Goal: Information Seeking & Learning: Learn about a topic

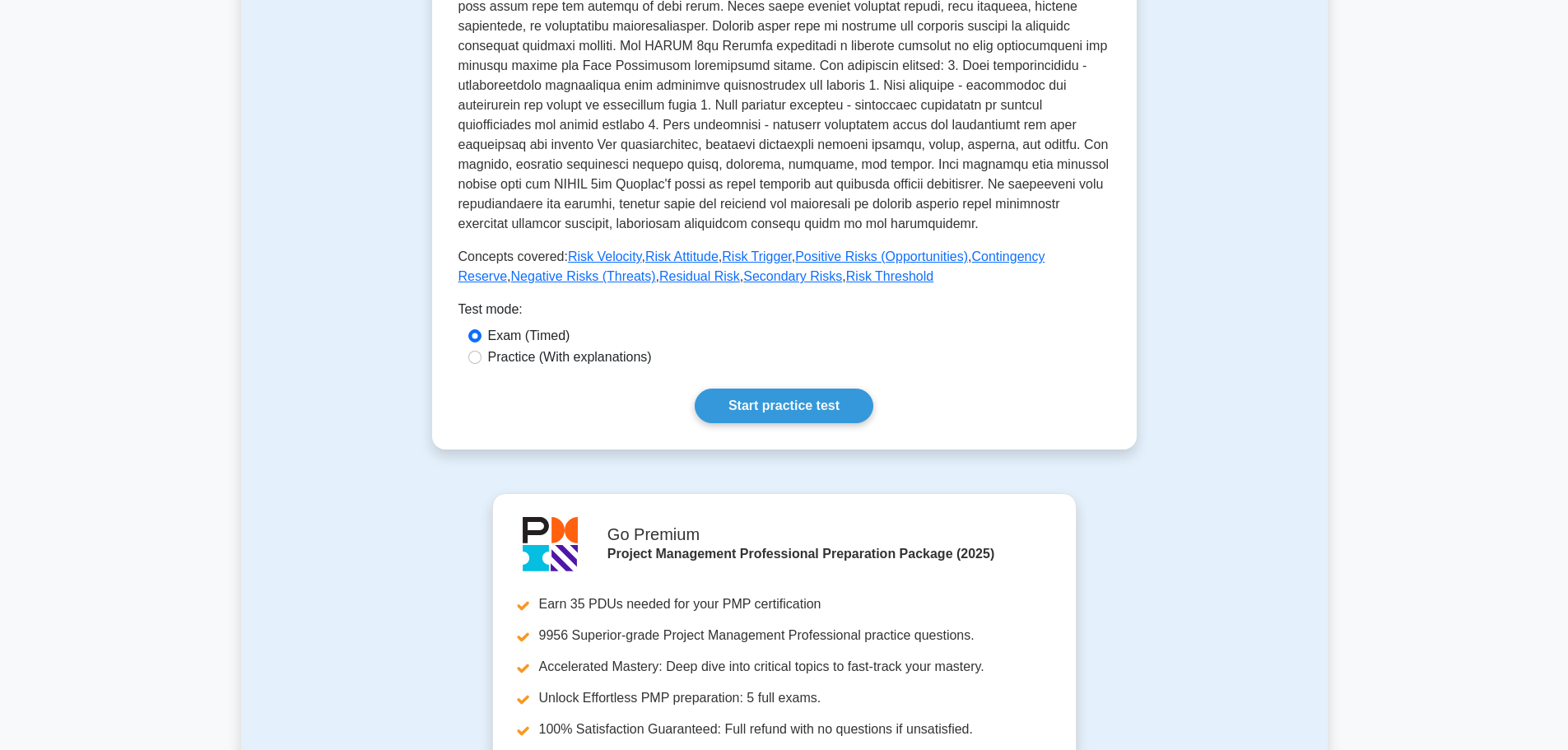
scroll to position [549, 0]
click at [790, 399] on link "Start practice test" at bounding box center [784, 409] width 179 height 35
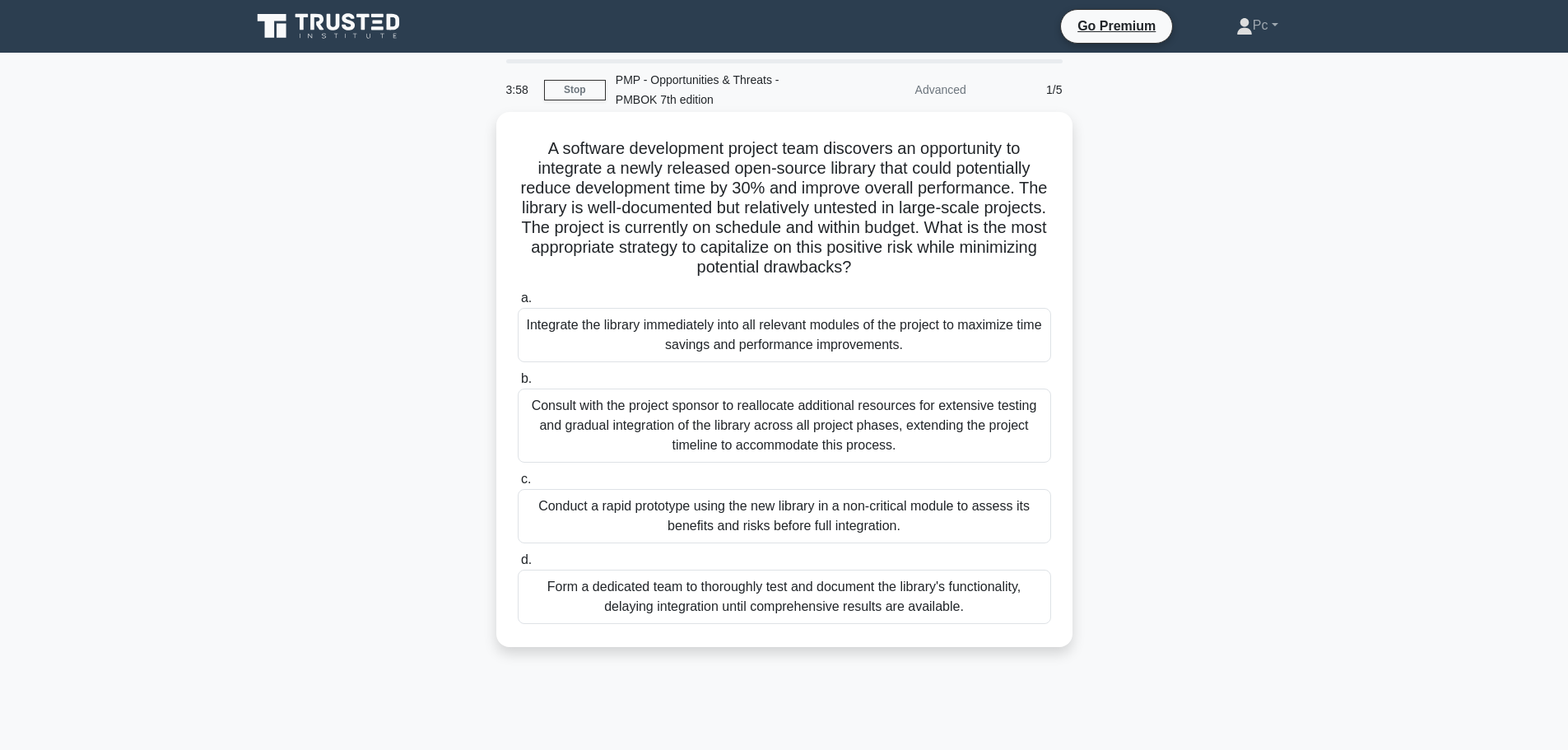
click at [967, 514] on div "Conduct a rapid prototype using the new library in a non-critical module to ass…" at bounding box center [784, 515] width 534 height 54
click at [518, 484] on input "c. Conduct a rapid prototype using the new library in a non-critical module to …" at bounding box center [518, 479] width 0 height 11
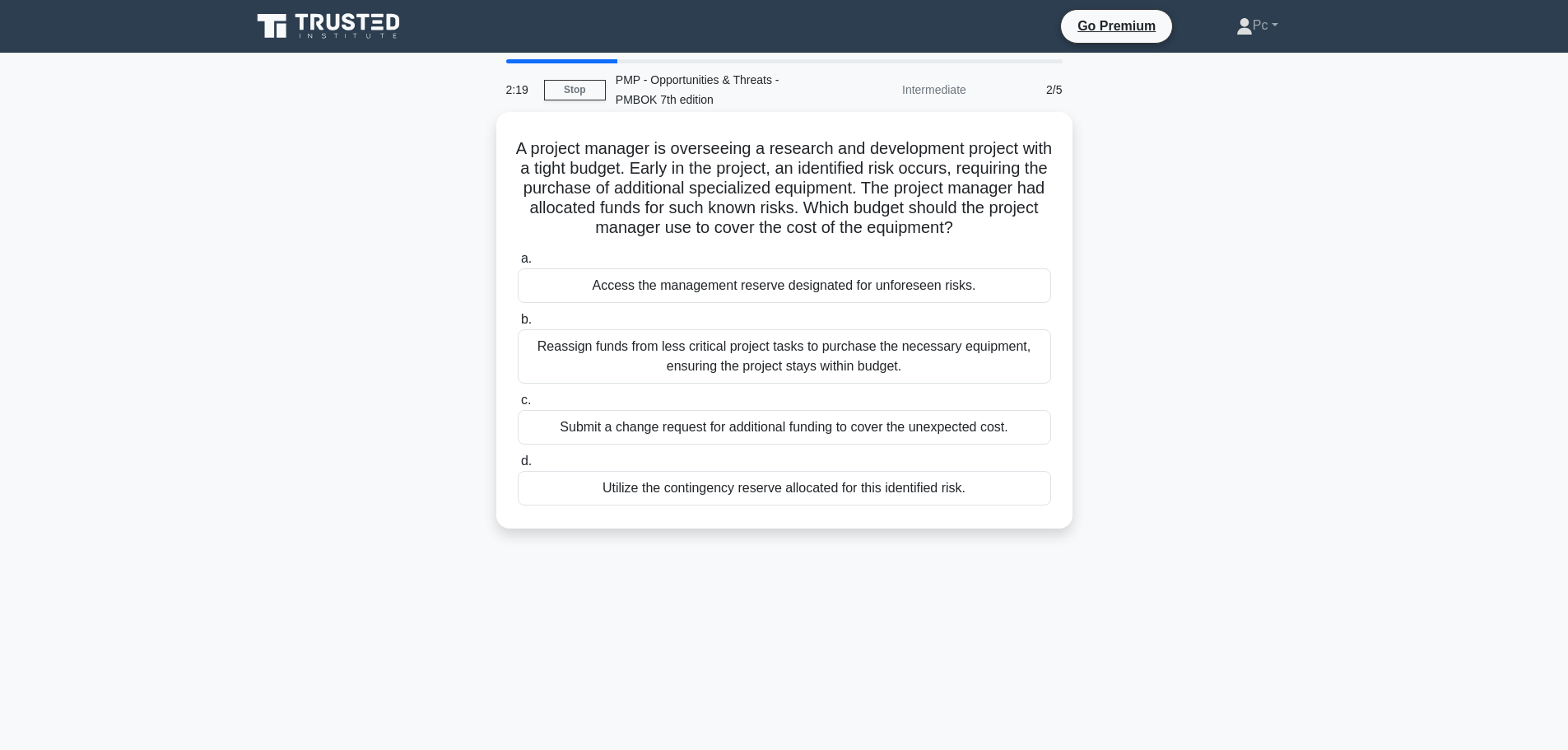
click at [859, 490] on div "Utilize the contingency reserve allocated for this identified risk." at bounding box center [784, 488] width 534 height 35
click at [518, 466] on input "d. Utilize the contingency reserve allocated for this identified risk." at bounding box center [518, 461] width 0 height 11
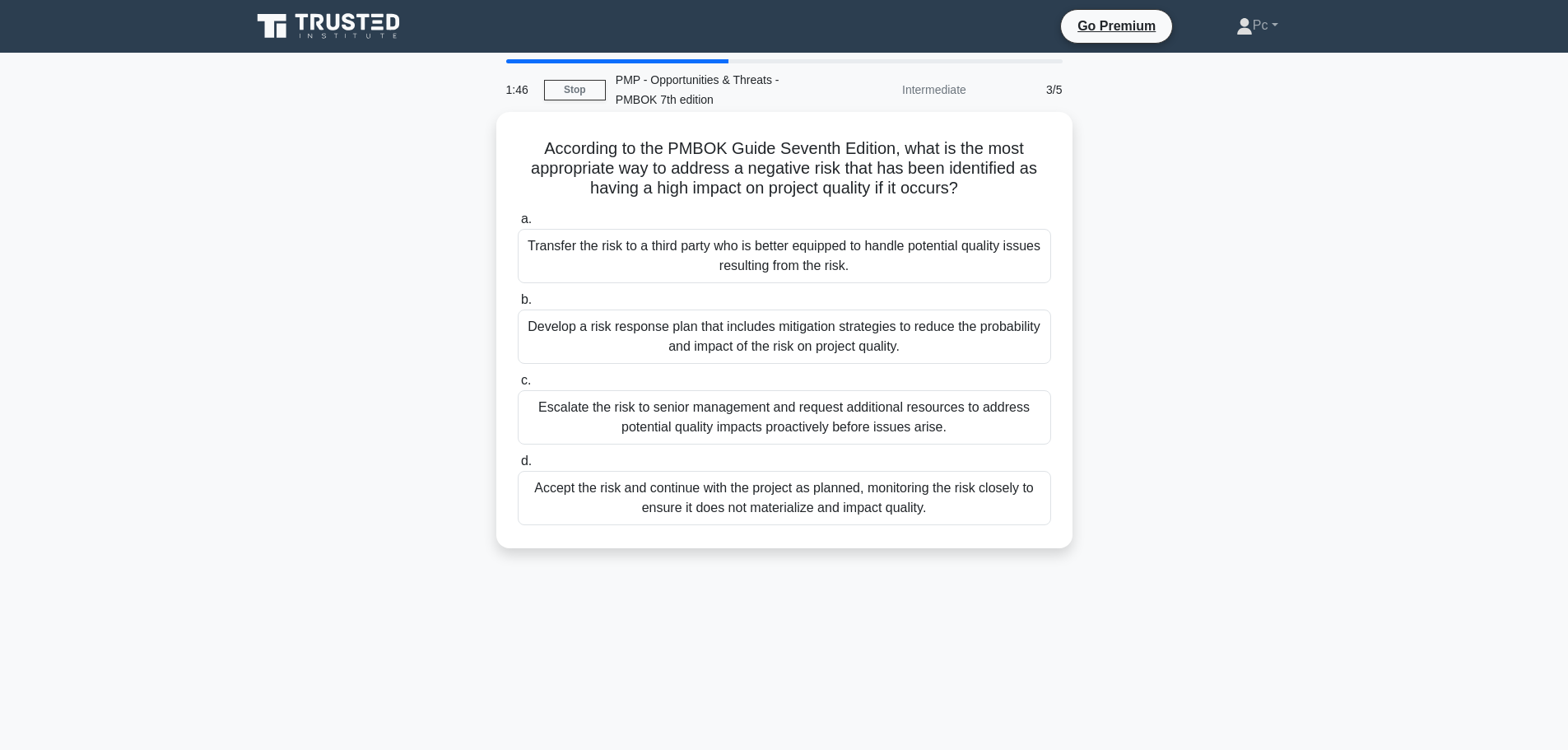
click at [898, 331] on div "Develop a risk response plan that includes mitigation strategies to reduce the …" at bounding box center [784, 336] width 534 height 54
click at [518, 305] on input "b. Develop a risk response plan that includes mitigation strategies to reduce t…" at bounding box center [518, 300] width 0 height 11
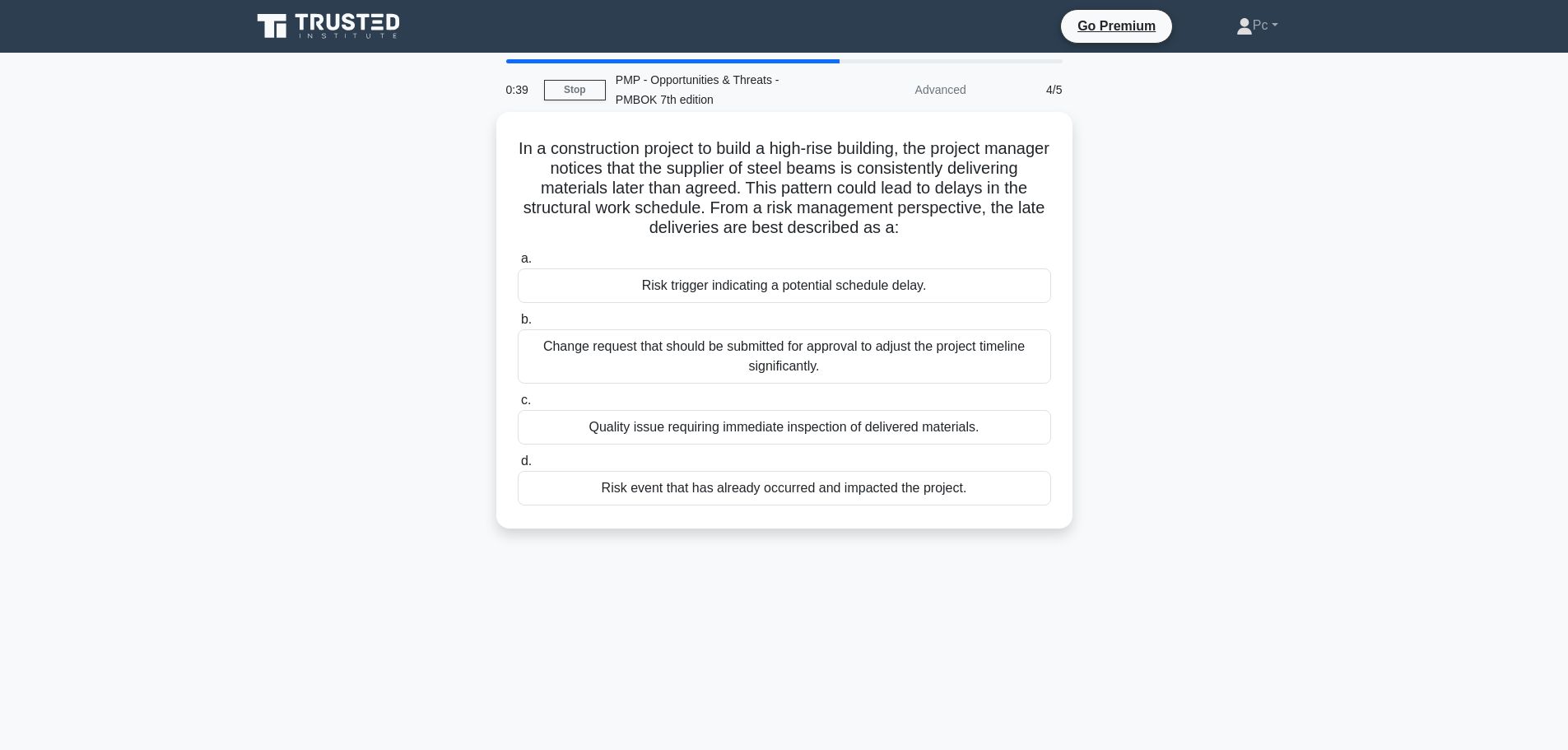
click at [769, 505] on div "Risk event that has already occurred and impacted the project." at bounding box center [784, 488] width 534 height 35
click at [518, 466] on input "d. Risk event that has already occurred and impacted the project." at bounding box center [518, 461] width 0 height 11
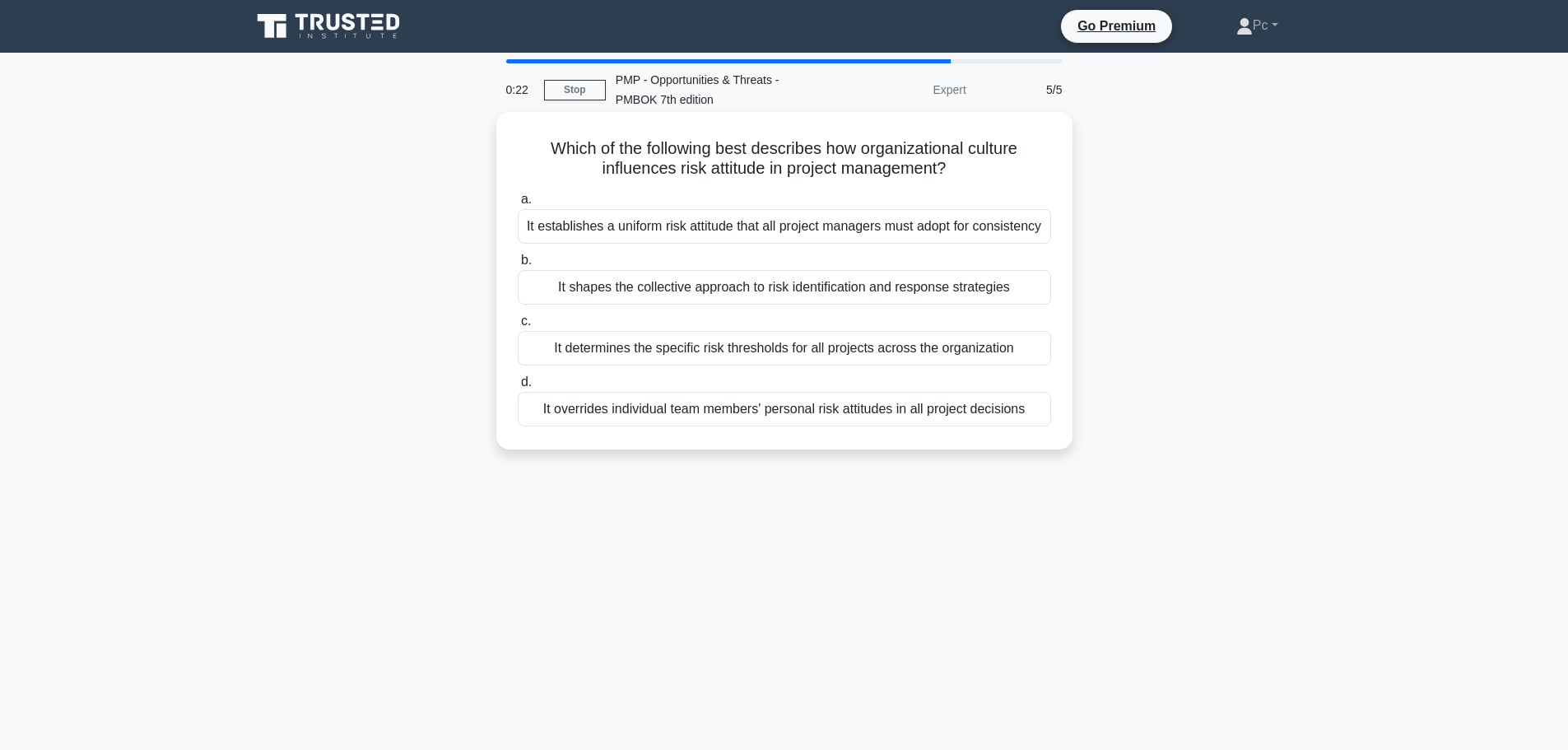
click at [804, 357] on div "It determines the specific risk thresholds for all projects across the organiza…" at bounding box center [784, 348] width 534 height 35
click at [518, 326] on input "c. It determines the specific risk thresholds for all projects across the organ…" at bounding box center [518, 321] width 0 height 11
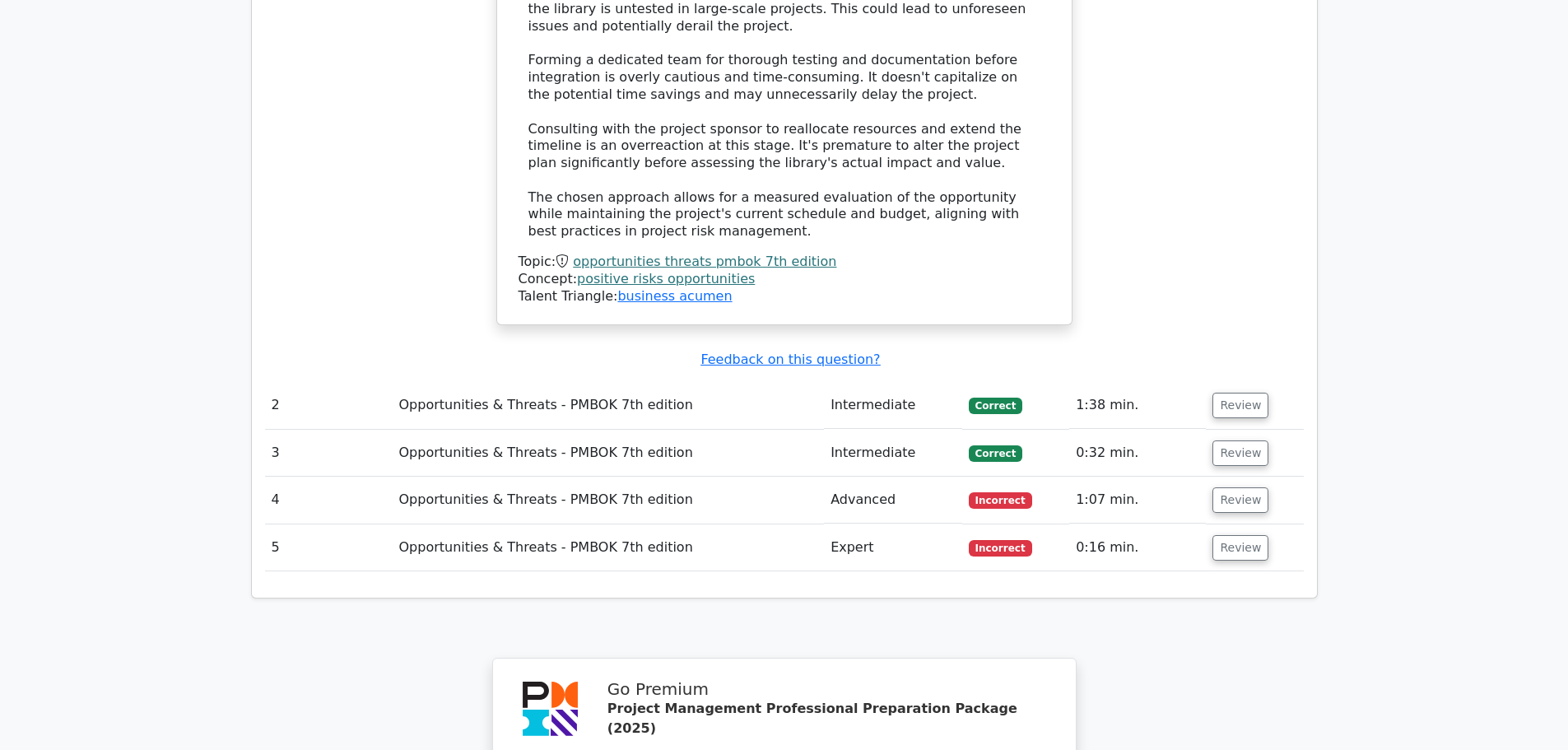
scroll to position [2222, 0]
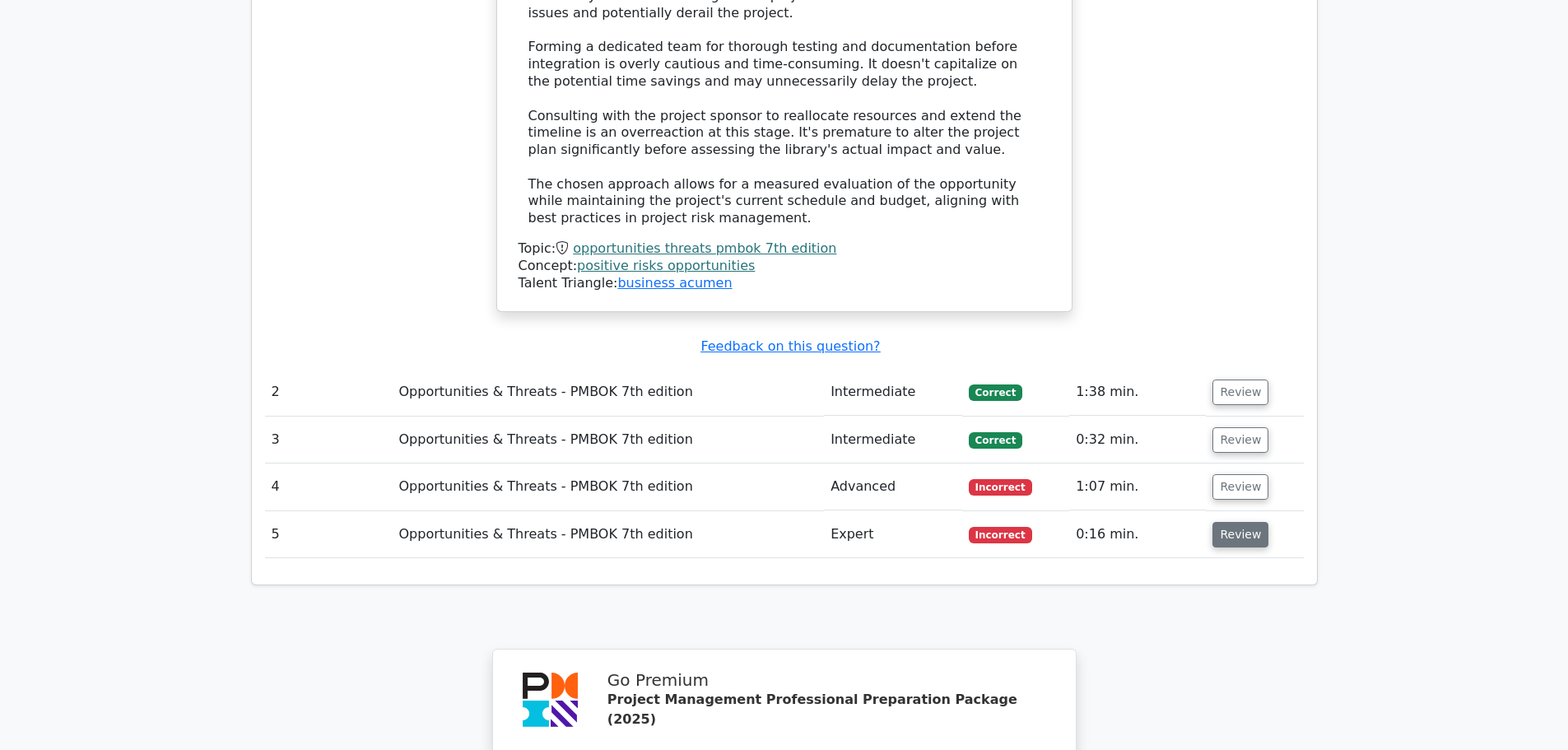
click at [1231, 522] on button "Review" at bounding box center [1240, 534] width 56 height 26
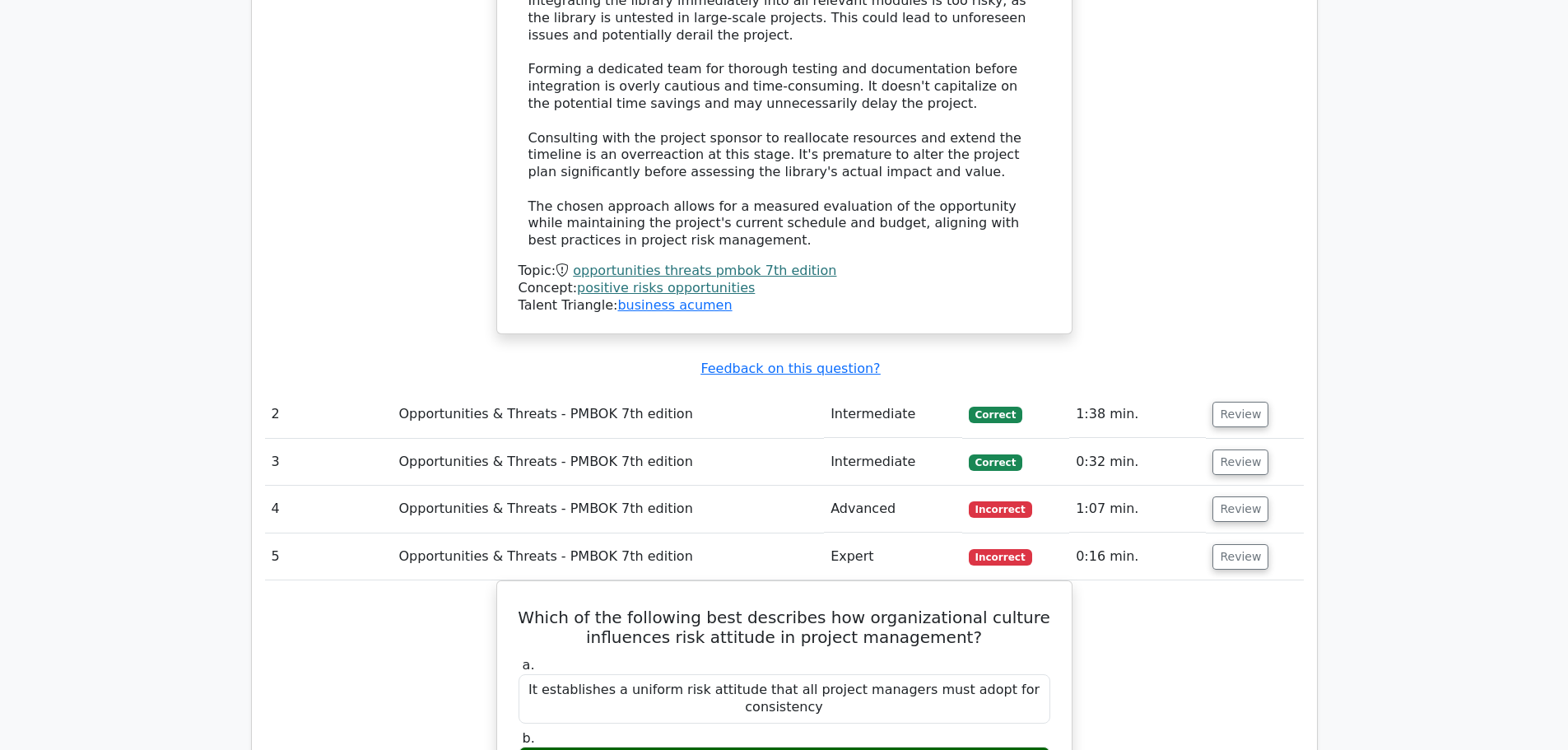
scroll to position [2139, 0]
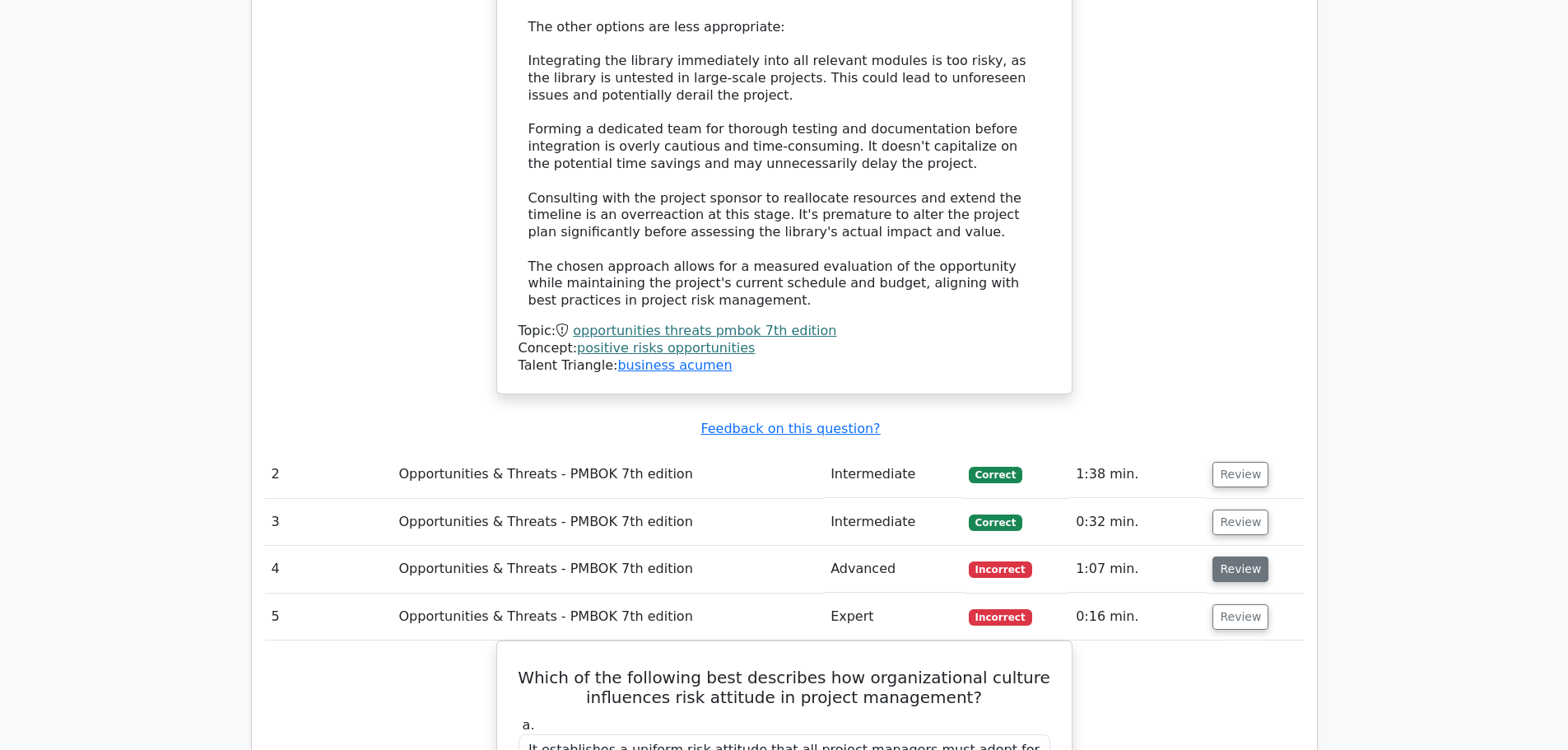
click at [1232, 556] on button "Review" at bounding box center [1240, 569] width 56 height 26
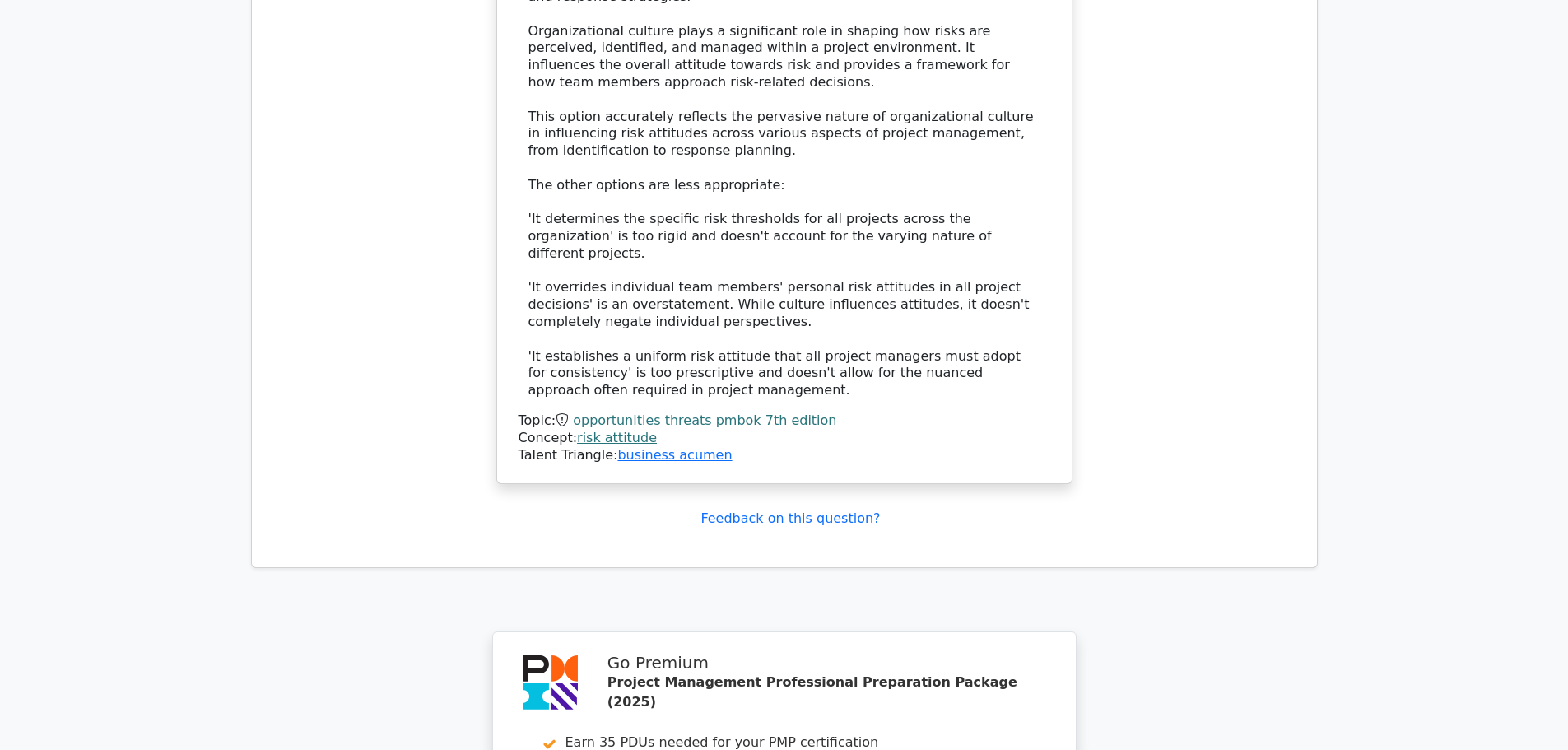
scroll to position [4373, 0]
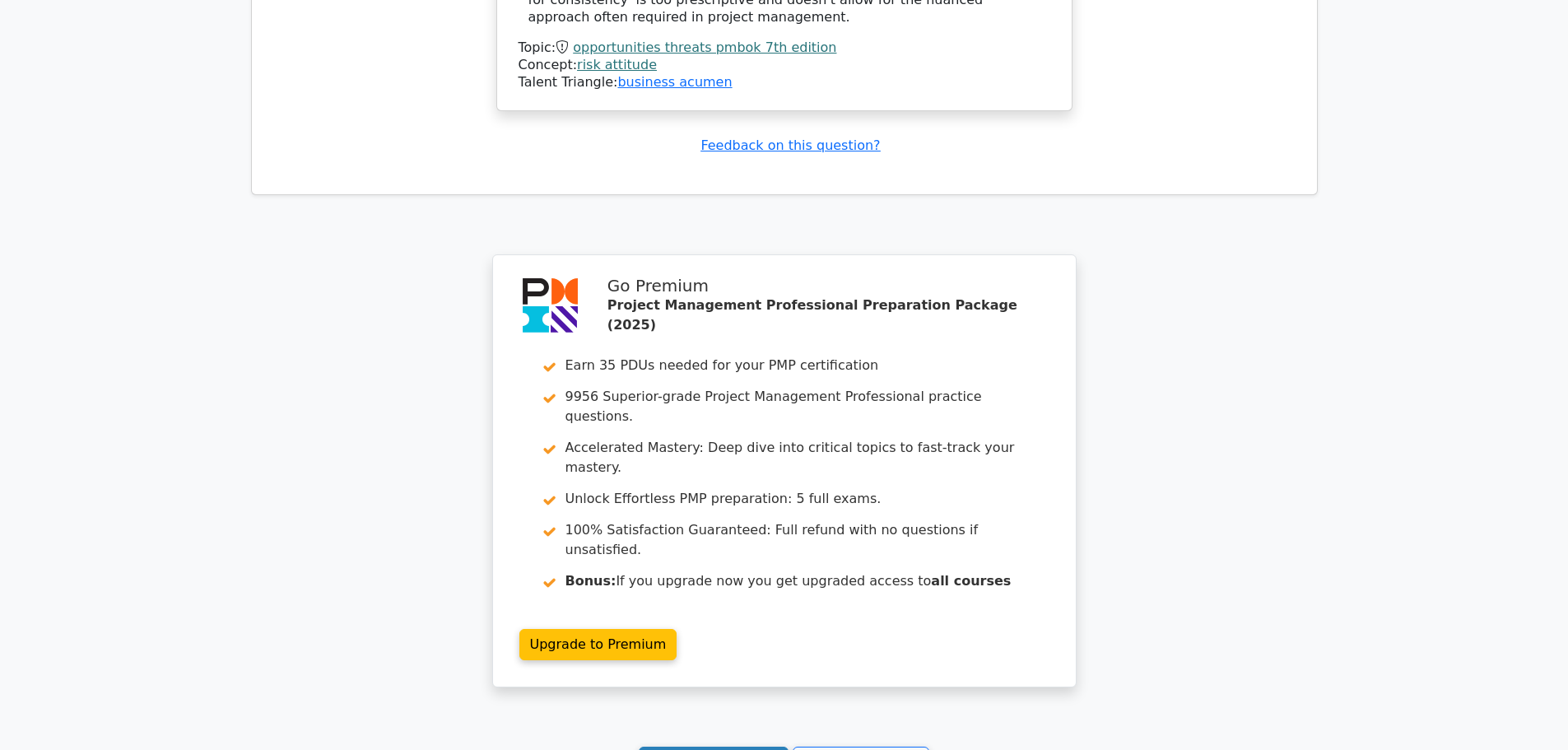
click at [689, 747] on link "Continue practicing" at bounding box center [714, 762] width 151 height 32
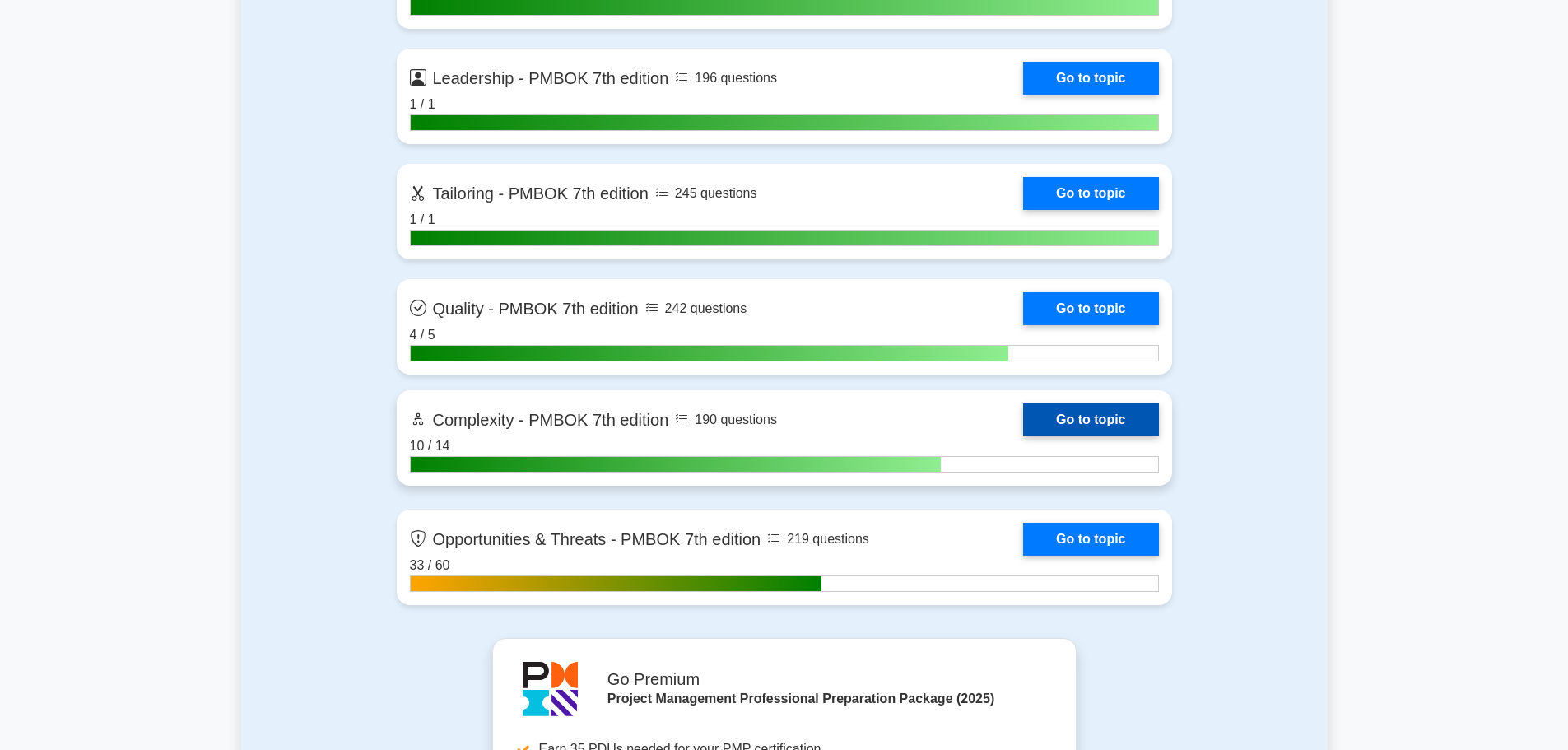
scroll to position [4981, 0]
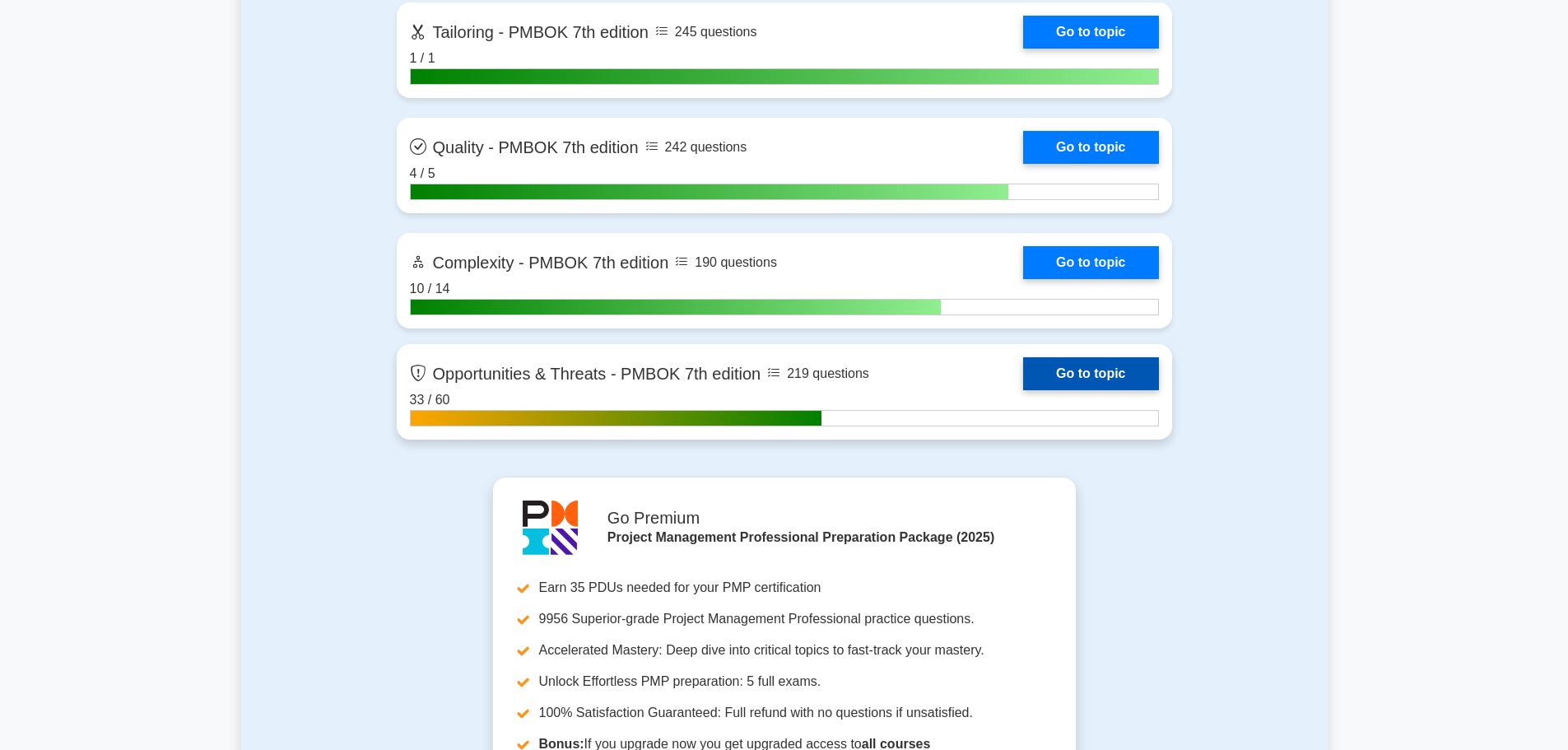
click at [1023, 380] on link "Go to topic" at bounding box center [1091, 374] width 135 height 33
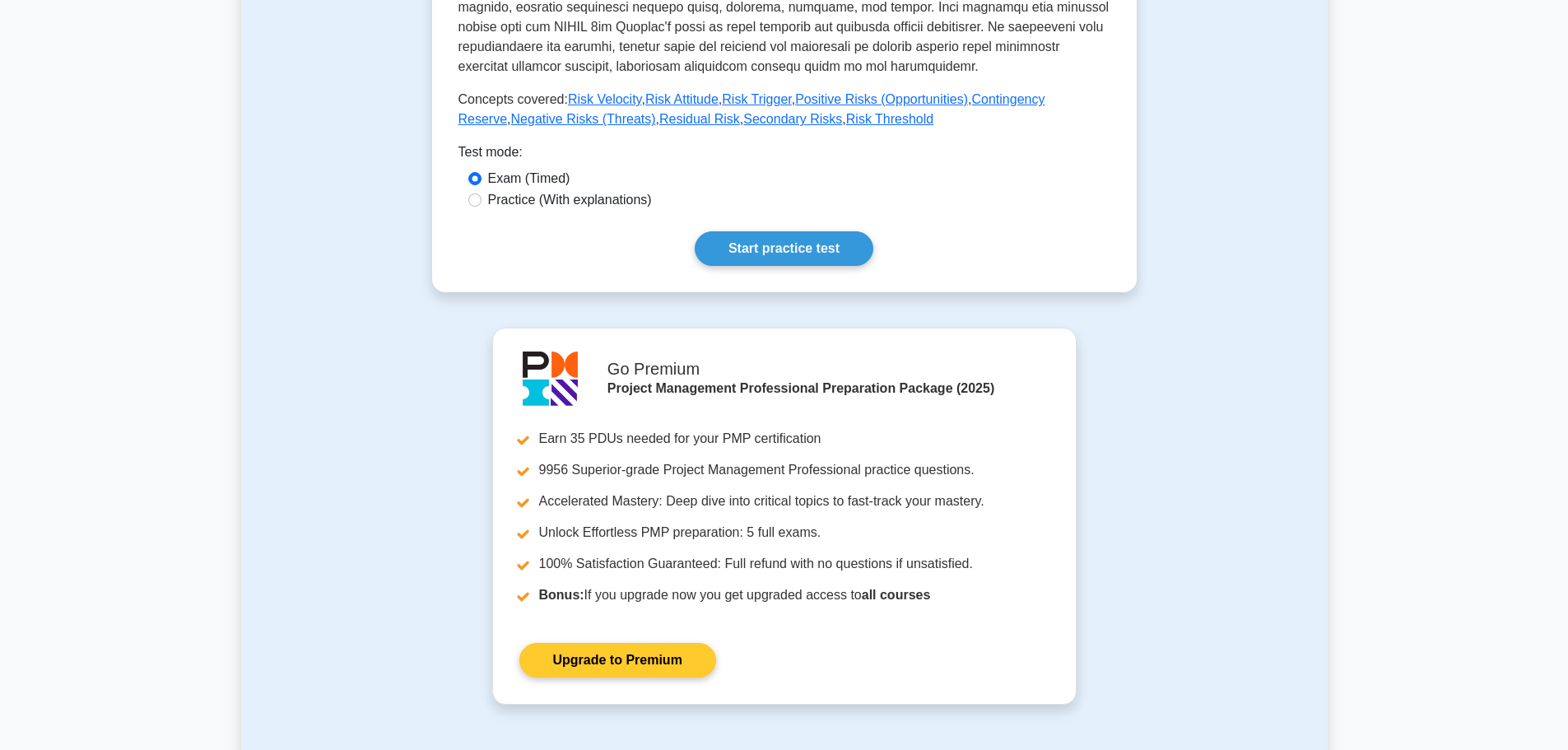
scroll to position [741, 0]
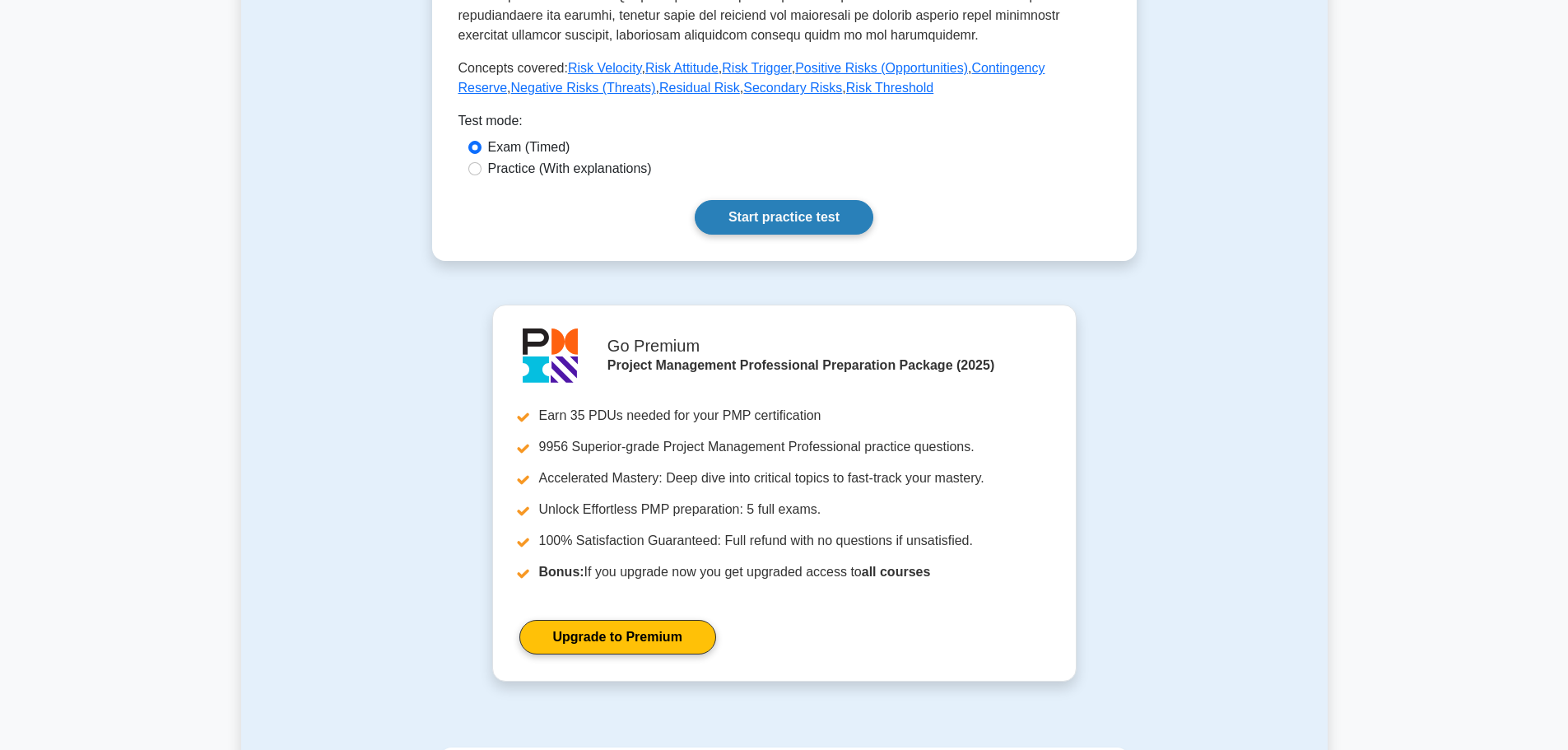
click at [788, 216] on link "Start practice test" at bounding box center [784, 217] width 179 height 35
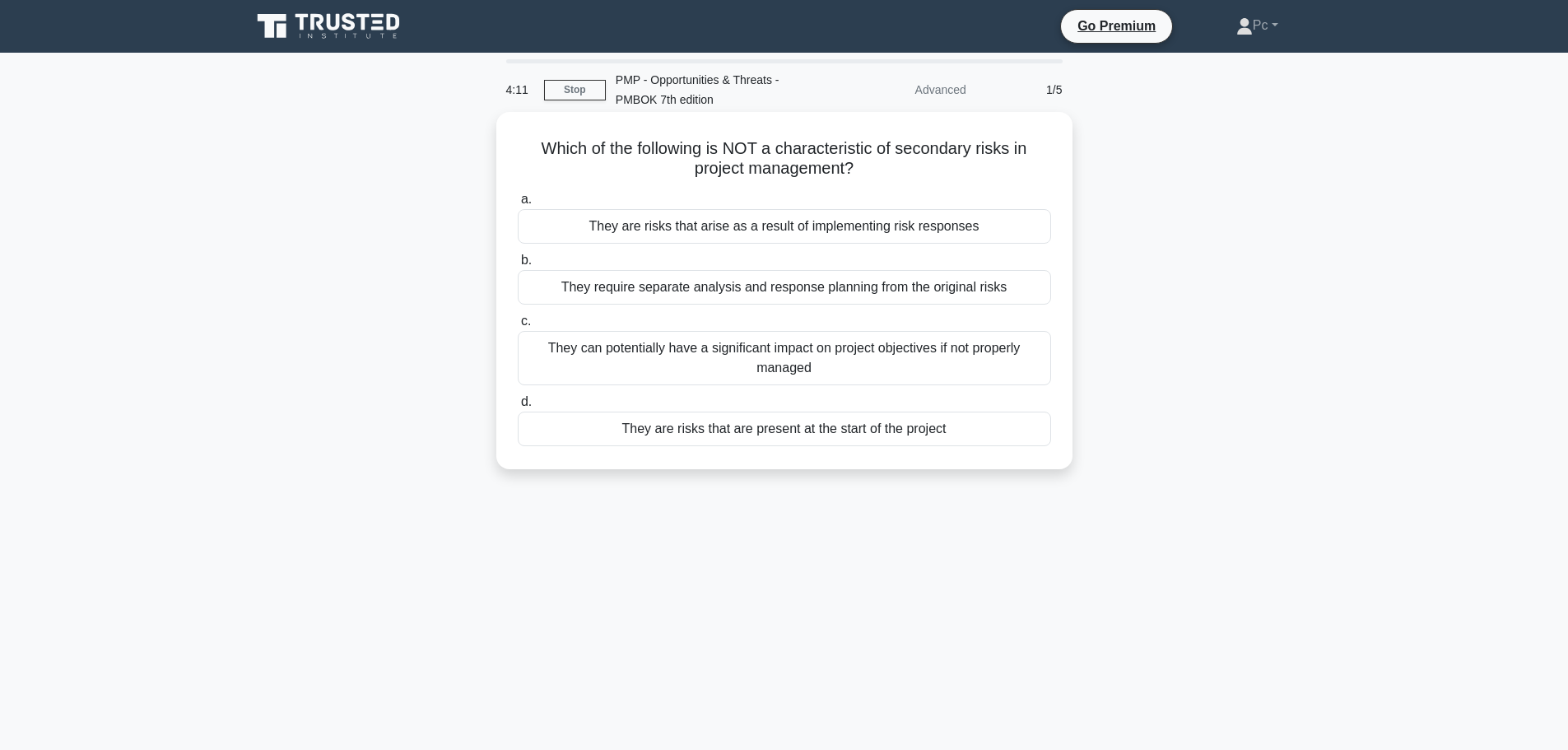
click at [746, 295] on div "They require separate analysis and response planning from the original risks" at bounding box center [784, 287] width 534 height 35
click at [518, 266] on input "b. They require separate analysis and response planning from the original risks" at bounding box center [518, 260] width 0 height 11
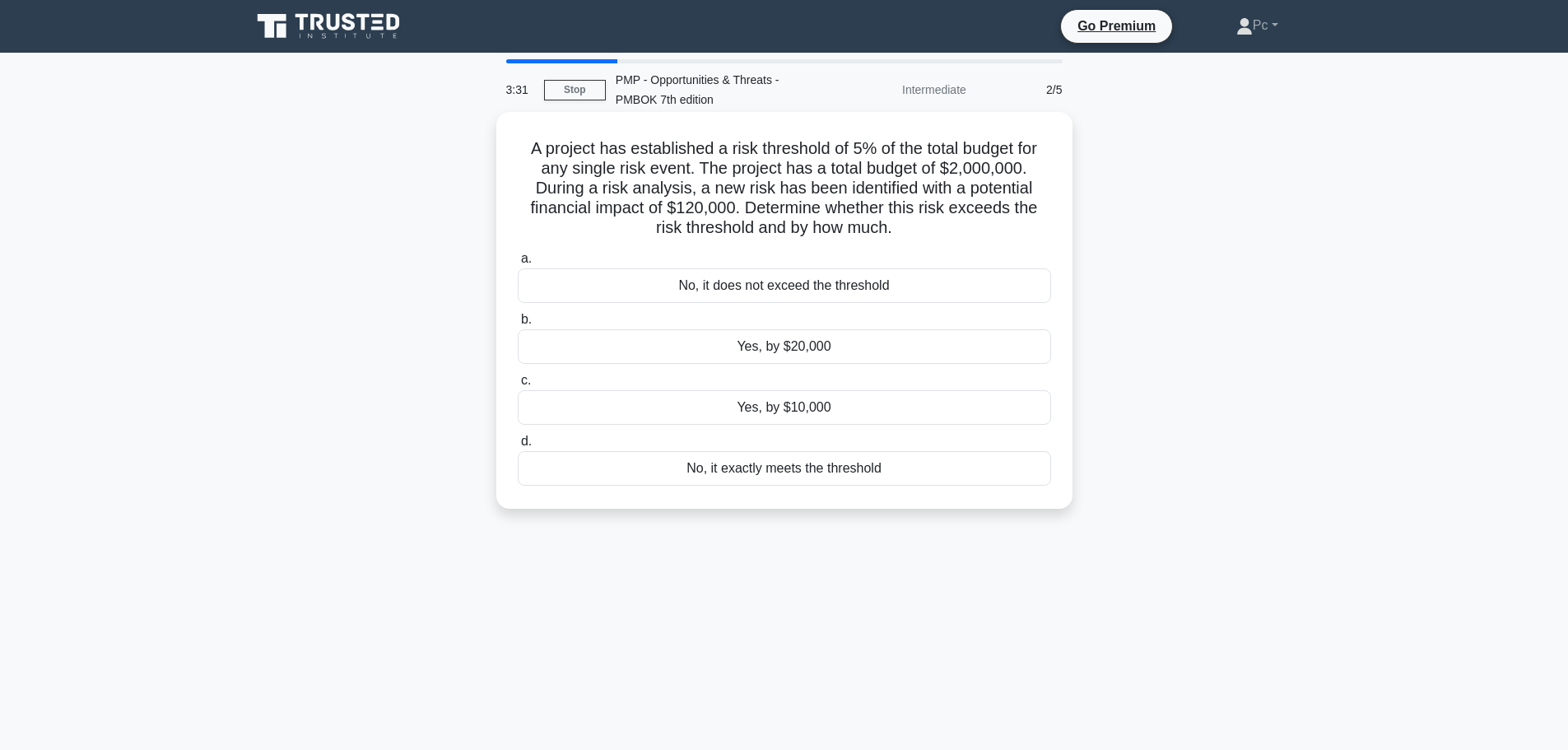
click at [859, 355] on div "Yes, by $20,000" at bounding box center [784, 346] width 534 height 35
click at [518, 325] on input "b. Yes, by $20,000" at bounding box center [518, 320] width 0 height 11
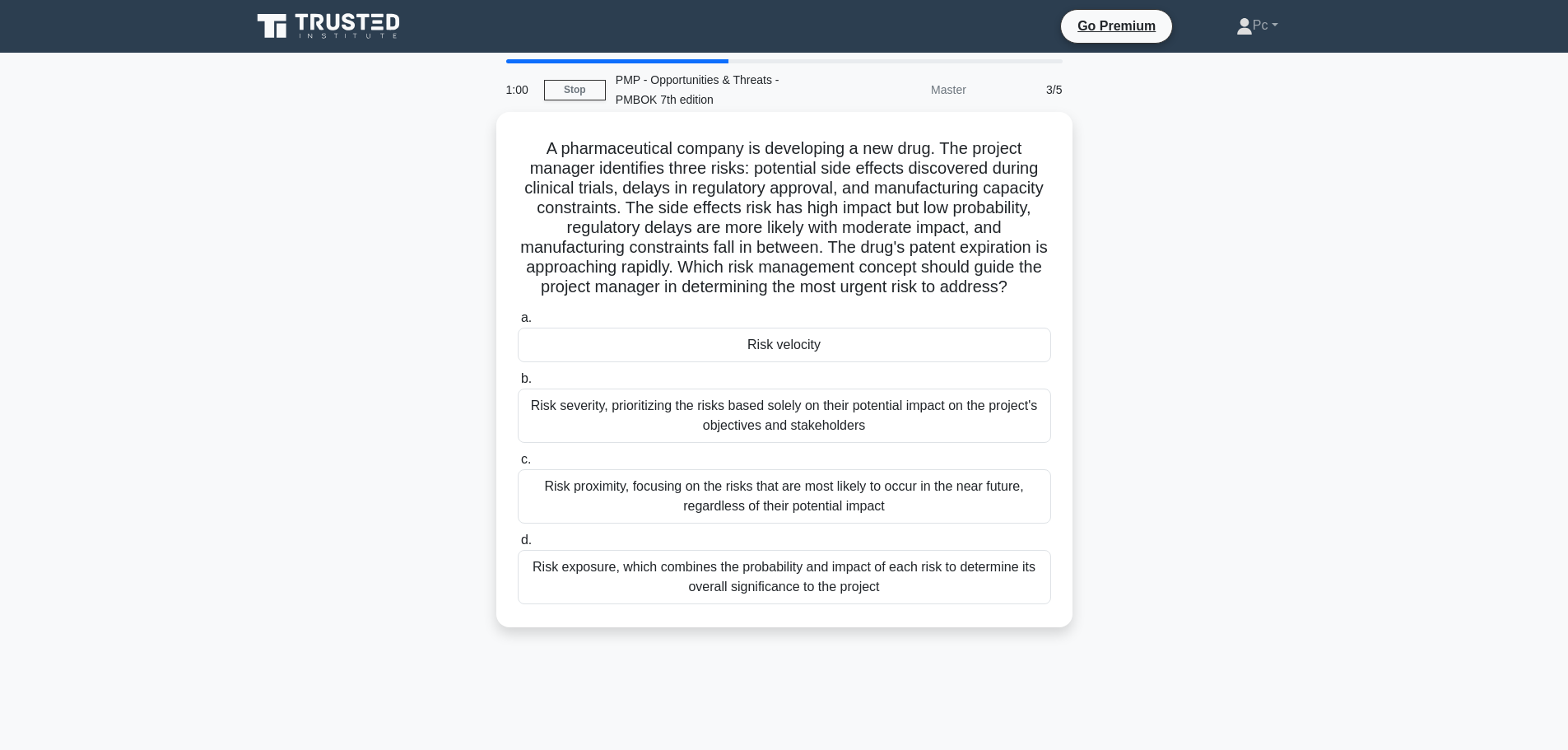
click at [939, 597] on div "Risk exposure, which combines the probability and impact of each risk to determ…" at bounding box center [784, 576] width 534 height 54
click at [518, 545] on input "d. Risk exposure, which combines the probability and impact of each risk to det…" at bounding box center [518, 540] width 0 height 11
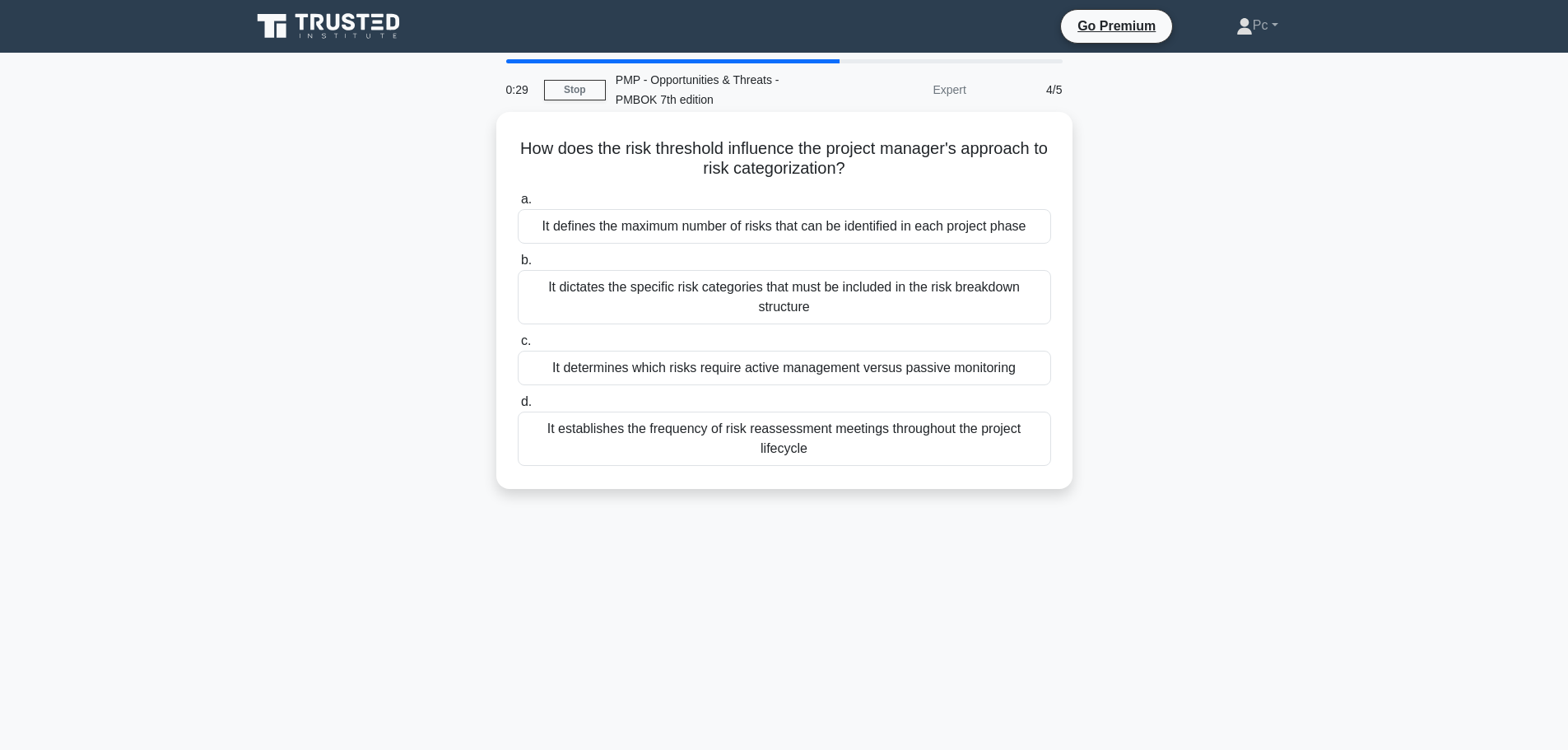
click at [720, 377] on div "It determines which risks require active management versus passive monitoring" at bounding box center [784, 368] width 534 height 35
click at [518, 346] on input "c. It determines which risks require active management versus passive monitoring" at bounding box center [518, 340] width 0 height 11
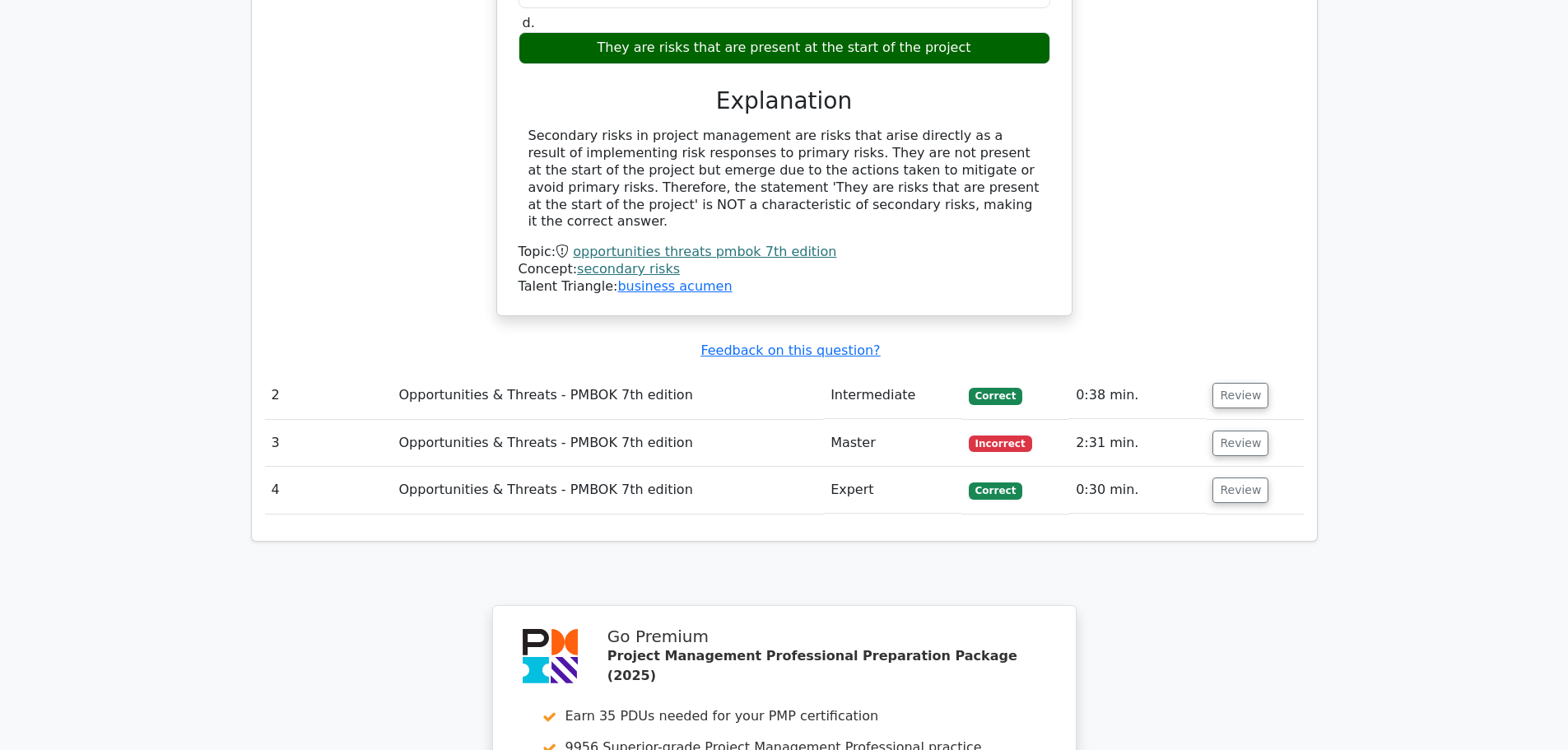
scroll to position [1646, 0]
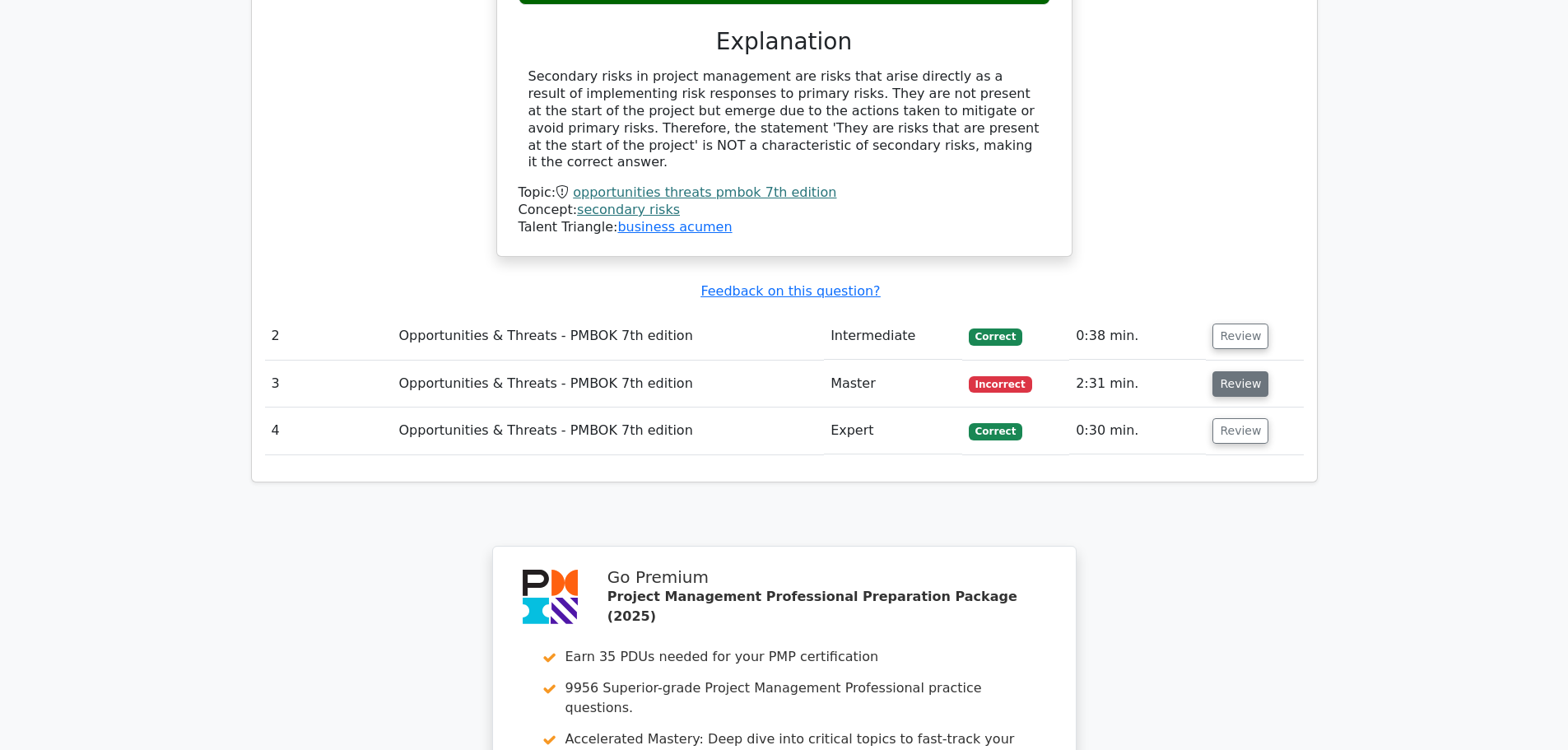
click at [1231, 371] on button "Review" at bounding box center [1240, 384] width 56 height 26
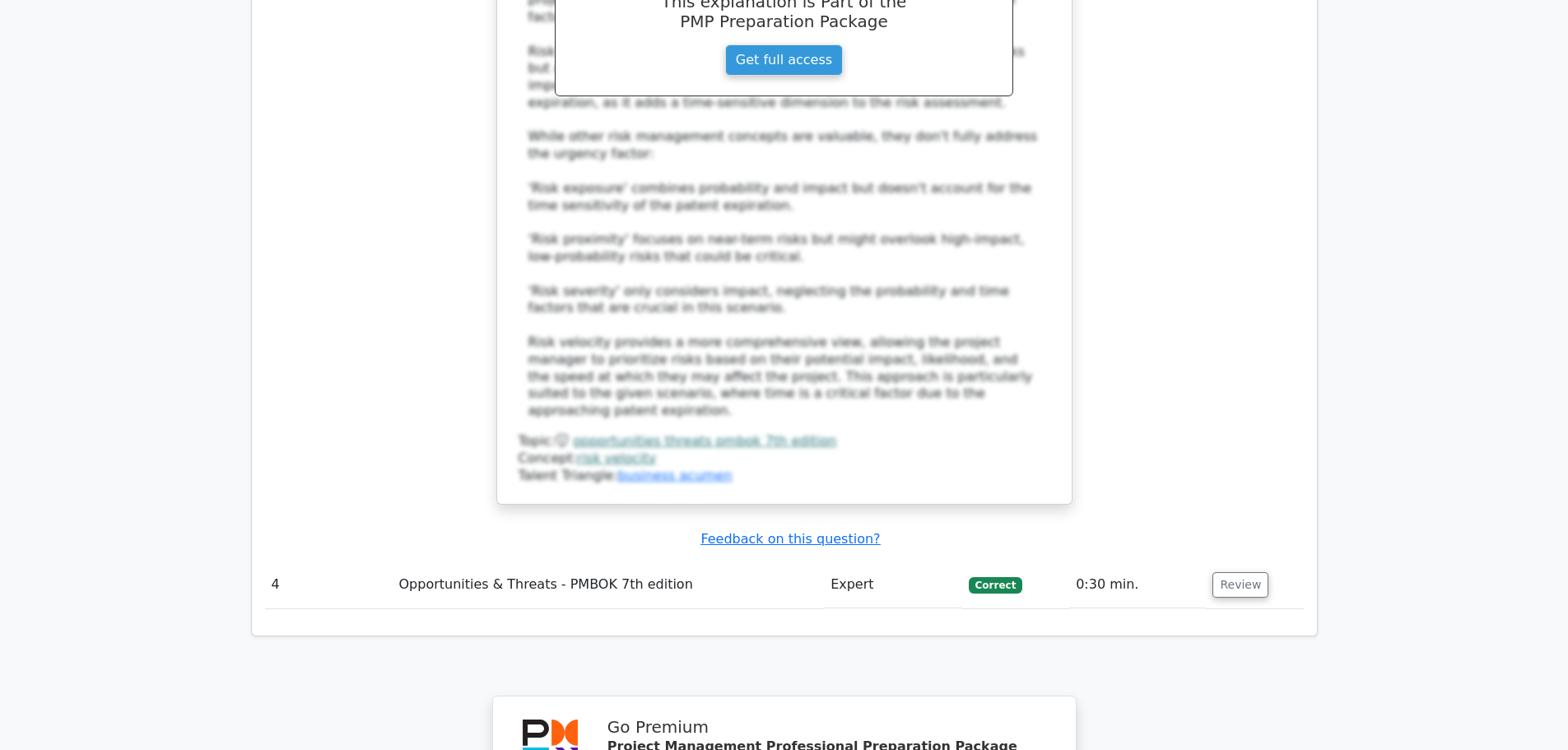
scroll to position [3206, 0]
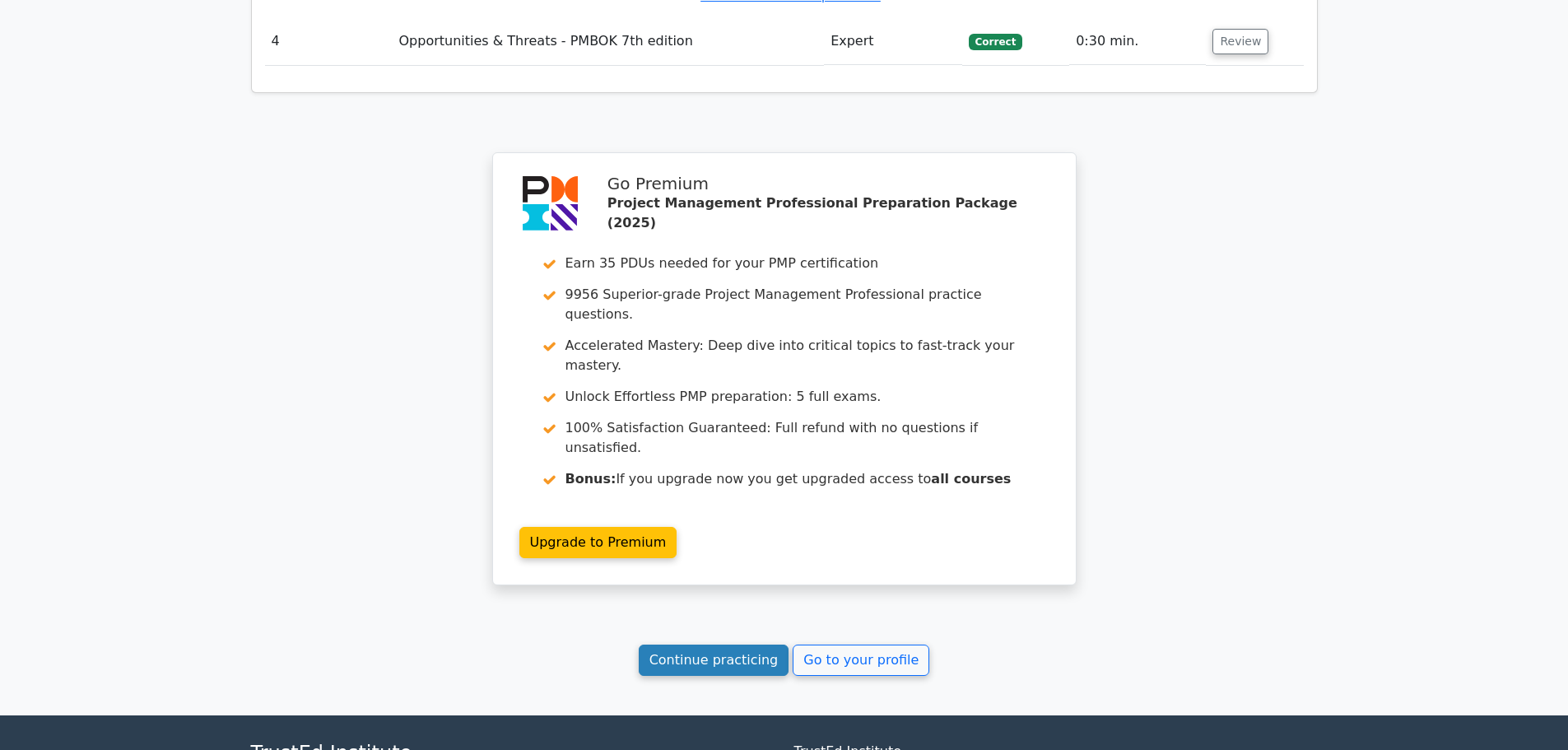
click at [704, 644] on link "Continue practicing" at bounding box center [714, 660] width 151 height 32
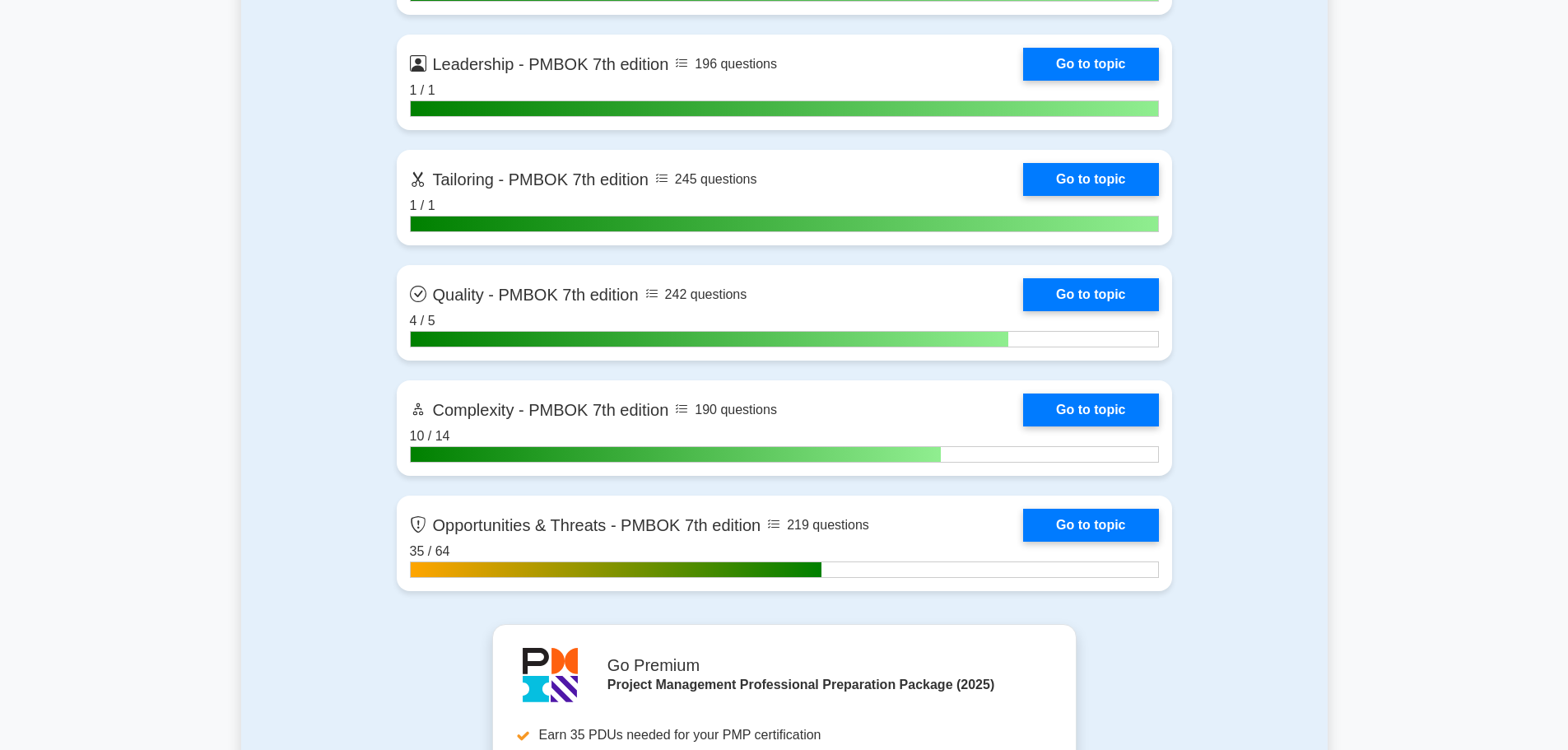
scroll to position [4817, 0]
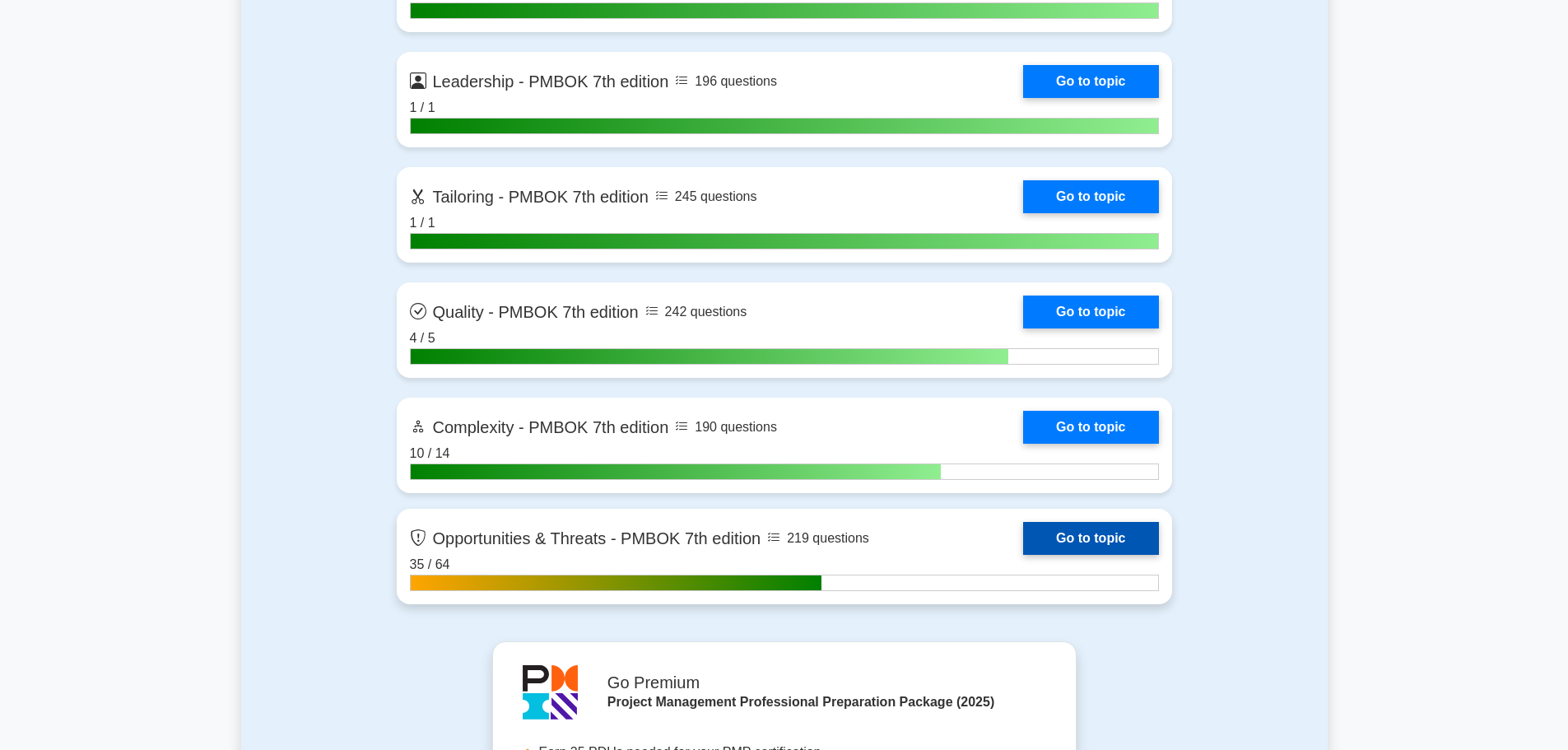
click at [1023, 539] on link "Go to topic" at bounding box center [1091, 539] width 135 height 33
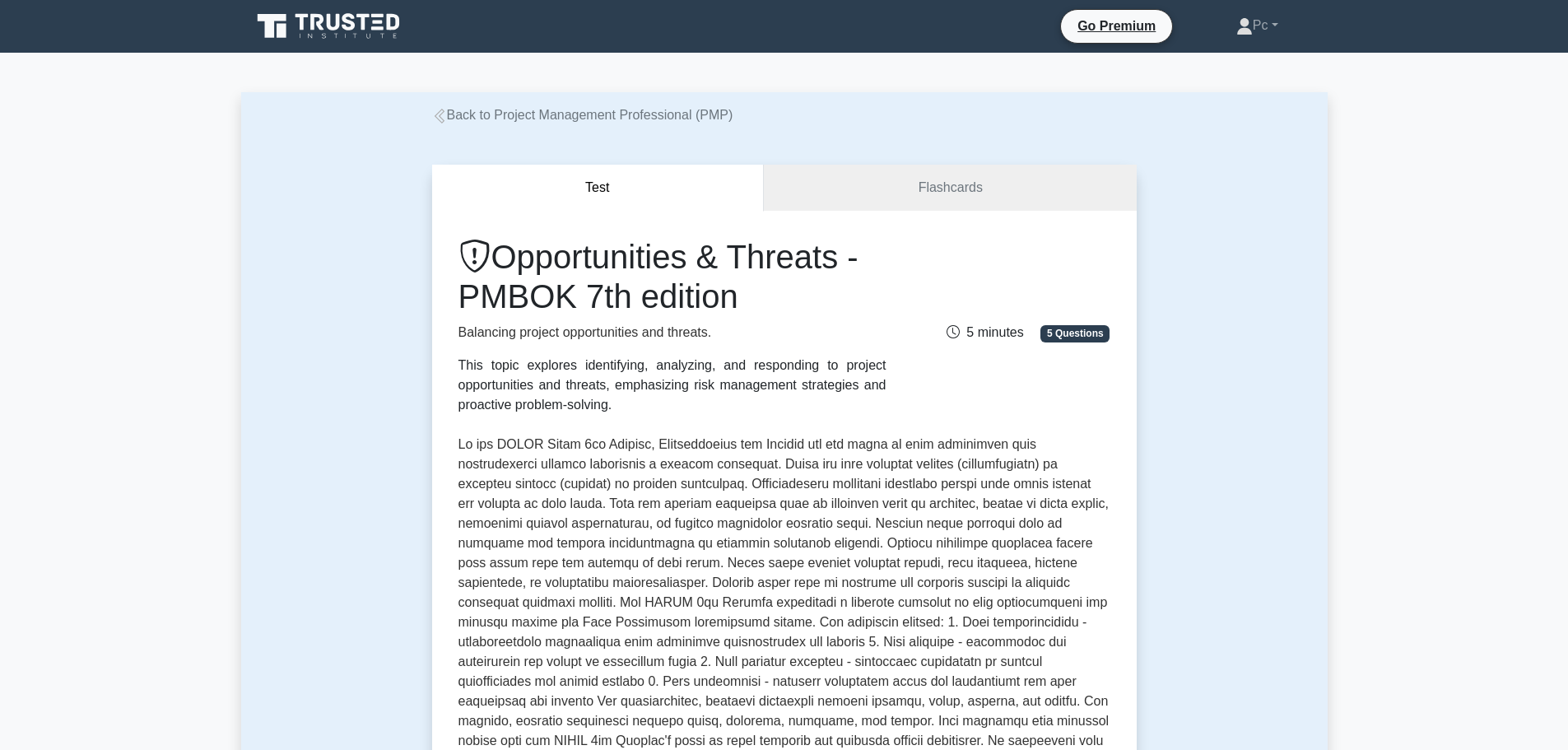
scroll to position [494, 0]
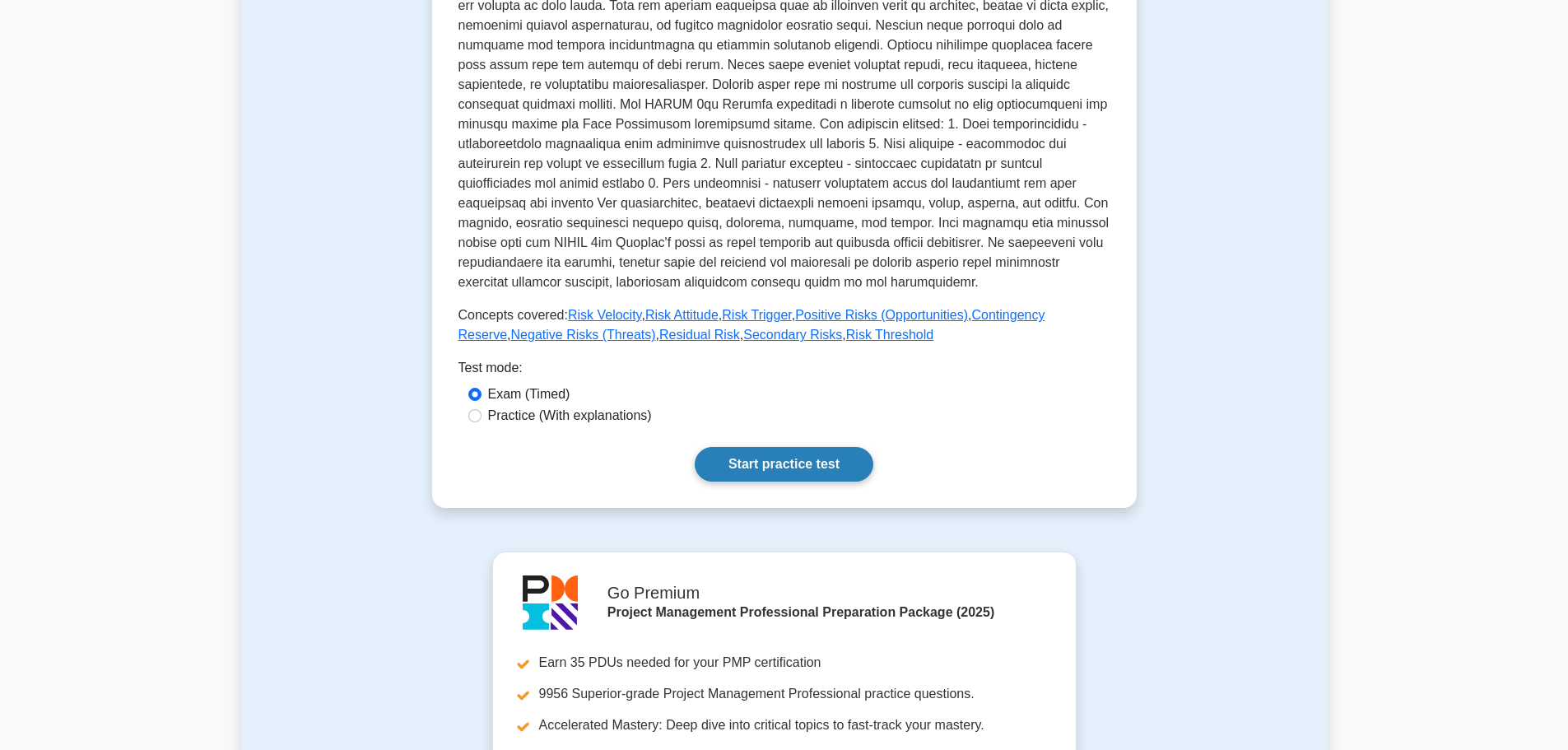
click at [789, 464] on link "Start practice test" at bounding box center [784, 464] width 179 height 35
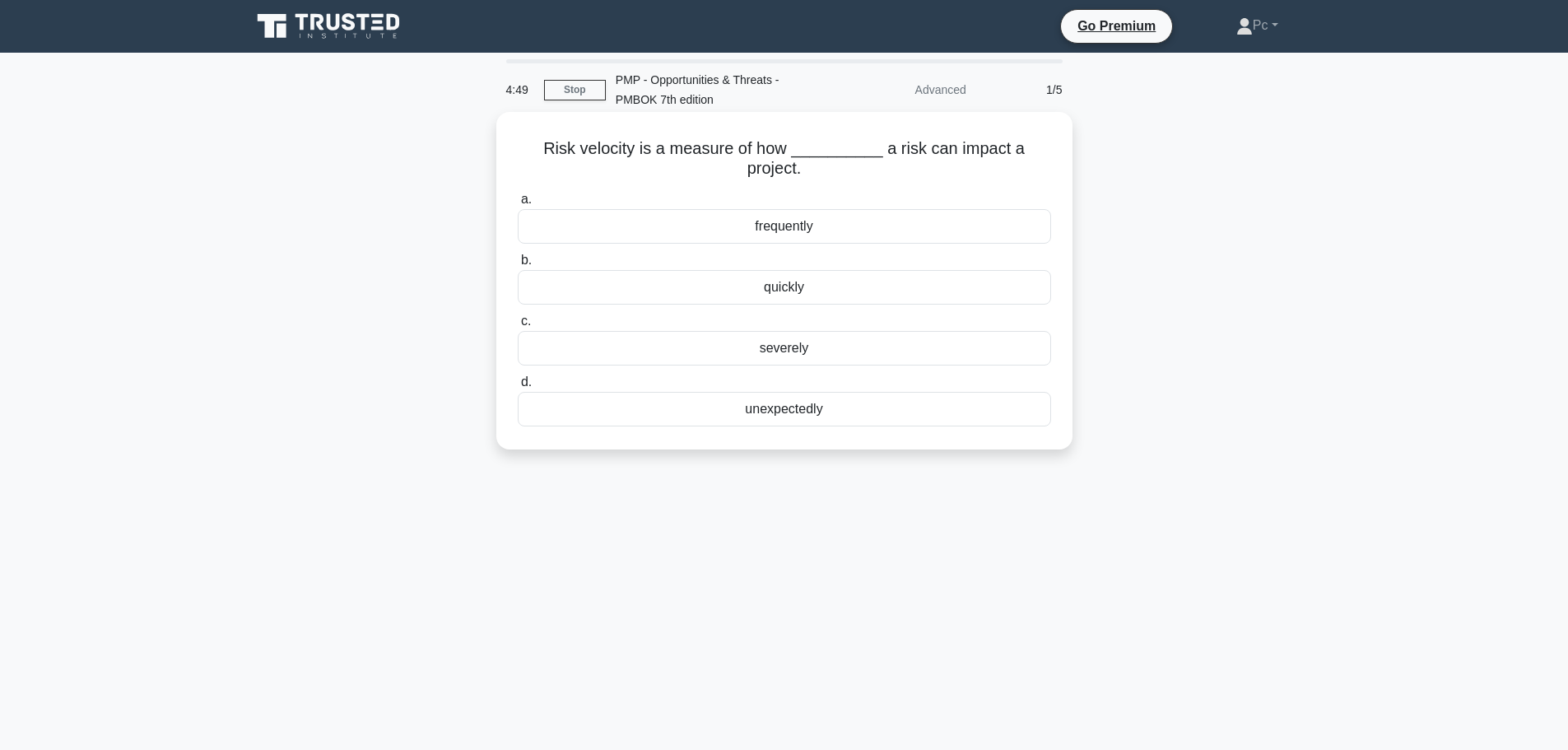
click at [792, 299] on div "quickly" at bounding box center [784, 287] width 534 height 35
click at [518, 266] on input "b. quickly" at bounding box center [518, 260] width 0 height 11
click at [820, 355] on div "Risk Trigger" at bounding box center [784, 348] width 534 height 35
click at [518, 326] on input "c. Risk Trigger" at bounding box center [518, 321] width 0 height 11
click at [854, 347] on div "Residual" at bounding box center [784, 348] width 534 height 35
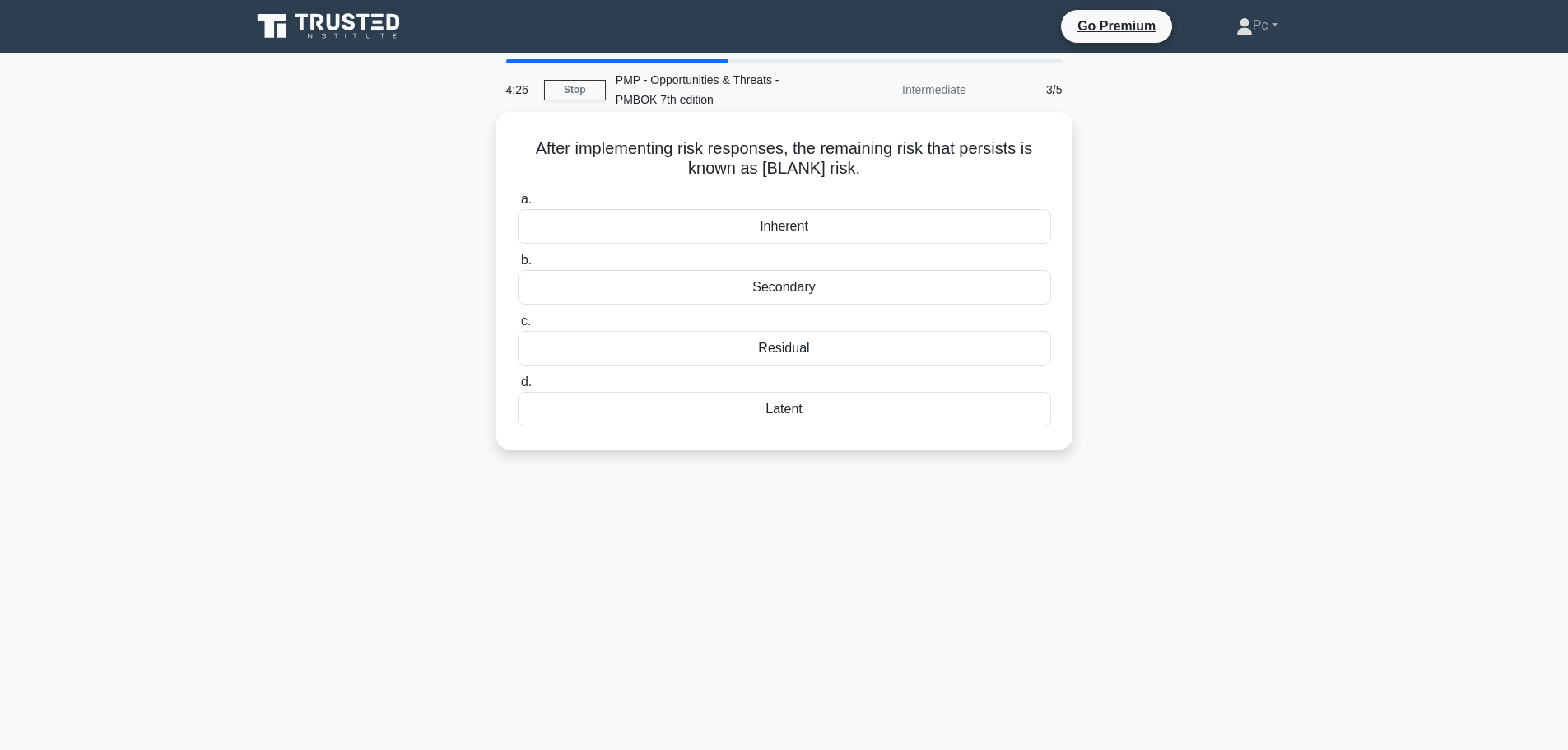
click at [518, 326] on input "c. Residual" at bounding box center [518, 321] width 0 height 11
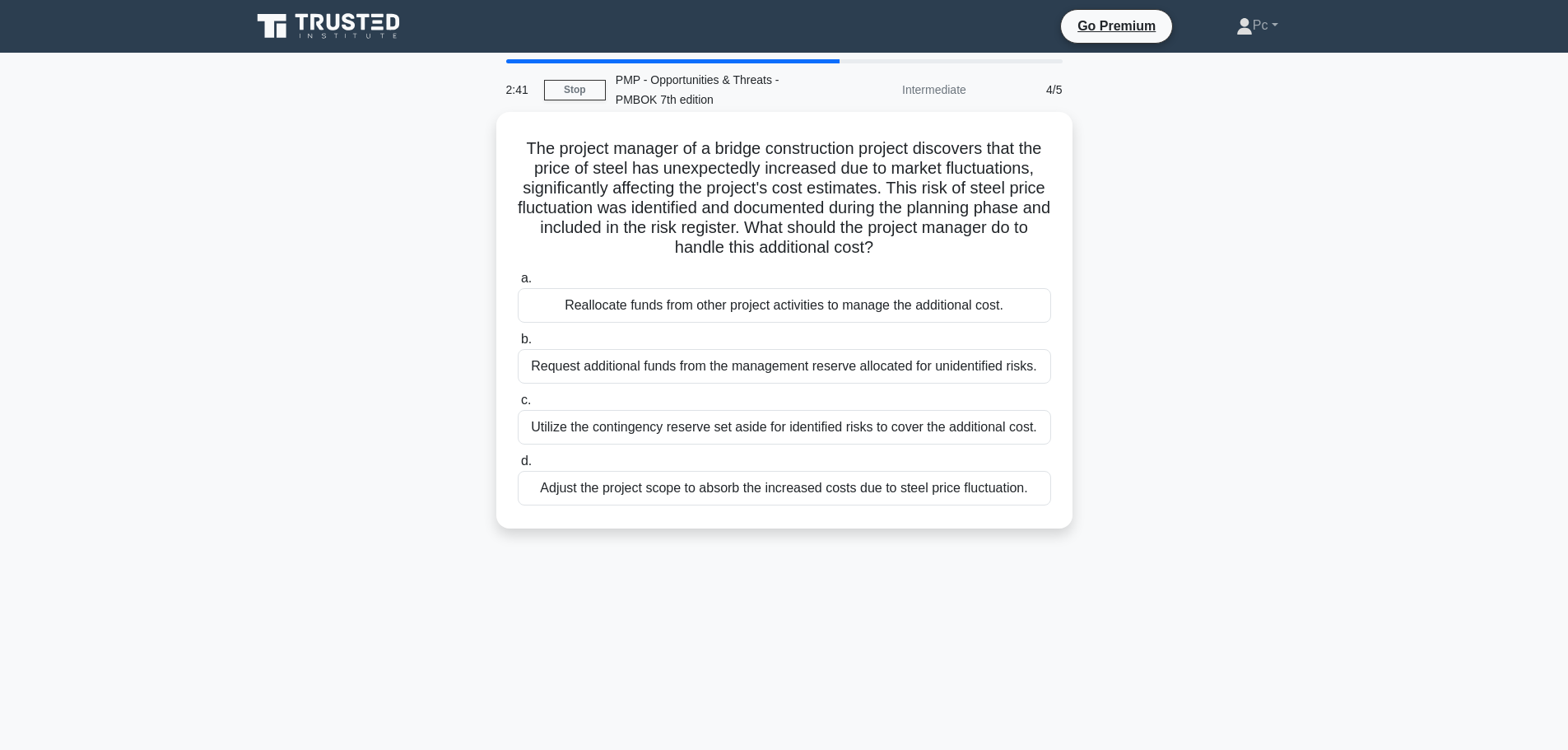
click at [824, 431] on div "Utilize the contingency reserve set aside for identified risks to cover the add…" at bounding box center [784, 427] width 534 height 35
click at [518, 405] on input "c. Utilize the contingency reserve set aside for identified risks to cover the …" at bounding box center [518, 400] width 0 height 11
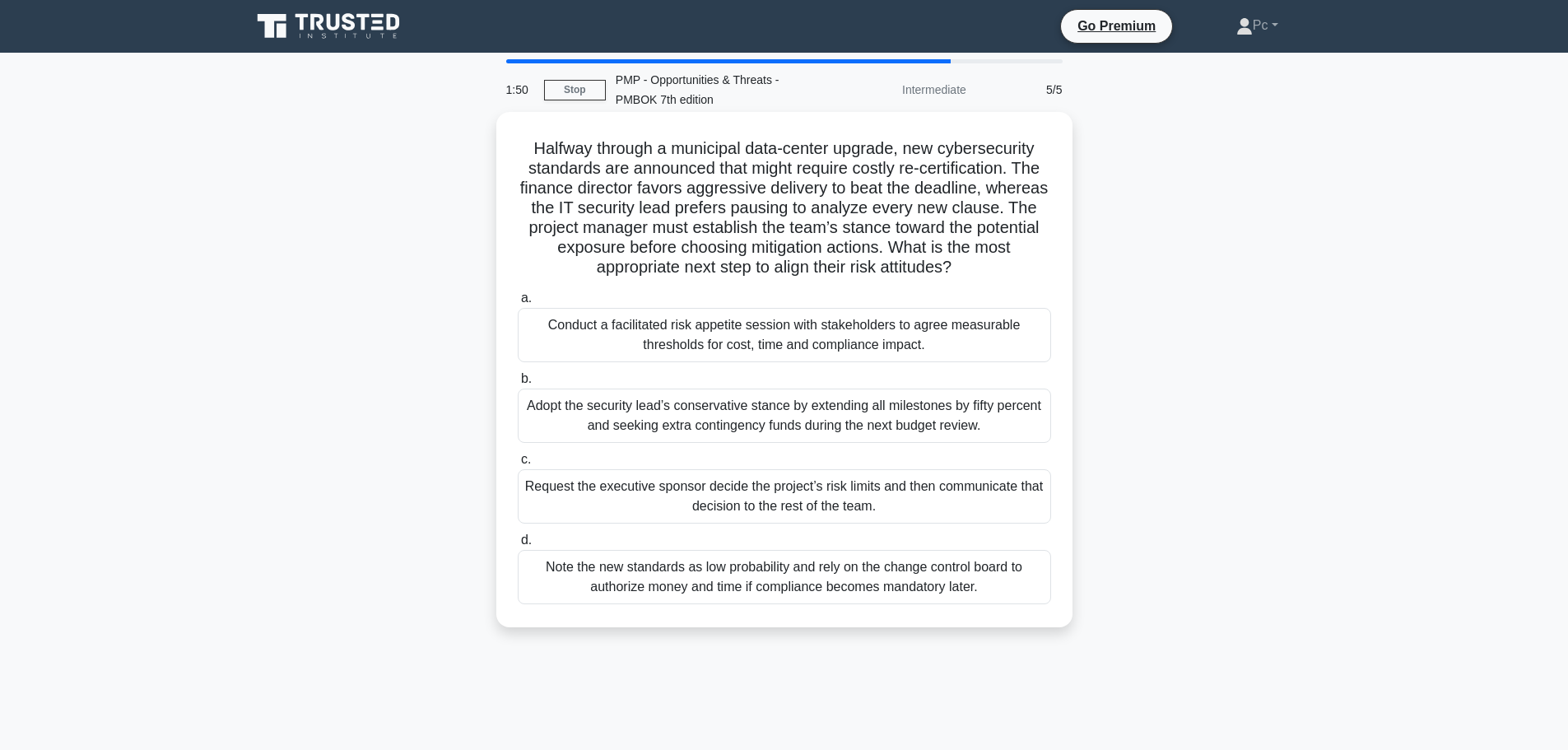
click at [917, 504] on div "Request the executive sponsor decide the project’s risk limits and then communi…" at bounding box center [784, 495] width 534 height 54
click at [518, 465] on input "c. Request the executive sponsor decide the project’s risk limits and then comm…" at bounding box center [518, 459] width 0 height 11
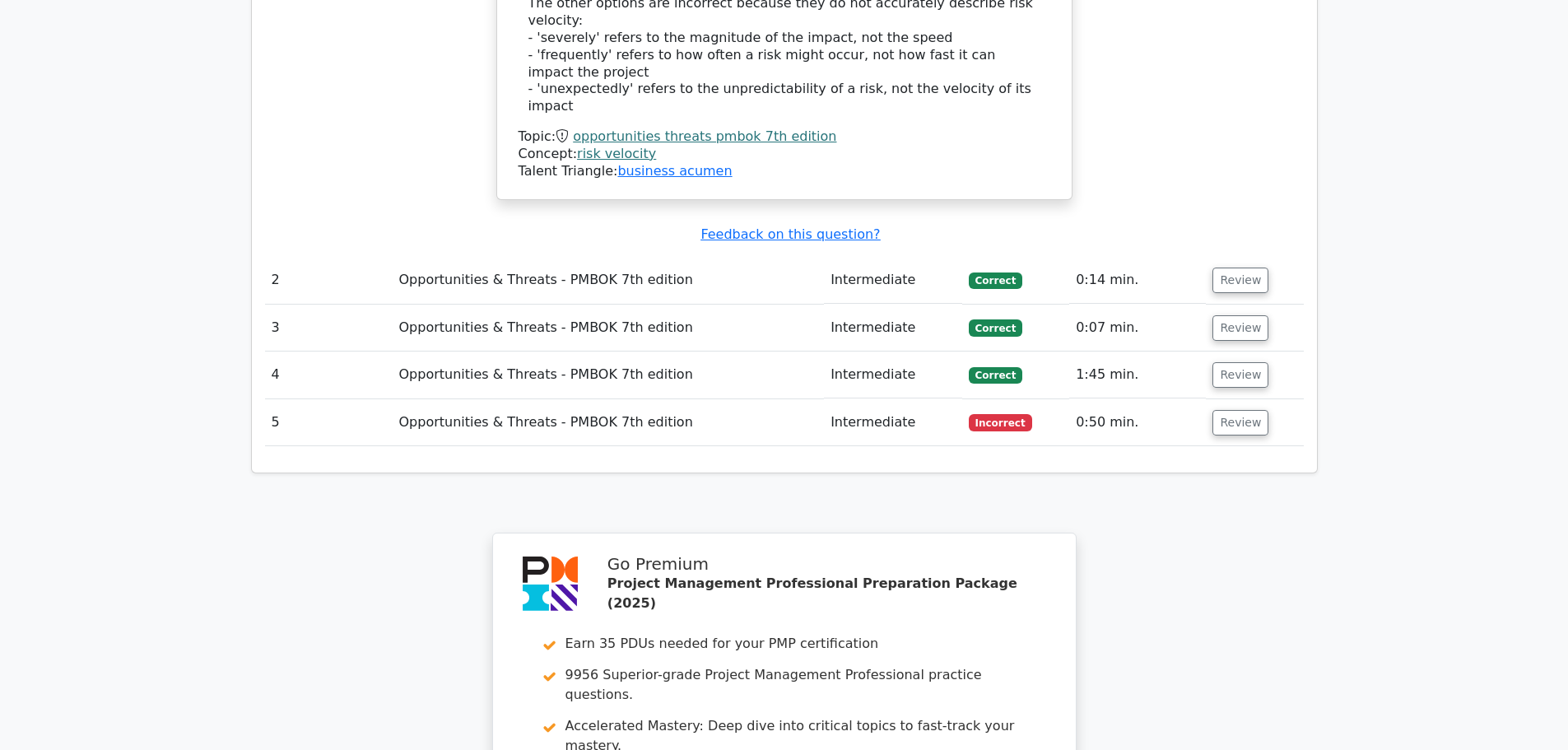
scroll to position [1810, 0]
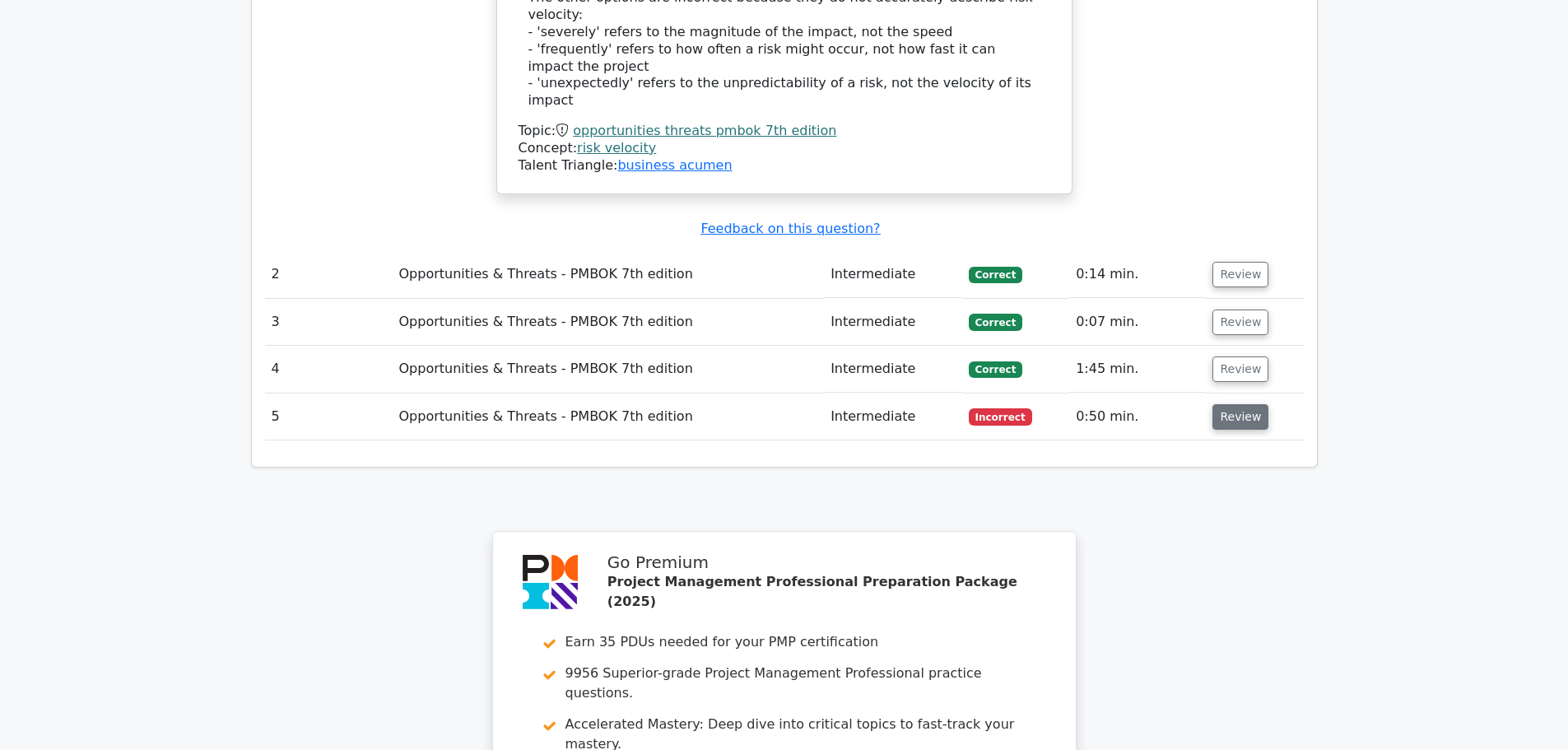
click at [1237, 404] on button "Review" at bounding box center [1240, 416] width 56 height 26
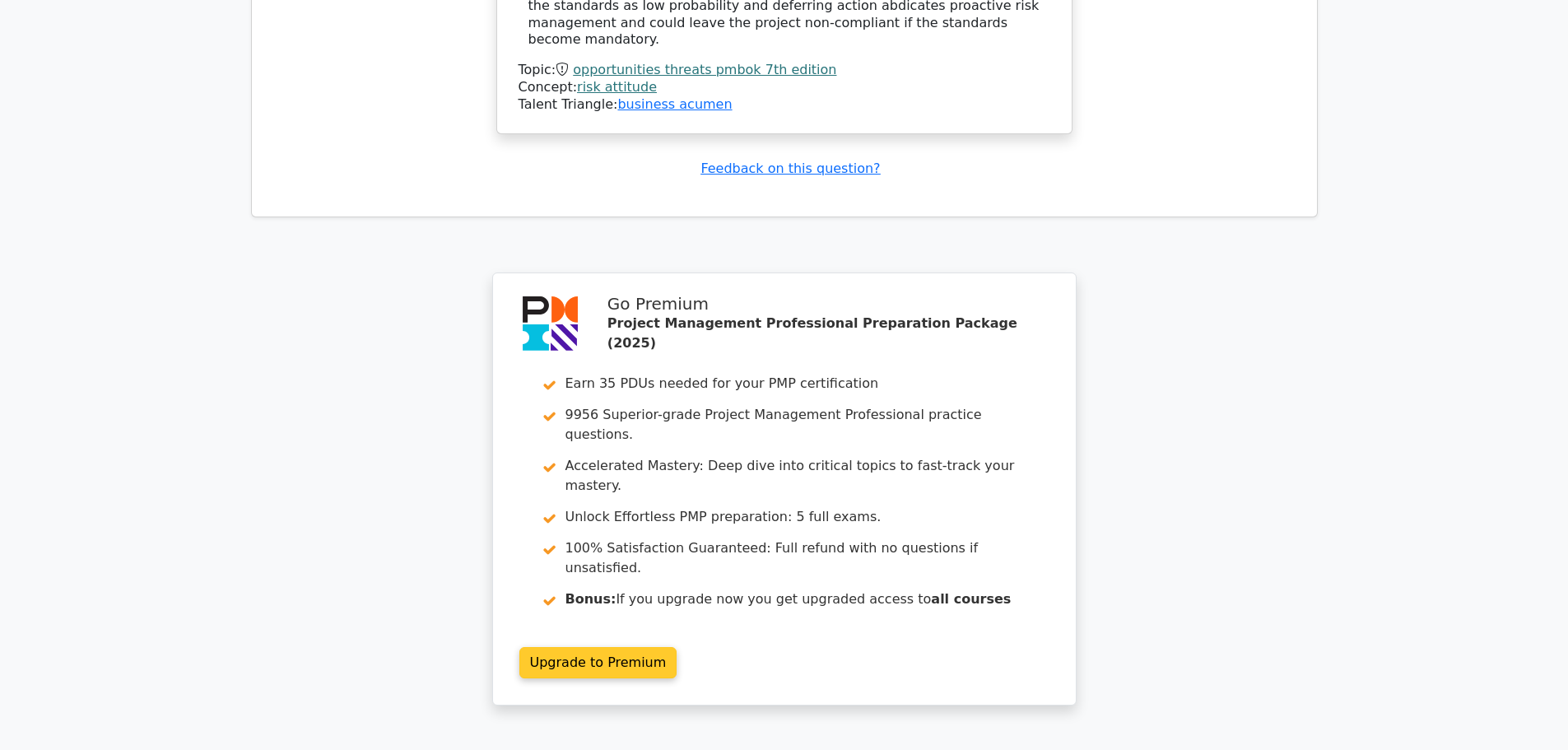
scroll to position [3059, 0]
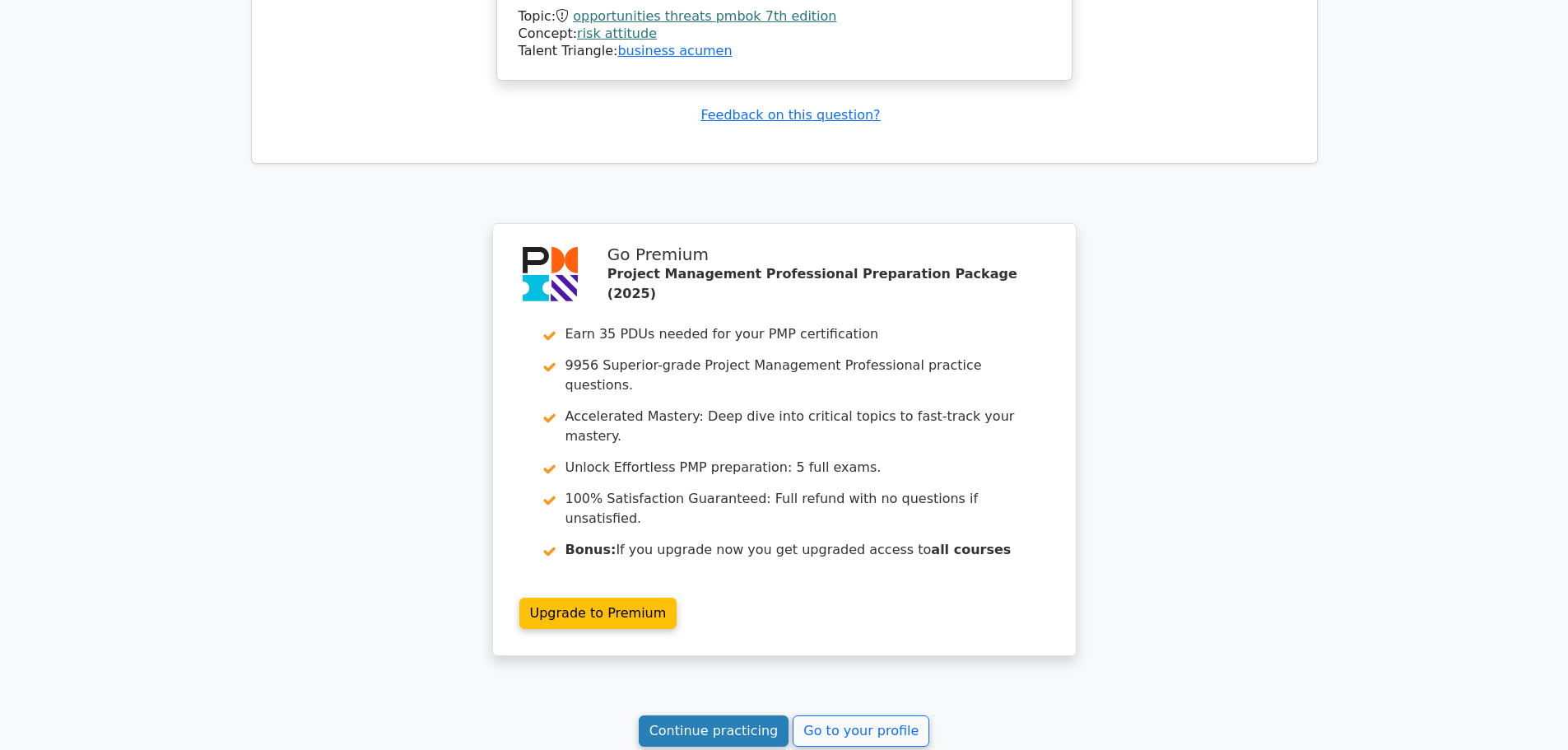
click at [701, 715] on link "Continue practicing" at bounding box center [714, 731] width 151 height 32
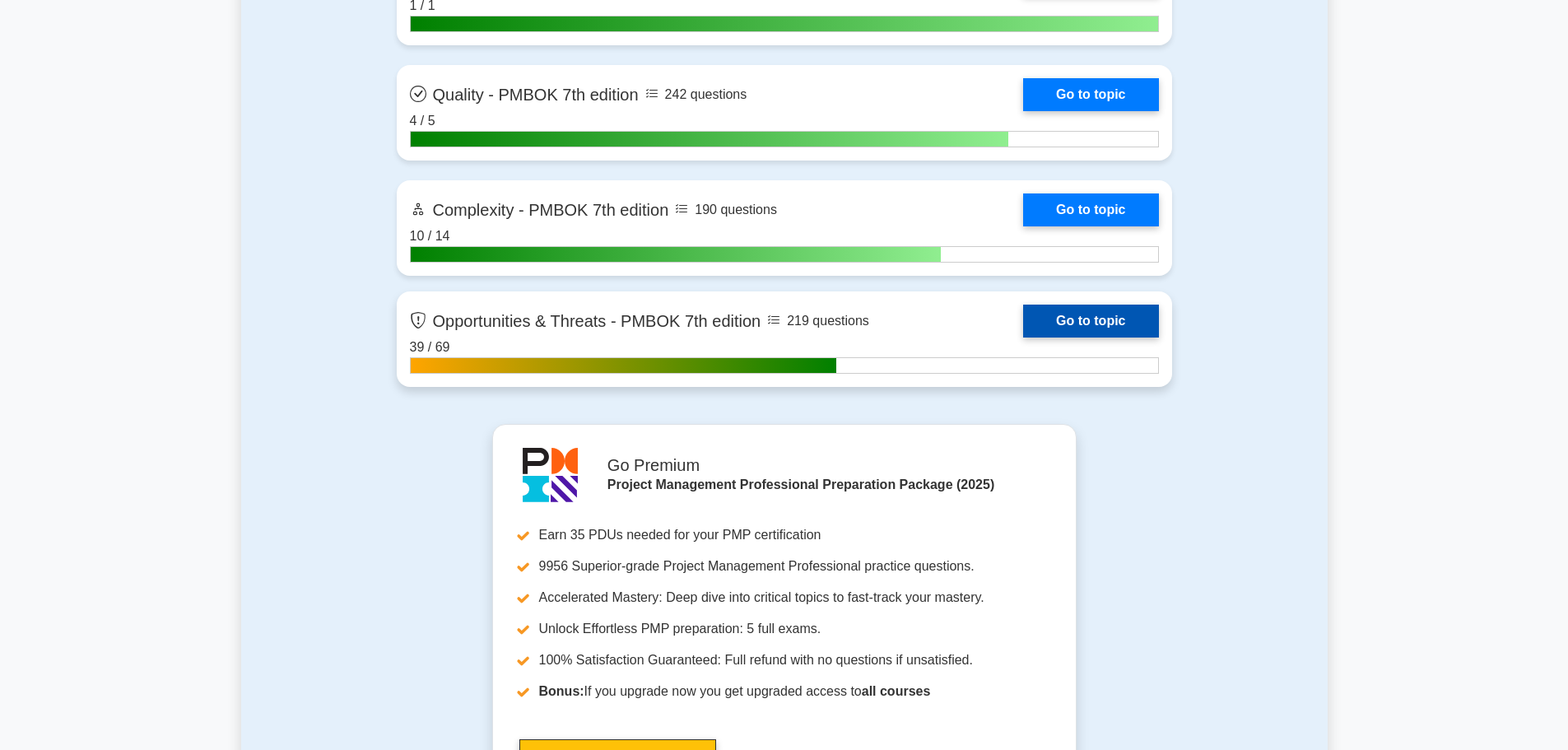
scroll to position [5064, 0]
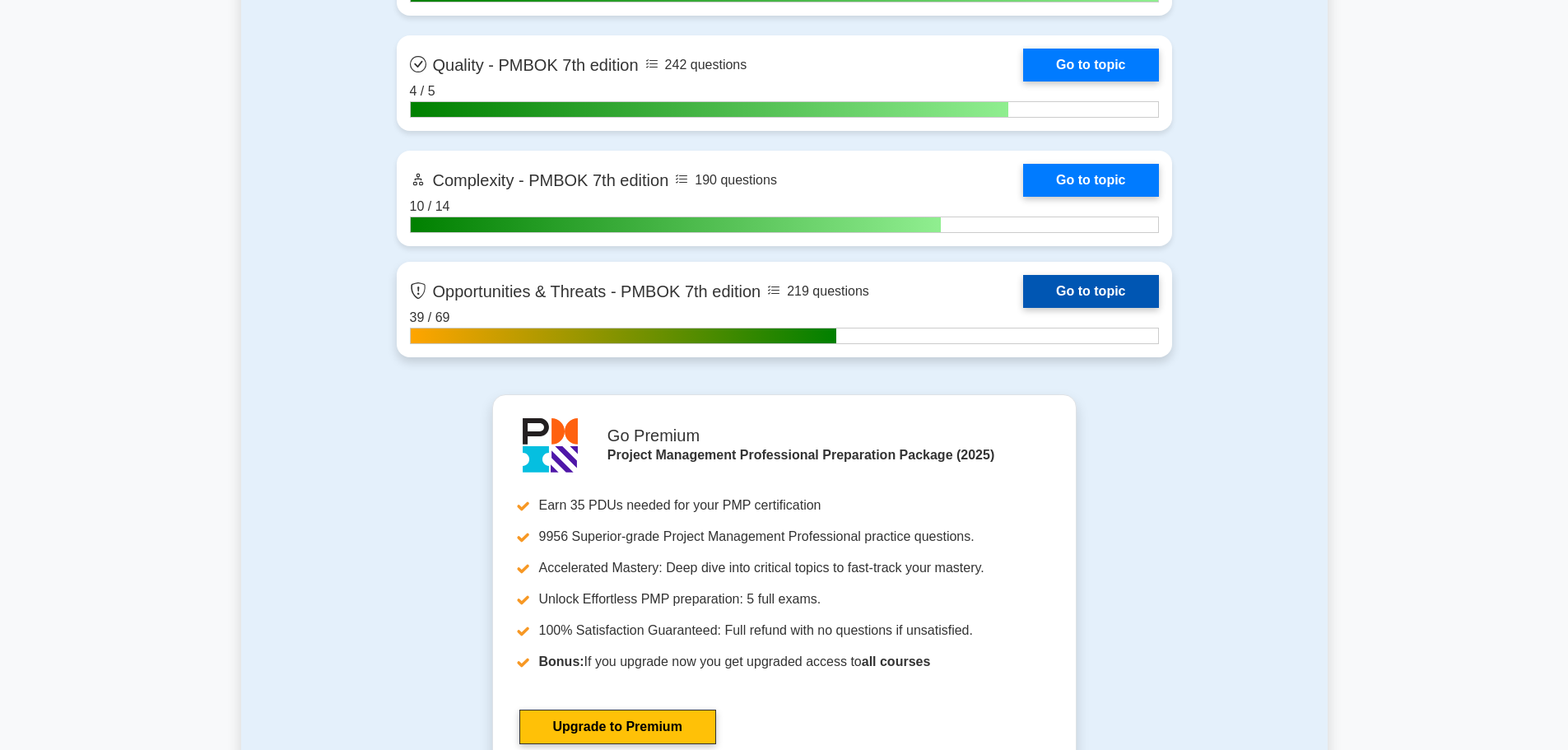
click at [1023, 308] on link "Go to topic" at bounding box center [1091, 291] width 135 height 33
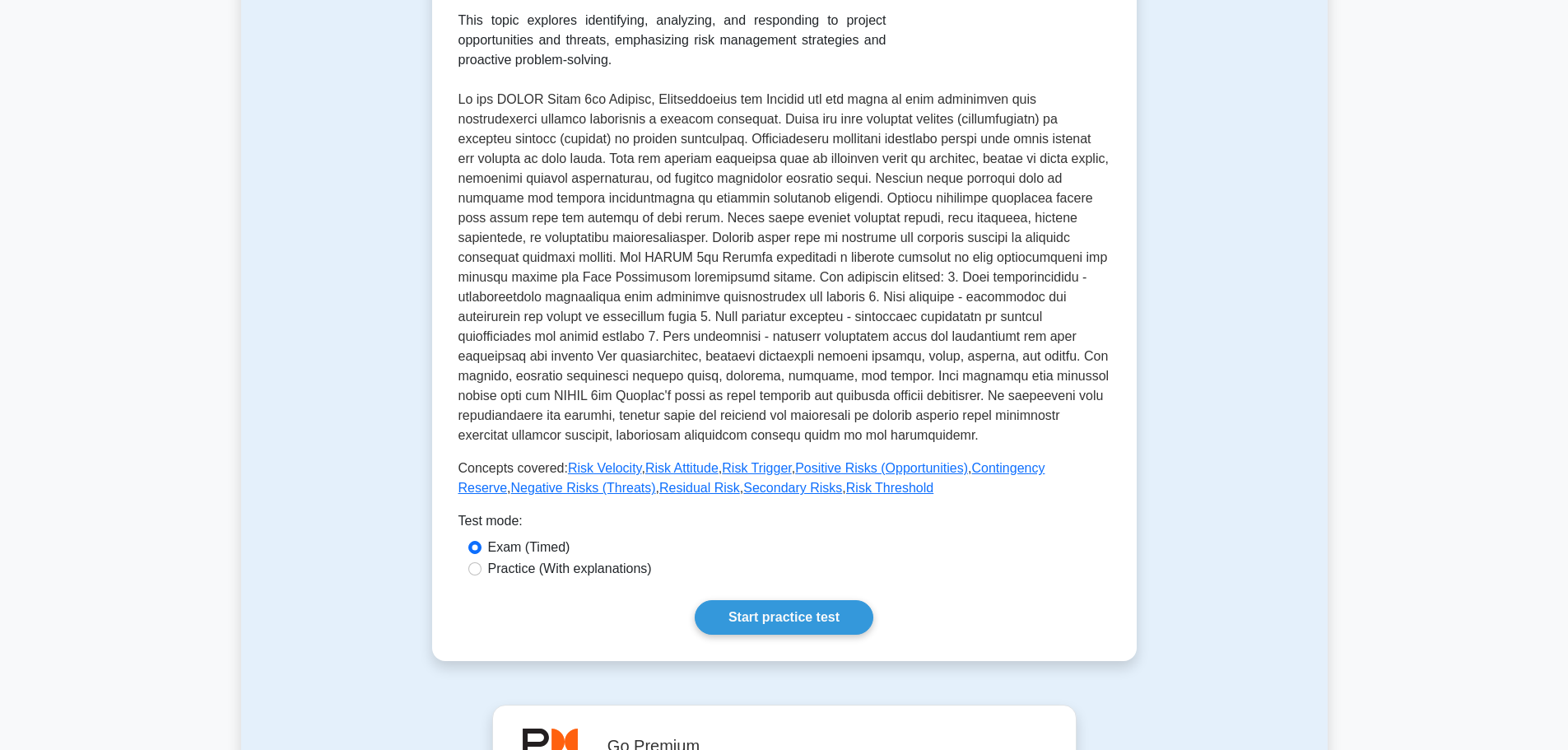
scroll to position [329, 0]
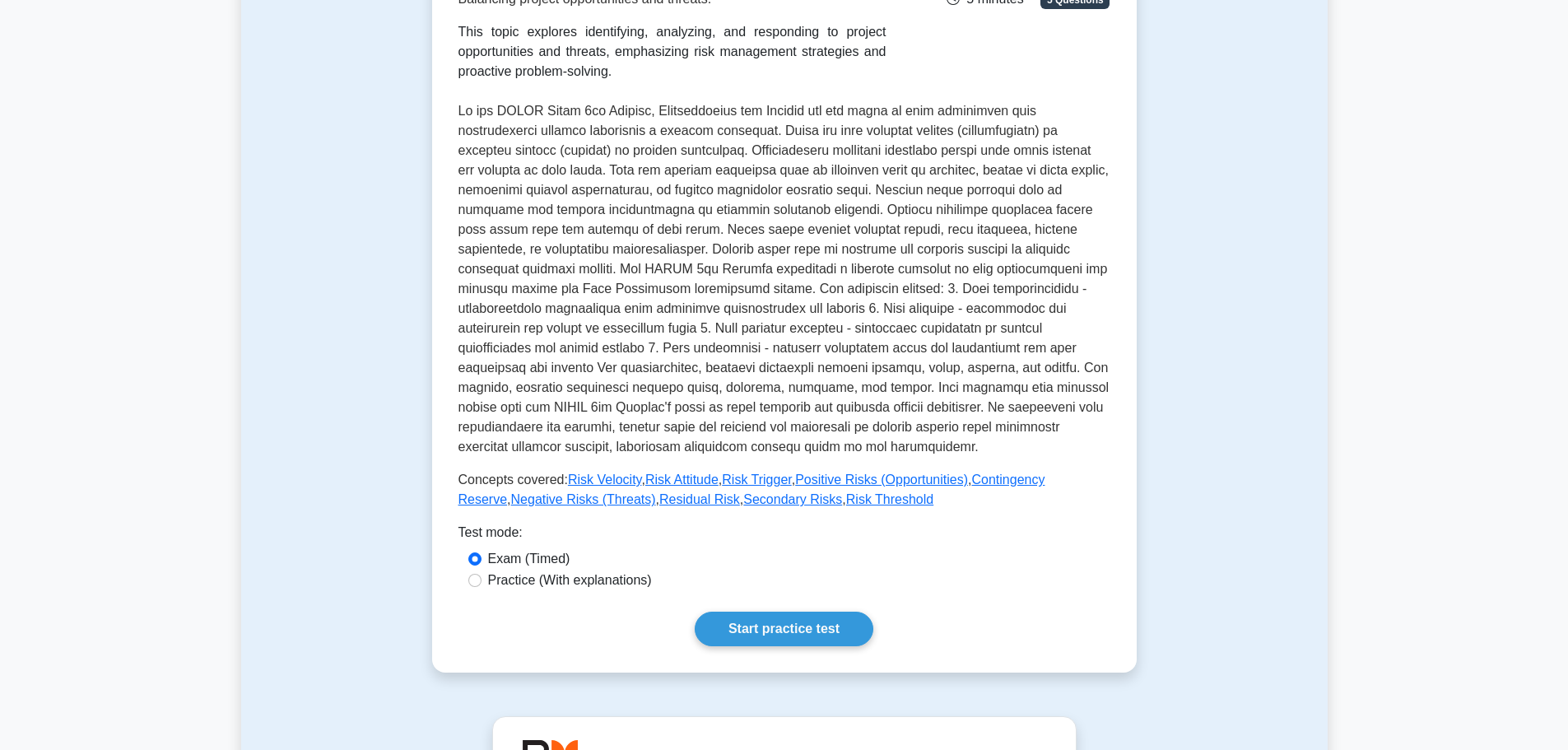
drag, startPoint x: 772, startPoint y: 620, endPoint x: 774, endPoint y: 574, distance: 46.0
click at [772, 619] on link "Start practice test" at bounding box center [784, 628] width 179 height 35
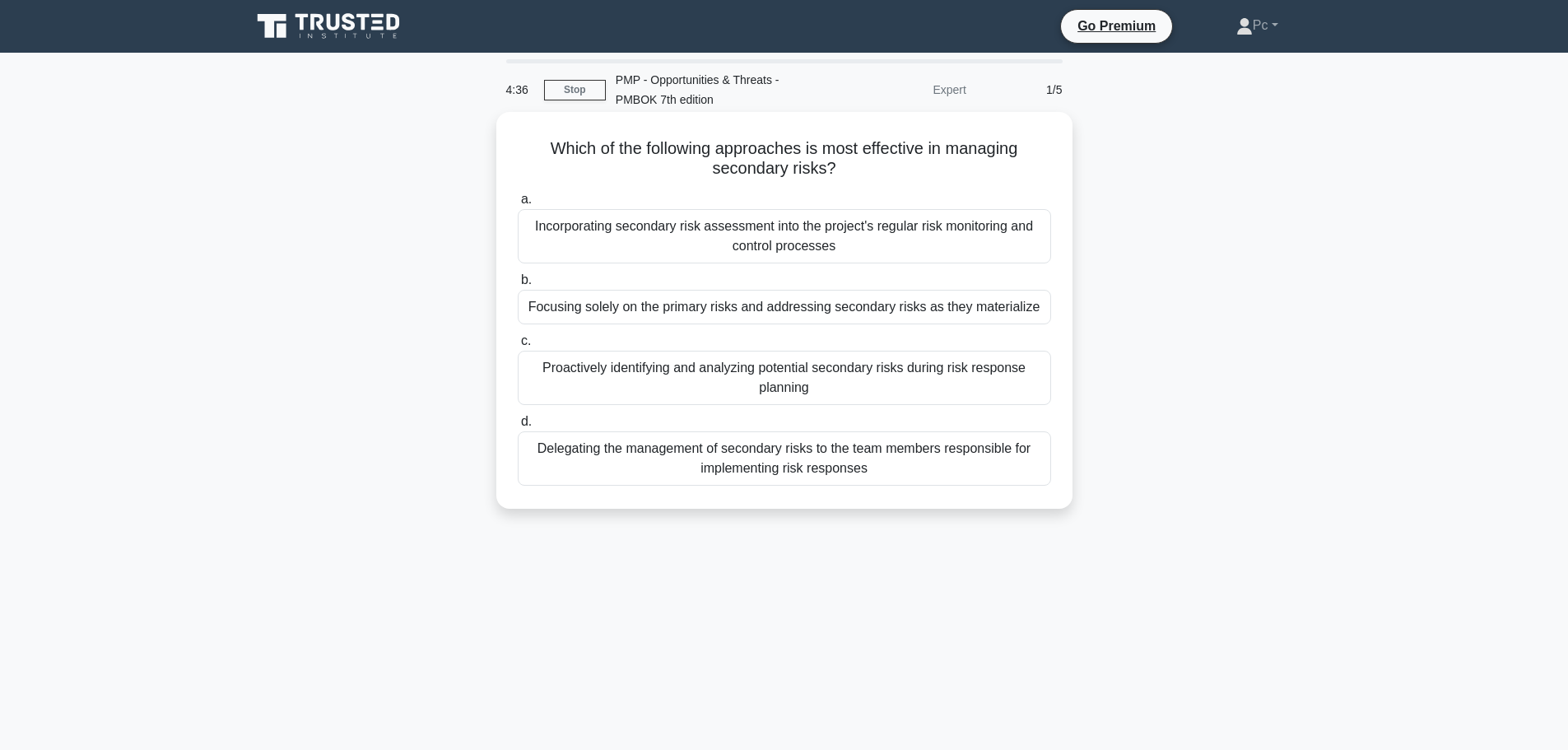
click at [771, 369] on div "Proactively identifying and analyzing potential secondary risks during risk res…" at bounding box center [784, 377] width 534 height 54
click at [518, 346] on input "c. Proactively identifying and analyzing potential secondary risks during risk …" at bounding box center [518, 340] width 0 height 11
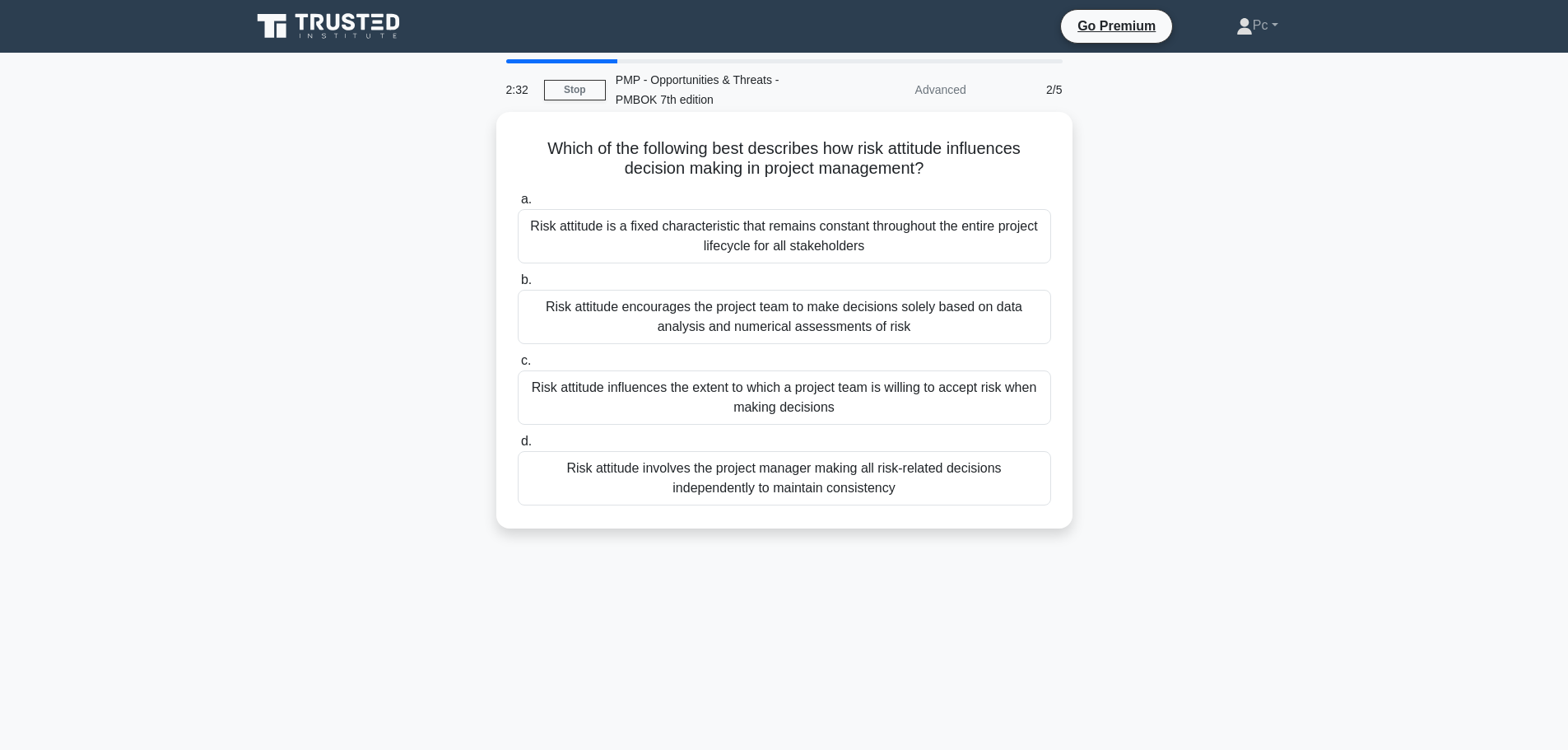
click at [801, 249] on div "Risk attitude is a fixed characteristic that remains constant throughout the en…" at bounding box center [784, 236] width 534 height 54
click at [518, 205] on input "a. Risk attitude is a fixed characteristic that remains constant throughout the…" at bounding box center [518, 199] width 0 height 11
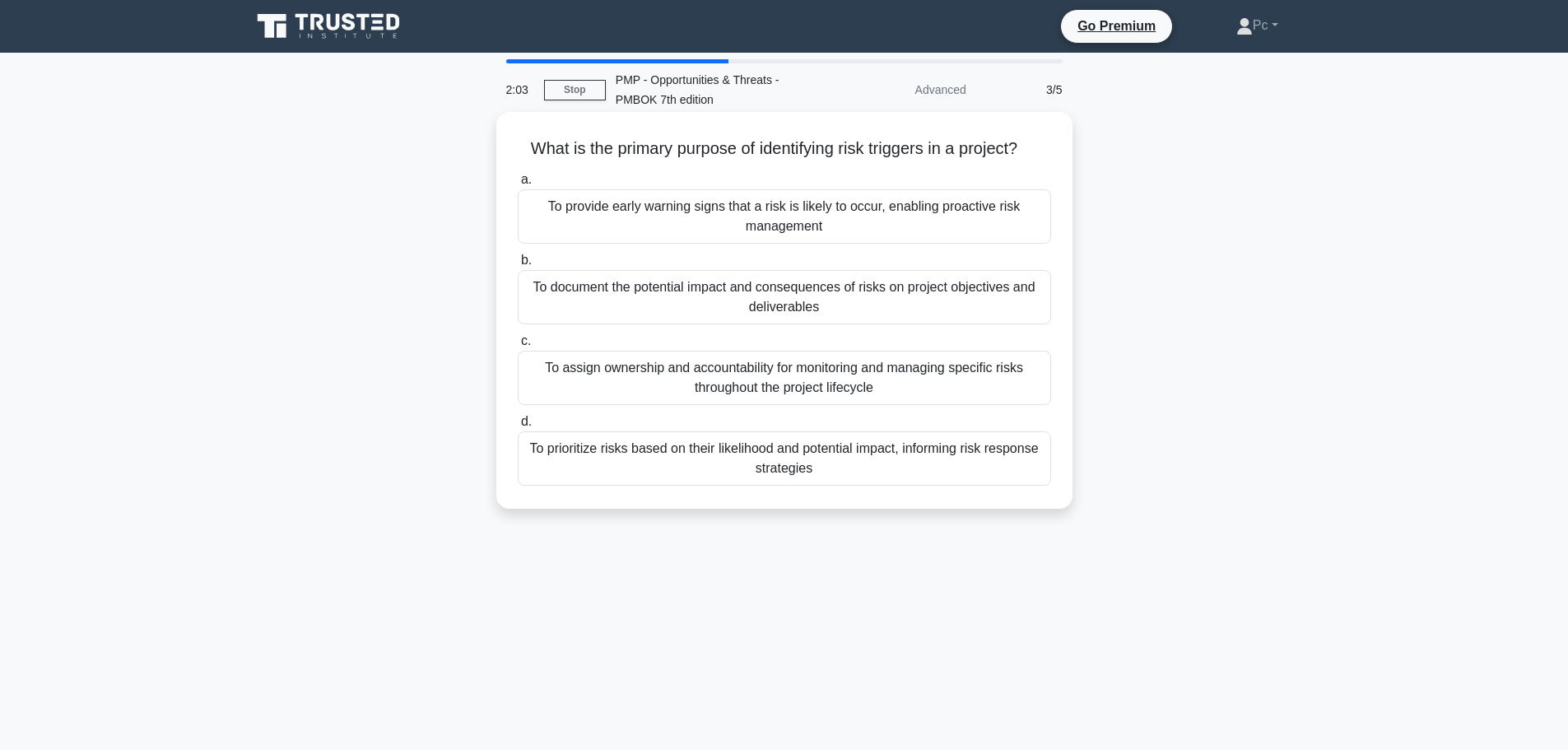
click at [814, 221] on div "To provide early warning signs that a risk is likely to occur, enabling proacti…" at bounding box center [784, 216] width 534 height 54
click at [518, 185] on input "a. To provide early warning signs that a risk is likely to occur, enabling proa…" at bounding box center [518, 180] width 0 height 11
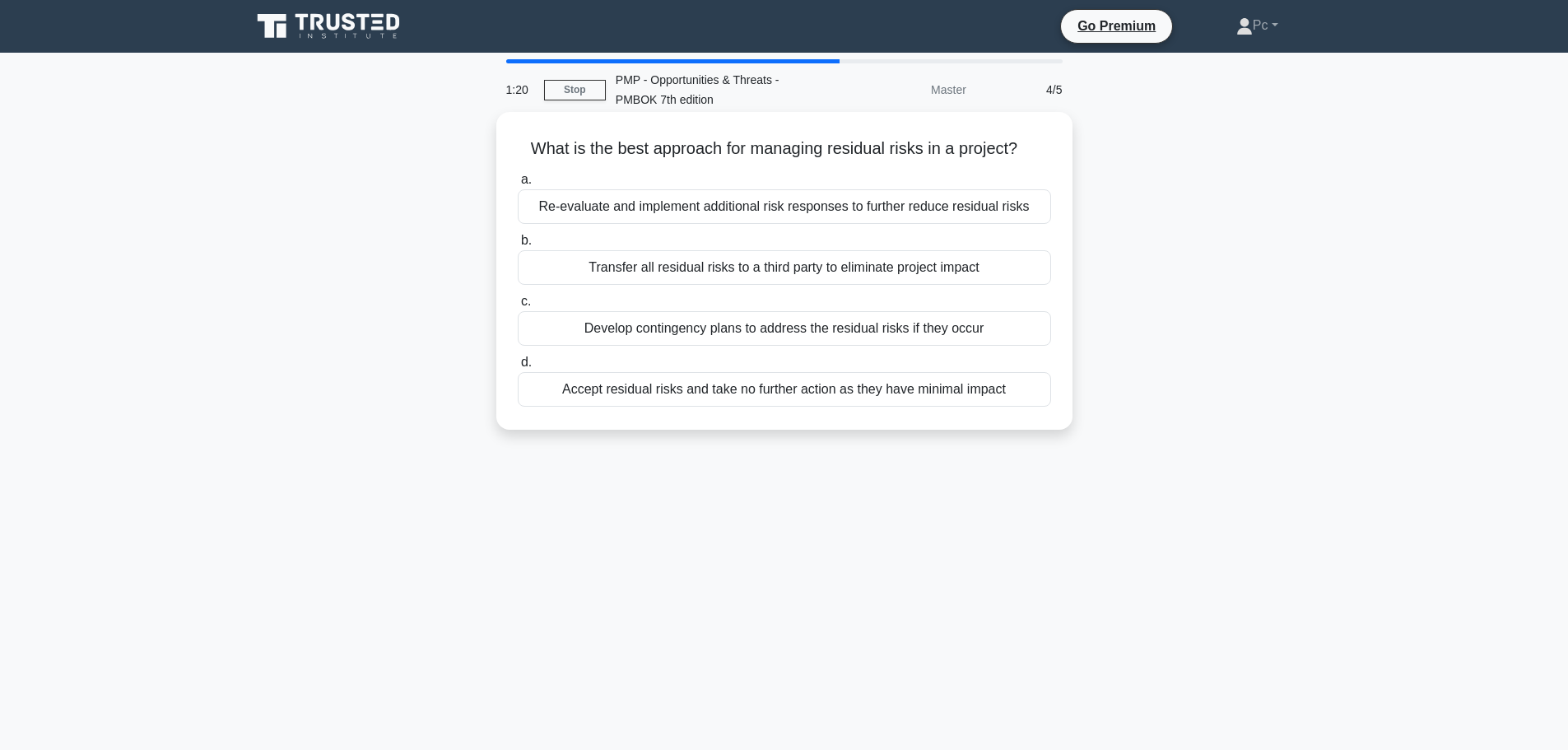
click at [953, 335] on div "Develop contingency plans to address the residual risks if they occur" at bounding box center [784, 329] width 534 height 35
click at [518, 307] on input "c. Develop contingency plans to address the residual risks if they occur" at bounding box center [518, 301] width 0 height 11
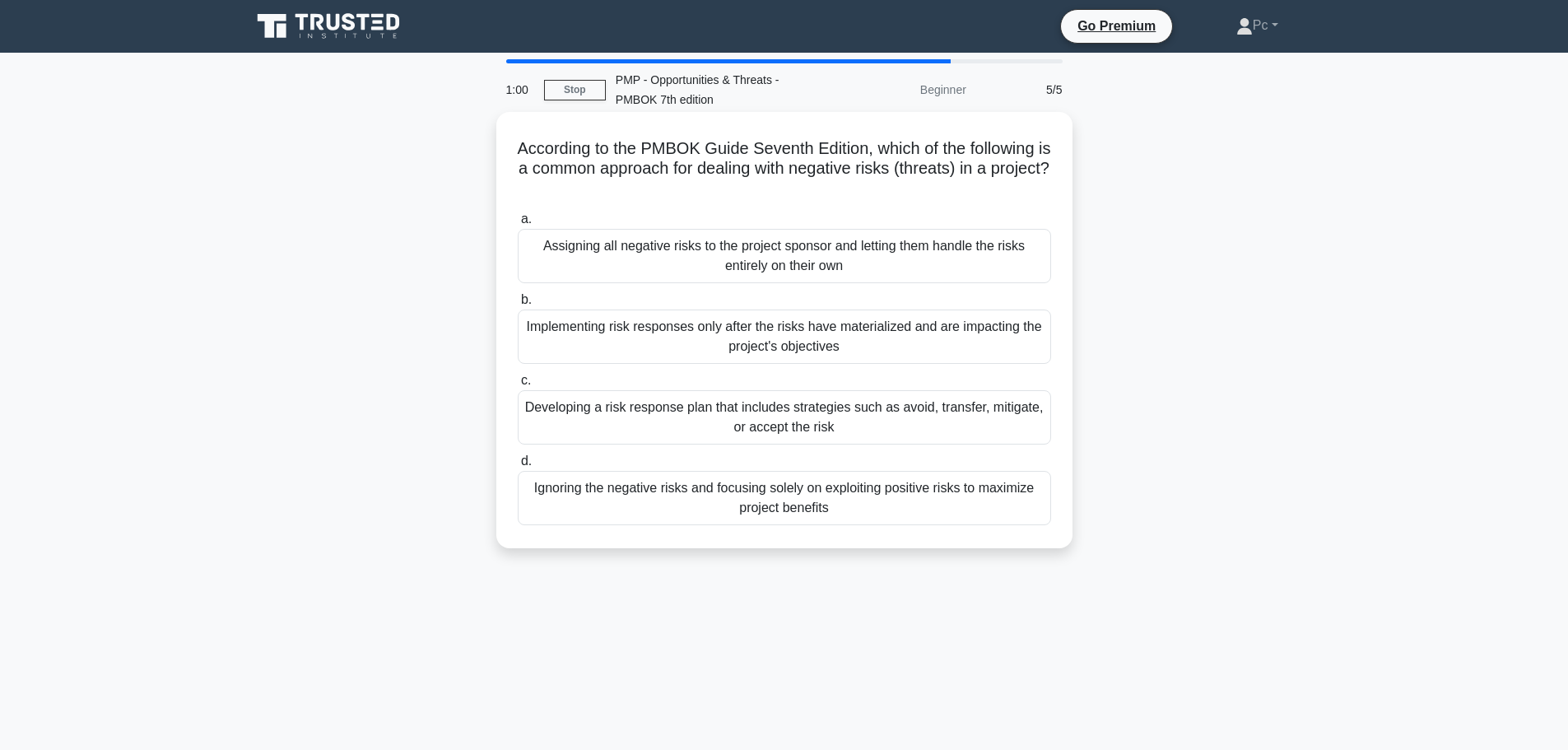
click at [834, 420] on div "Developing a risk response plan that includes strategies such as avoid, transfe…" at bounding box center [784, 417] width 534 height 54
click at [518, 386] on input "c. Developing a risk response plan that includes strategies such as avoid, tran…" at bounding box center [518, 380] width 0 height 11
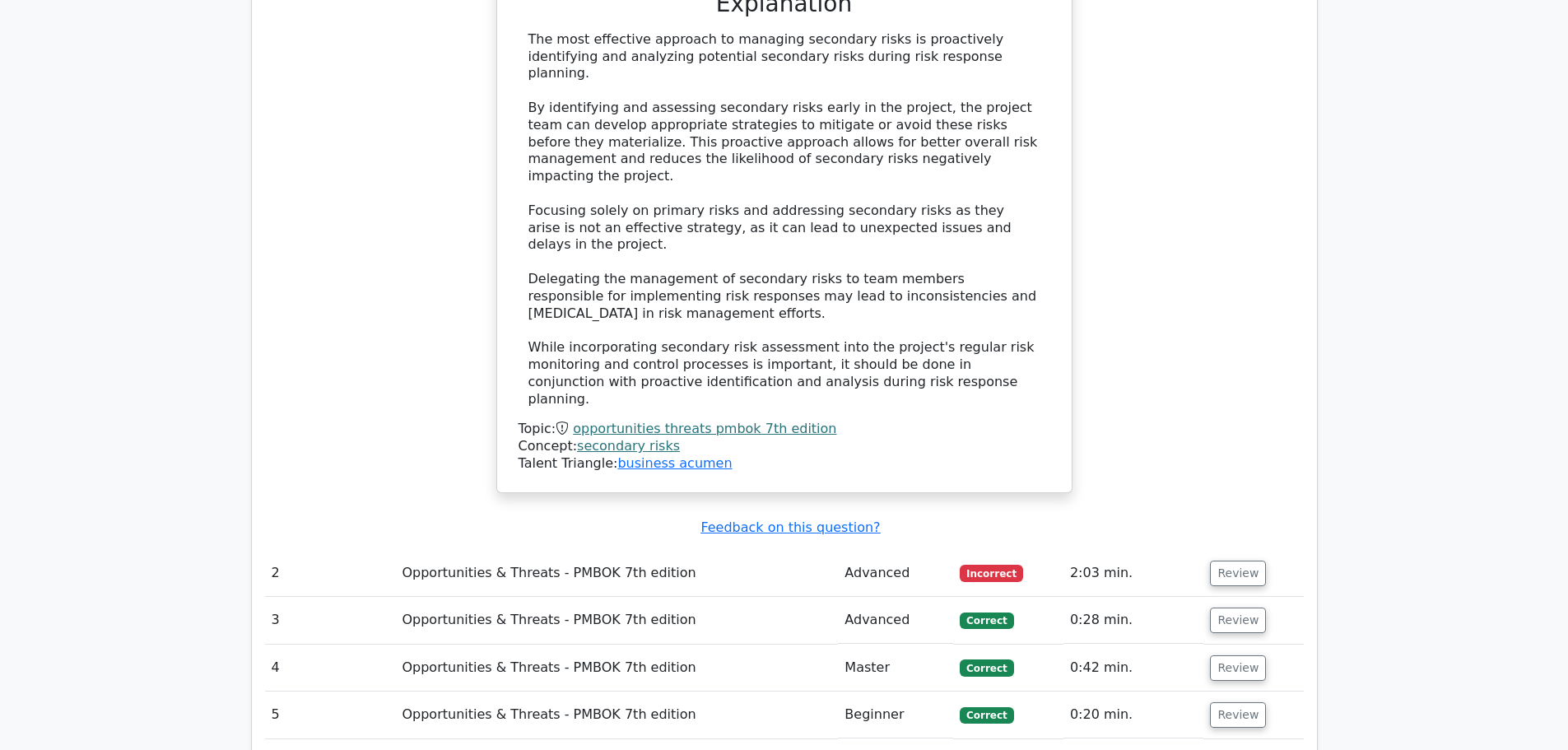
scroll to position [1728, 0]
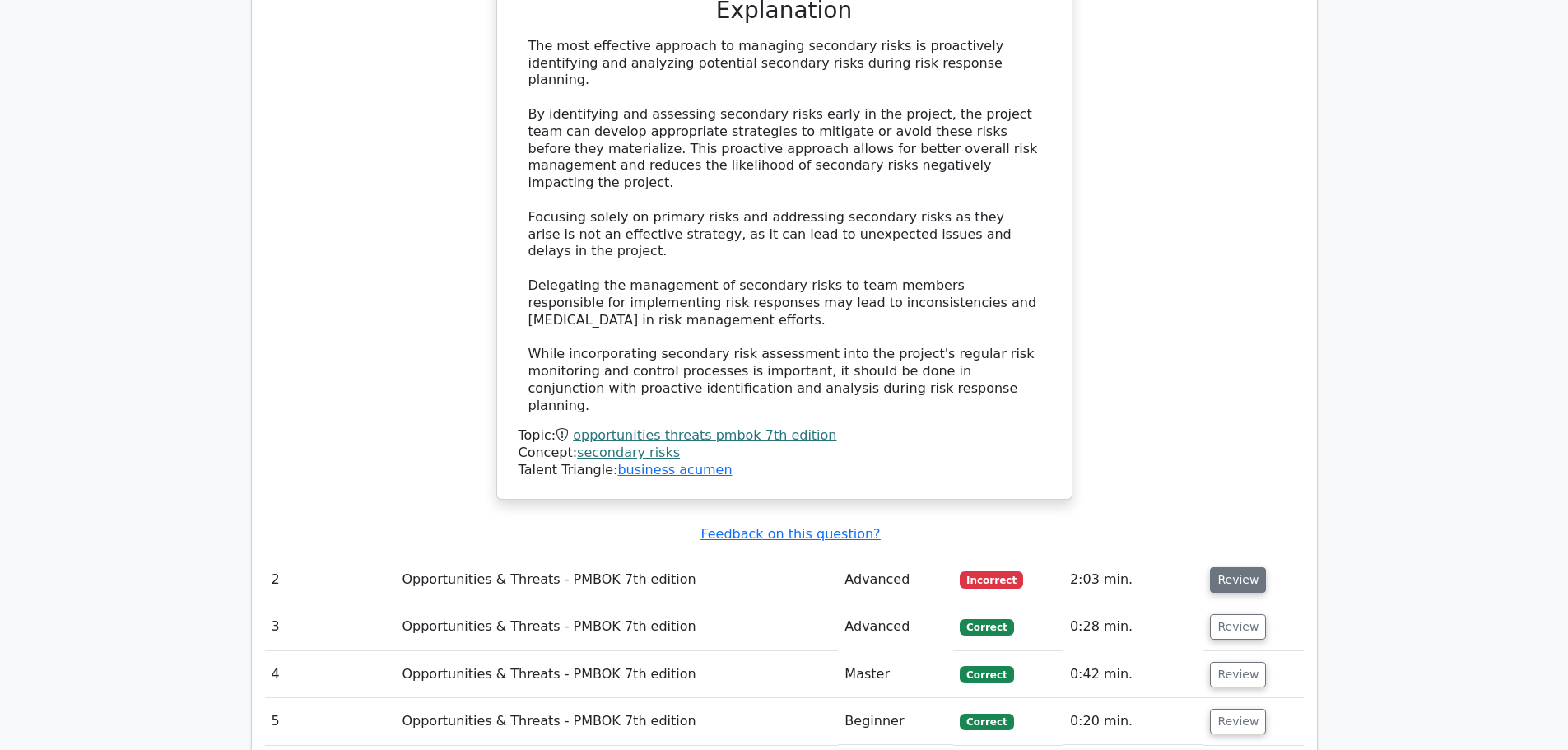
click at [1233, 567] on button "Review" at bounding box center [1237, 579] width 56 height 26
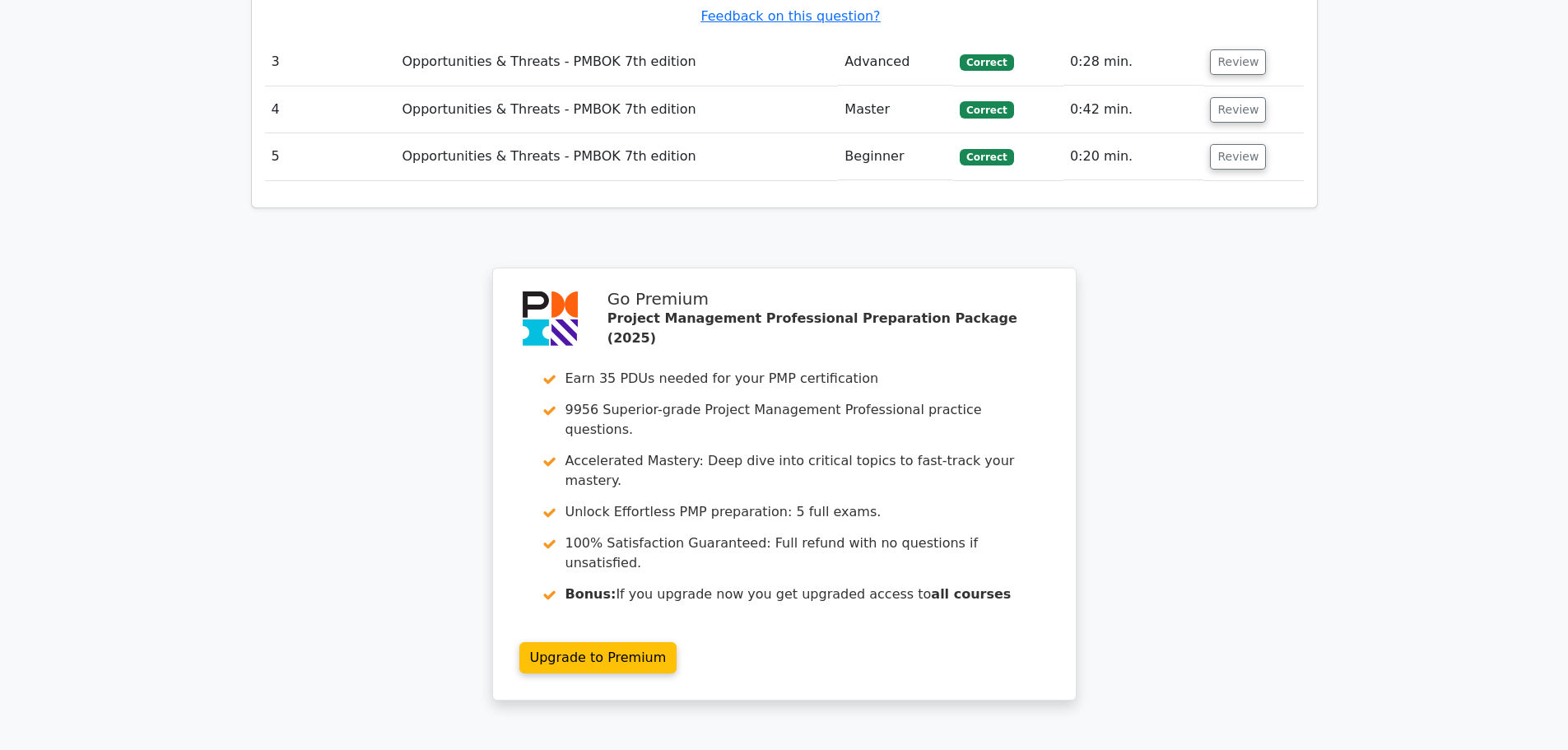
scroll to position [3137, 0]
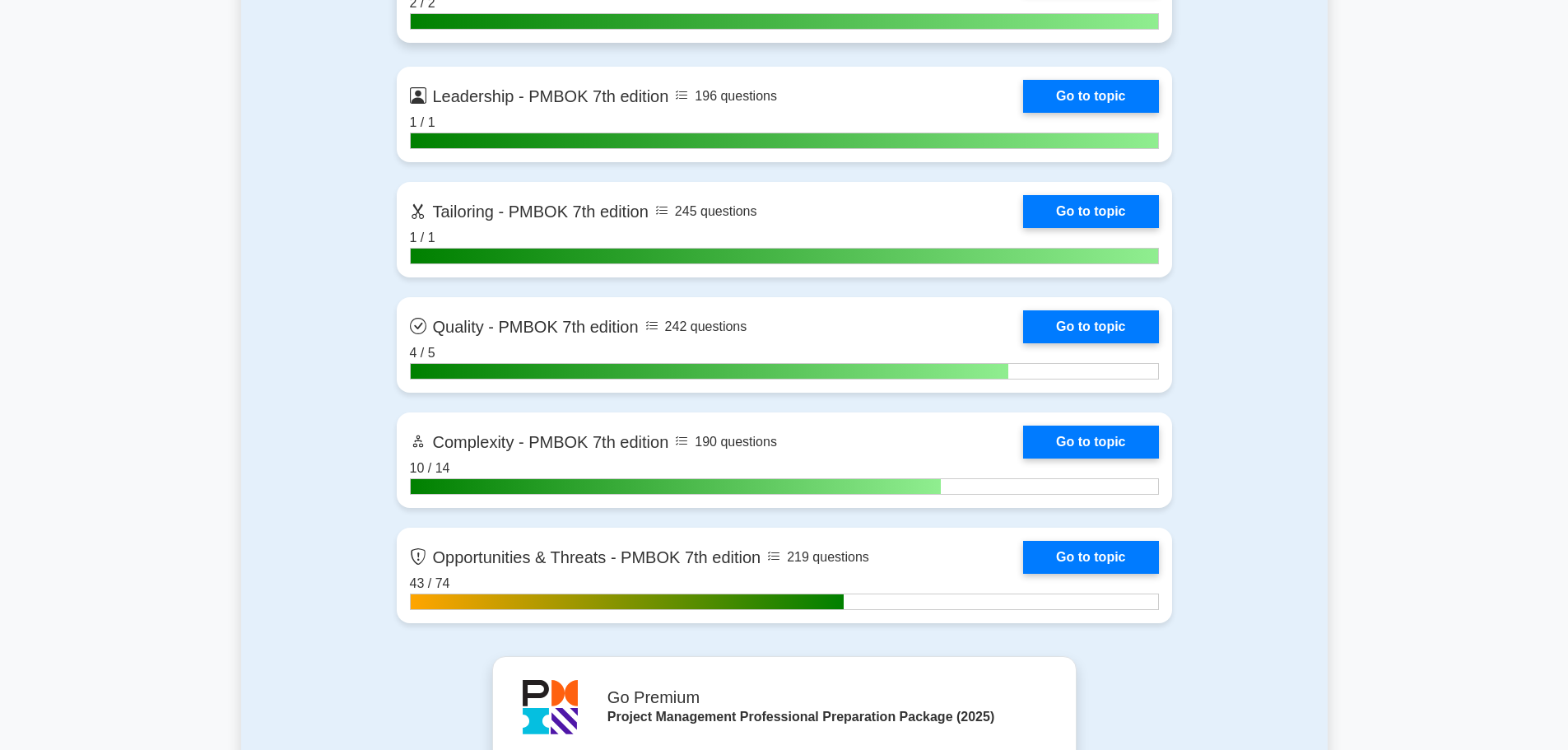
scroll to position [4817, 0]
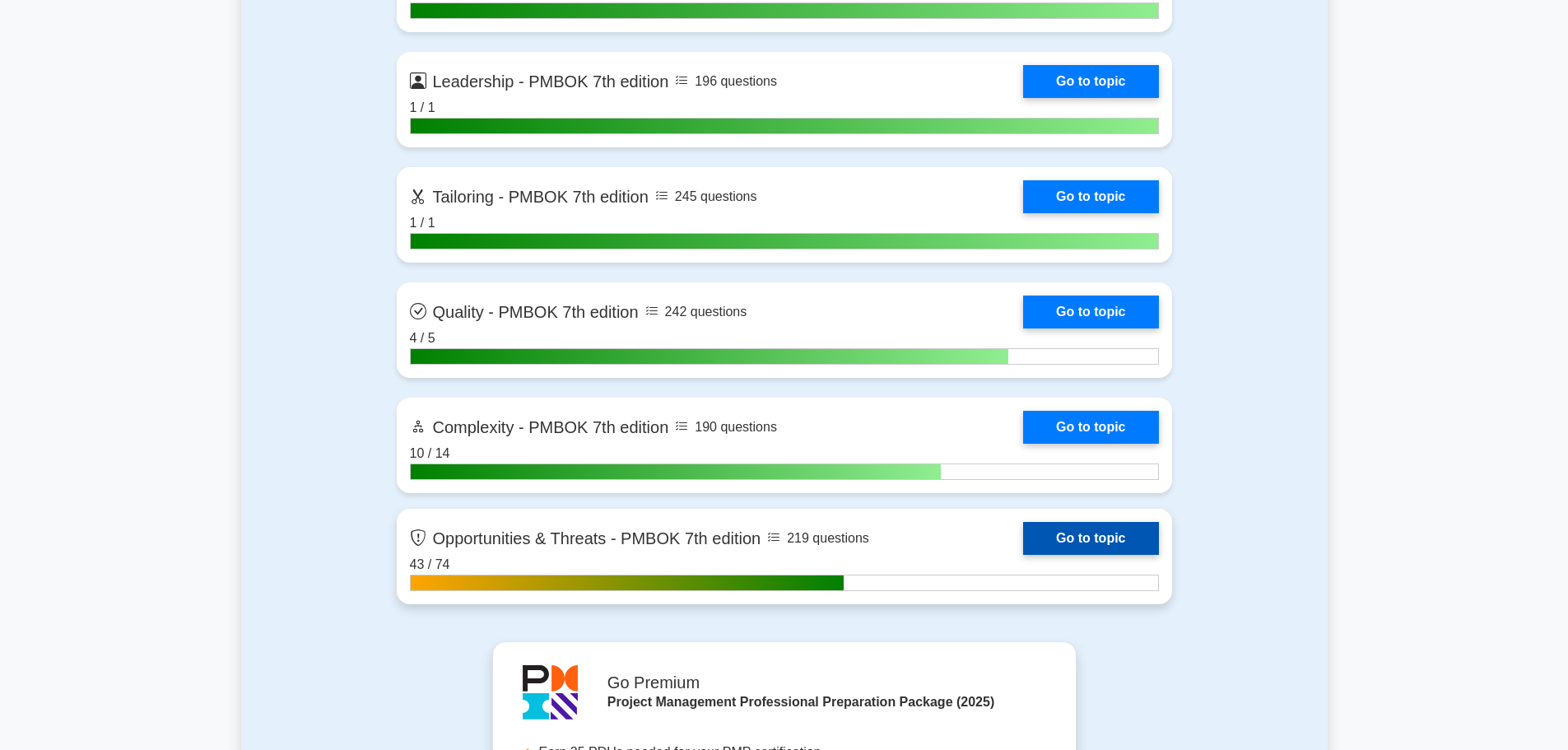
click at [1023, 534] on link "Go to topic" at bounding box center [1091, 539] width 135 height 33
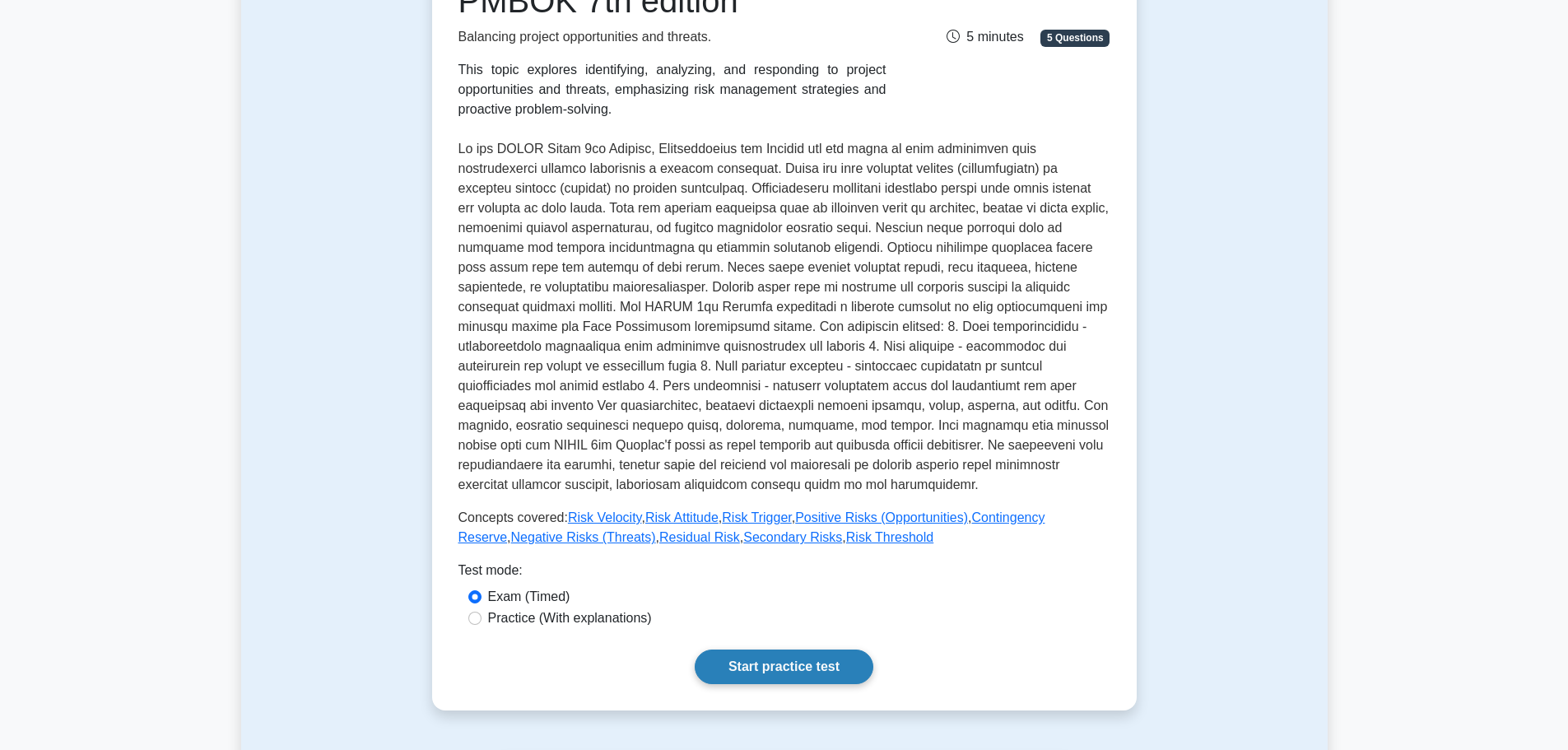
scroll to position [494, 0]
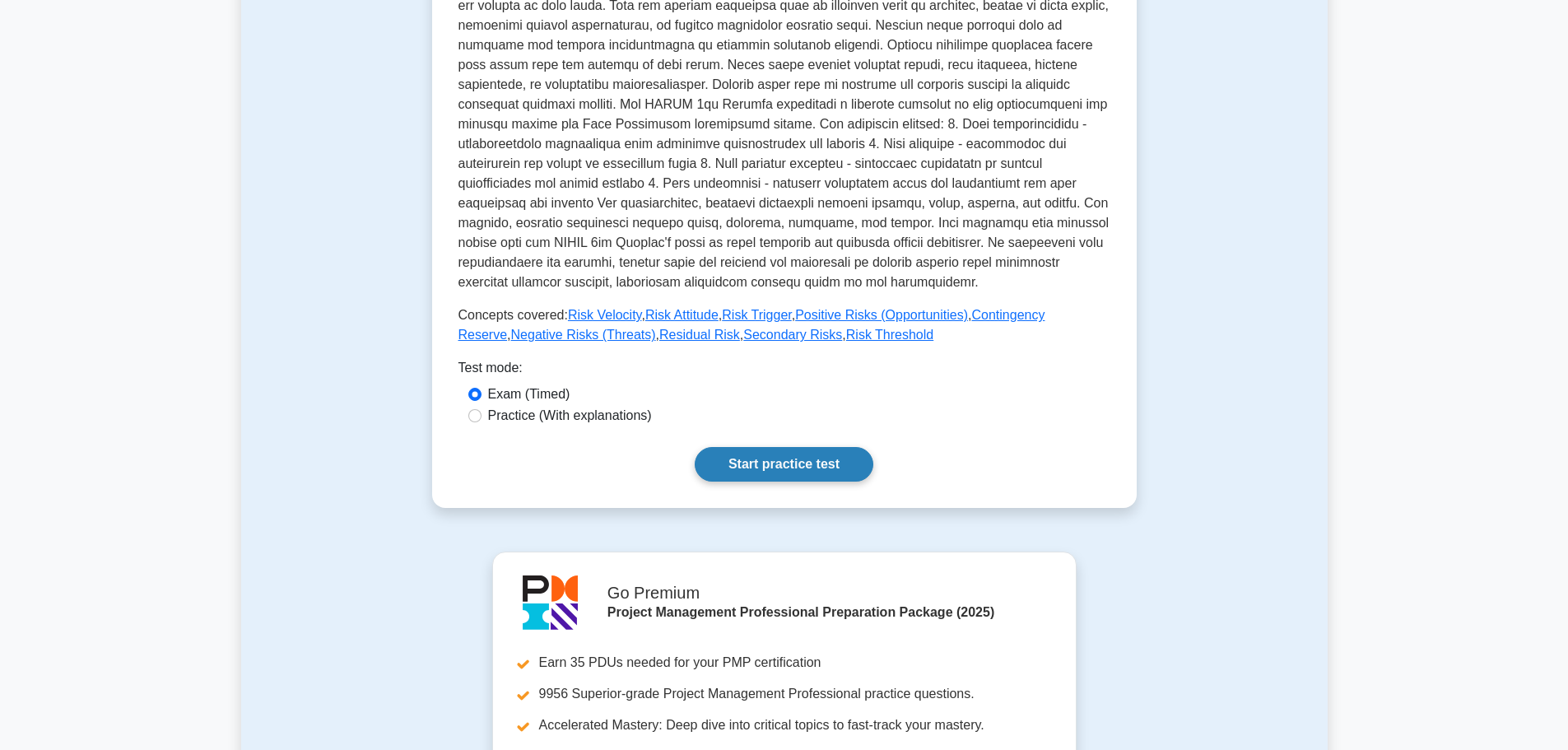
click at [779, 464] on link "Start practice test" at bounding box center [784, 464] width 179 height 35
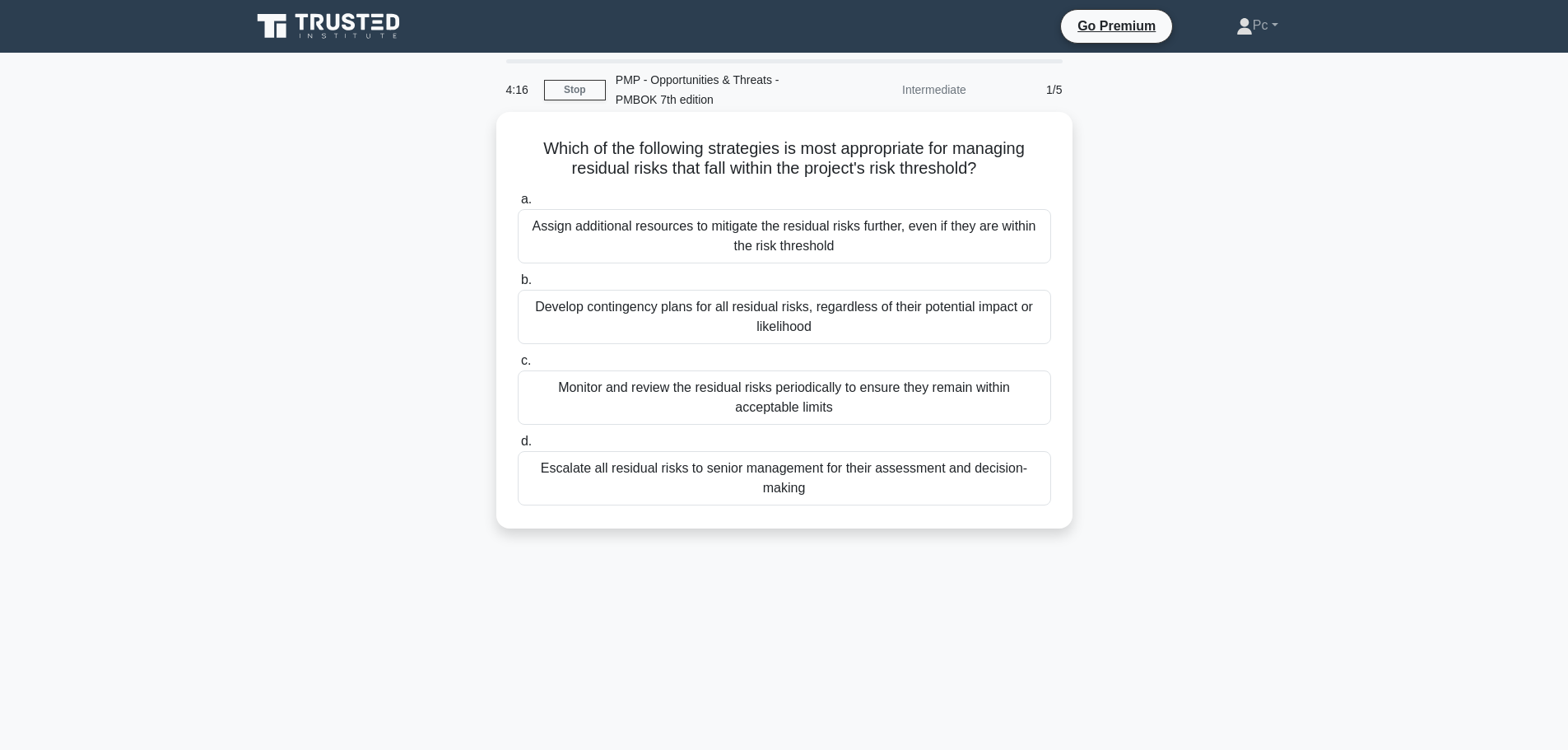
click at [926, 398] on div "Monitor and review the residual risks periodically to ensure they remain within…" at bounding box center [784, 397] width 534 height 54
click at [518, 366] on input "c. Monitor and review the residual risks periodically to ensure they remain wit…" at bounding box center [518, 360] width 0 height 11
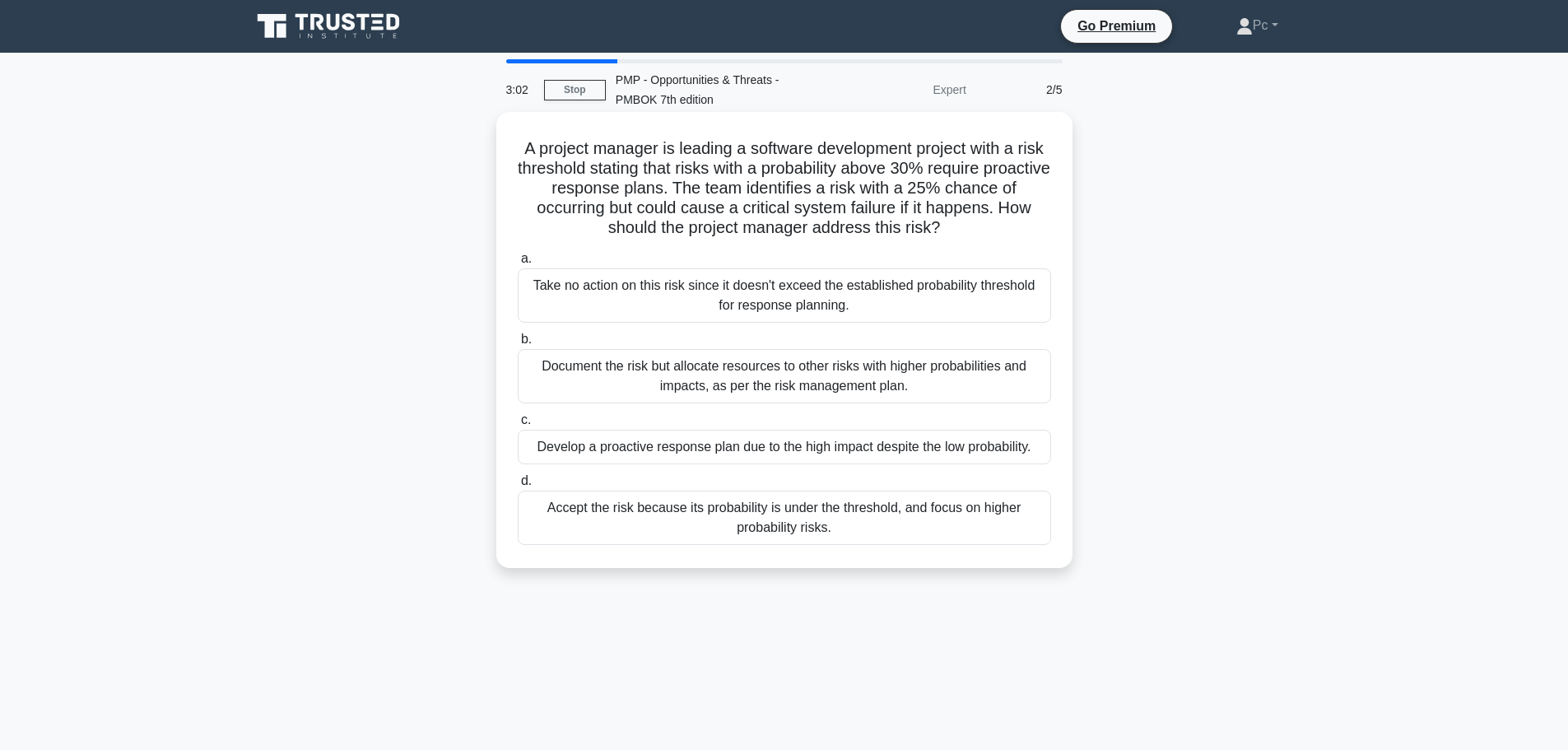
click at [1000, 445] on div "Develop a proactive response plan due to the high impact despite the low probab…" at bounding box center [784, 447] width 534 height 35
click at [518, 425] on input "c. Develop a proactive response plan due to the high impact despite the low pro…" at bounding box center [518, 420] width 0 height 11
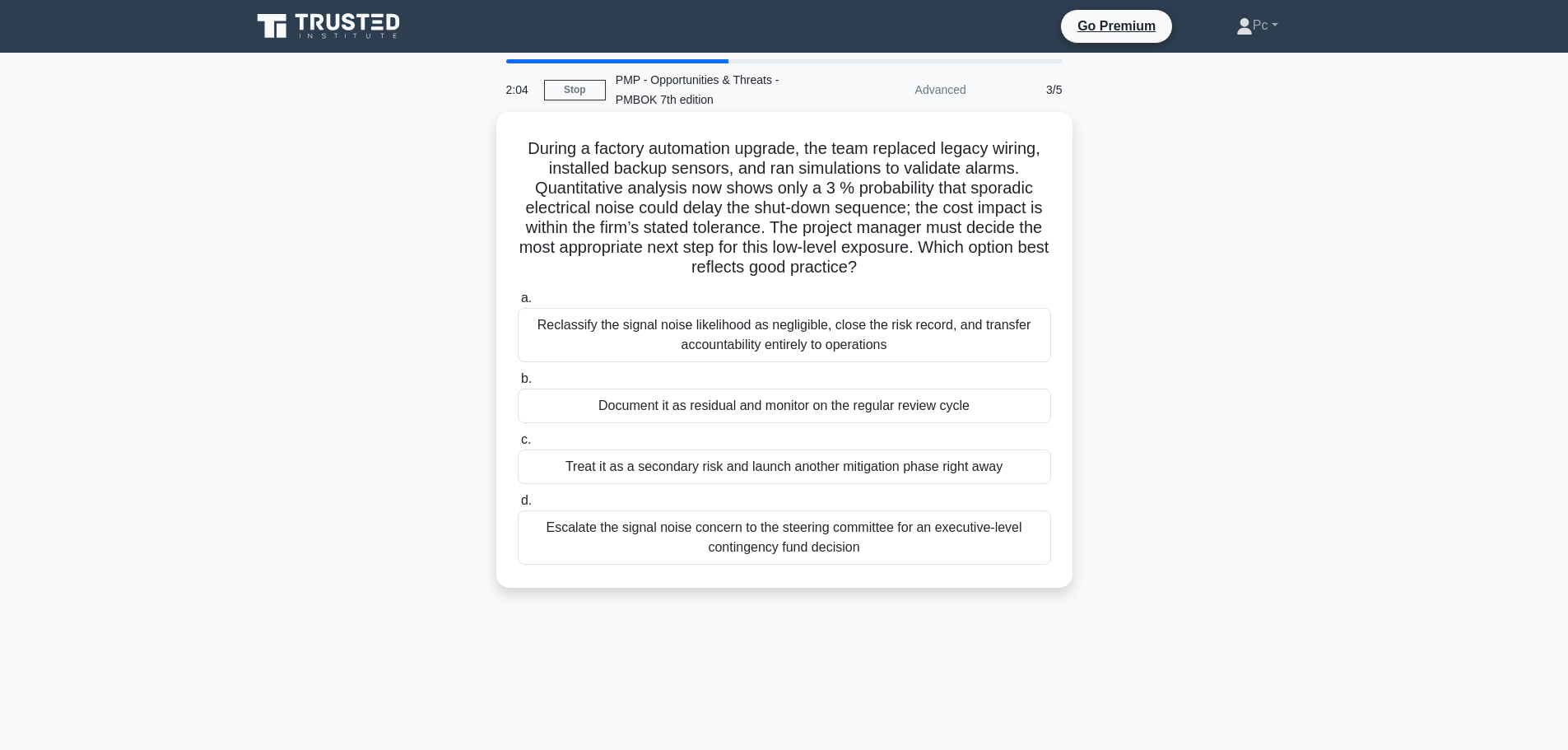
click at [719, 410] on div "Document it as residual and monitor on the regular review cycle" at bounding box center [784, 406] width 534 height 35
click at [518, 385] on input "b. Document it as residual and monitor on the regular review cycle" at bounding box center [518, 379] width 0 height 11
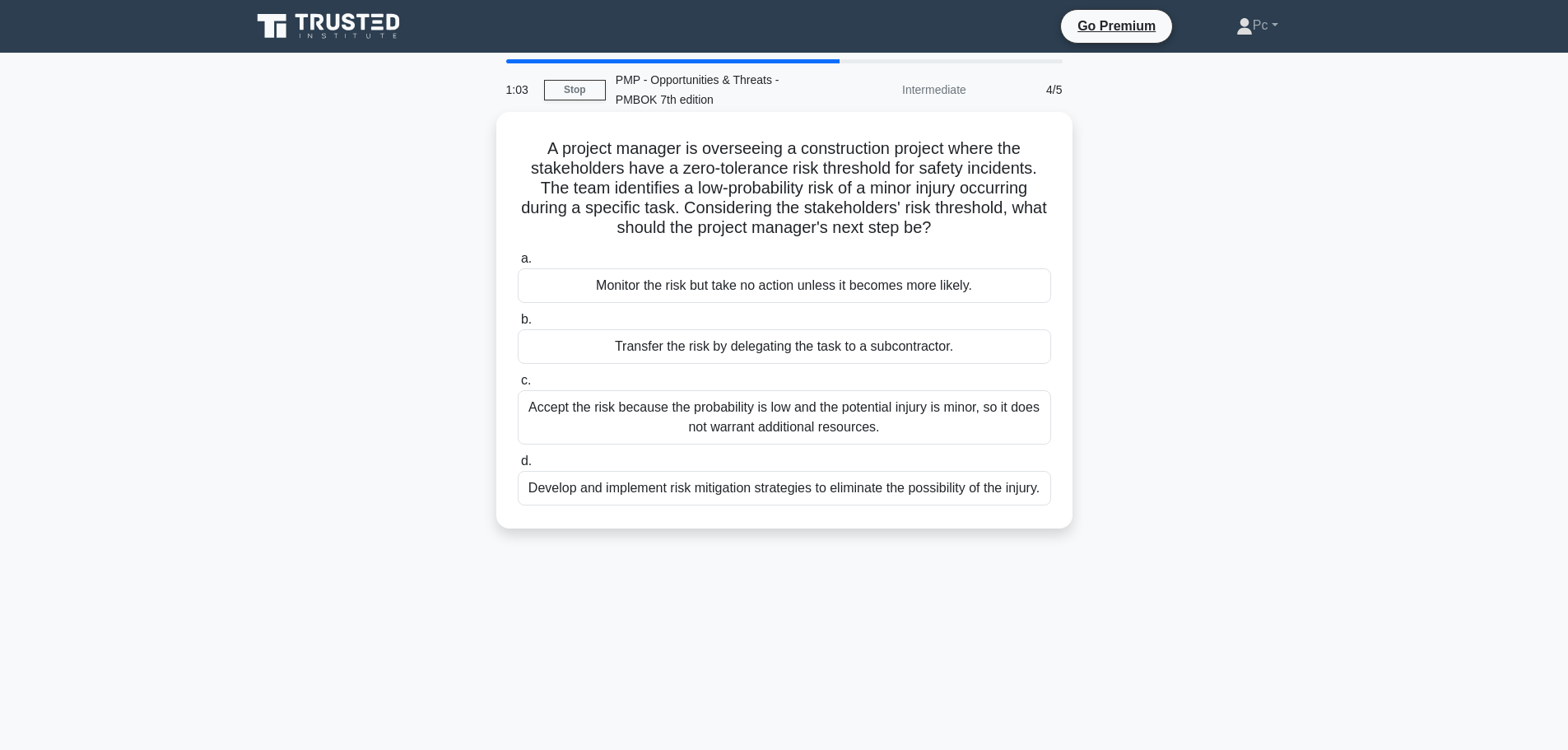
click at [898, 505] on div "Develop and implement risk mitigation strategies to eliminate the possibility o…" at bounding box center [784, 488] width 534 height 35
click at [518, 466] on input "d. Develop and implement risk mitigation strategies to eliminate the possibilit…" at bounding box center [518, 461] width 0 height 11
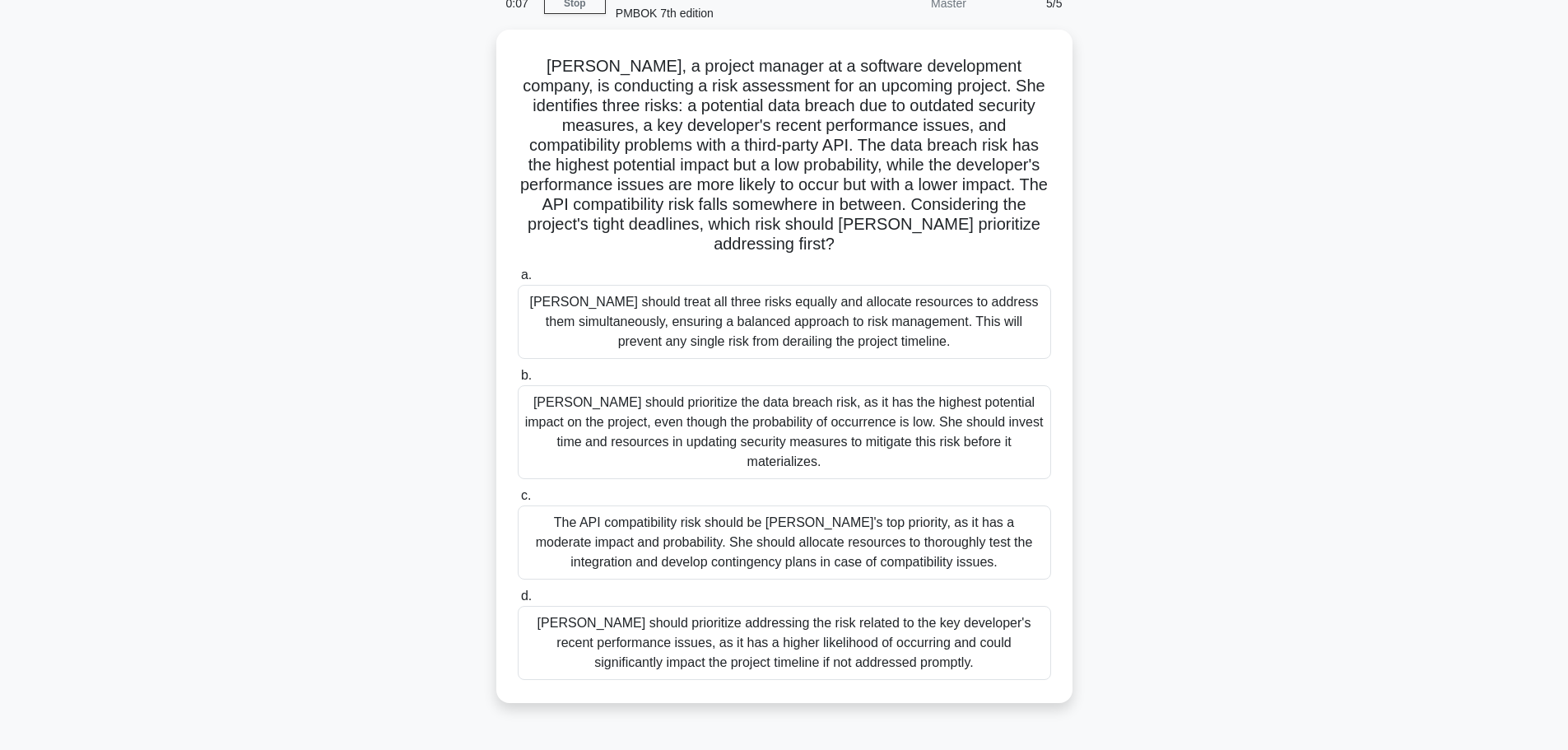
scroll to position [57, 0]
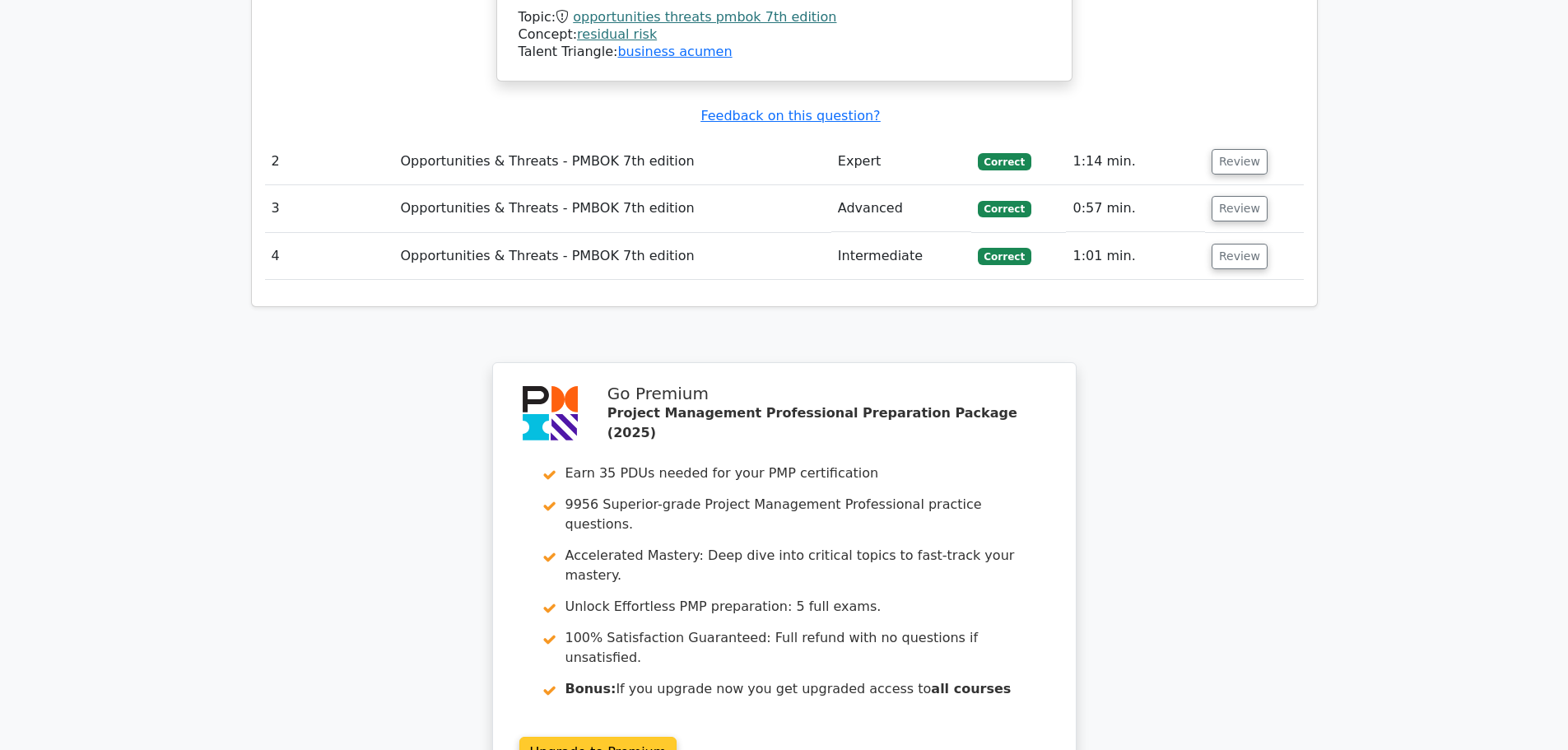
scroll to position [2298, 0]
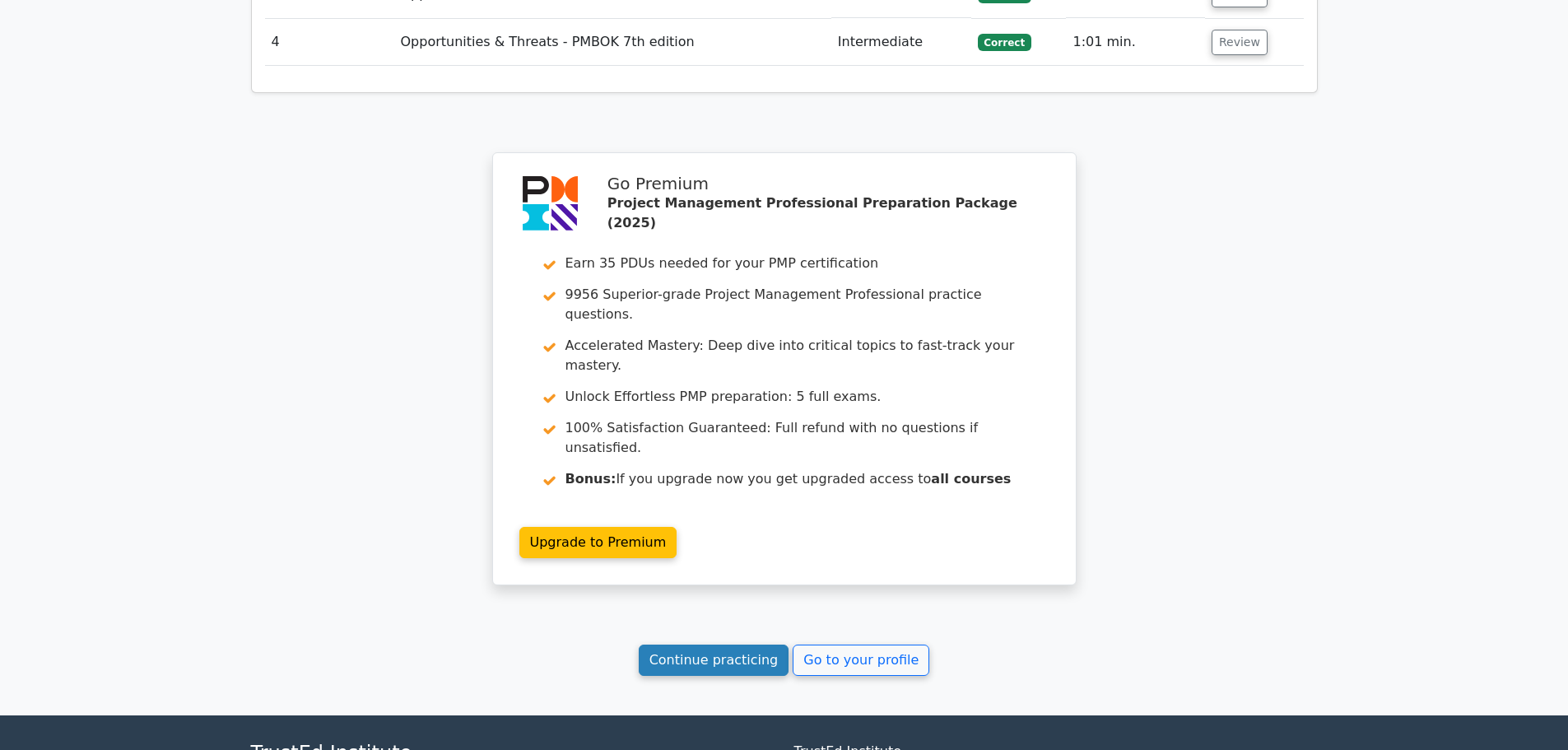
click at [729, 644] on link "Continue practicing" at bounding box center [714, 660] width 151 height 32
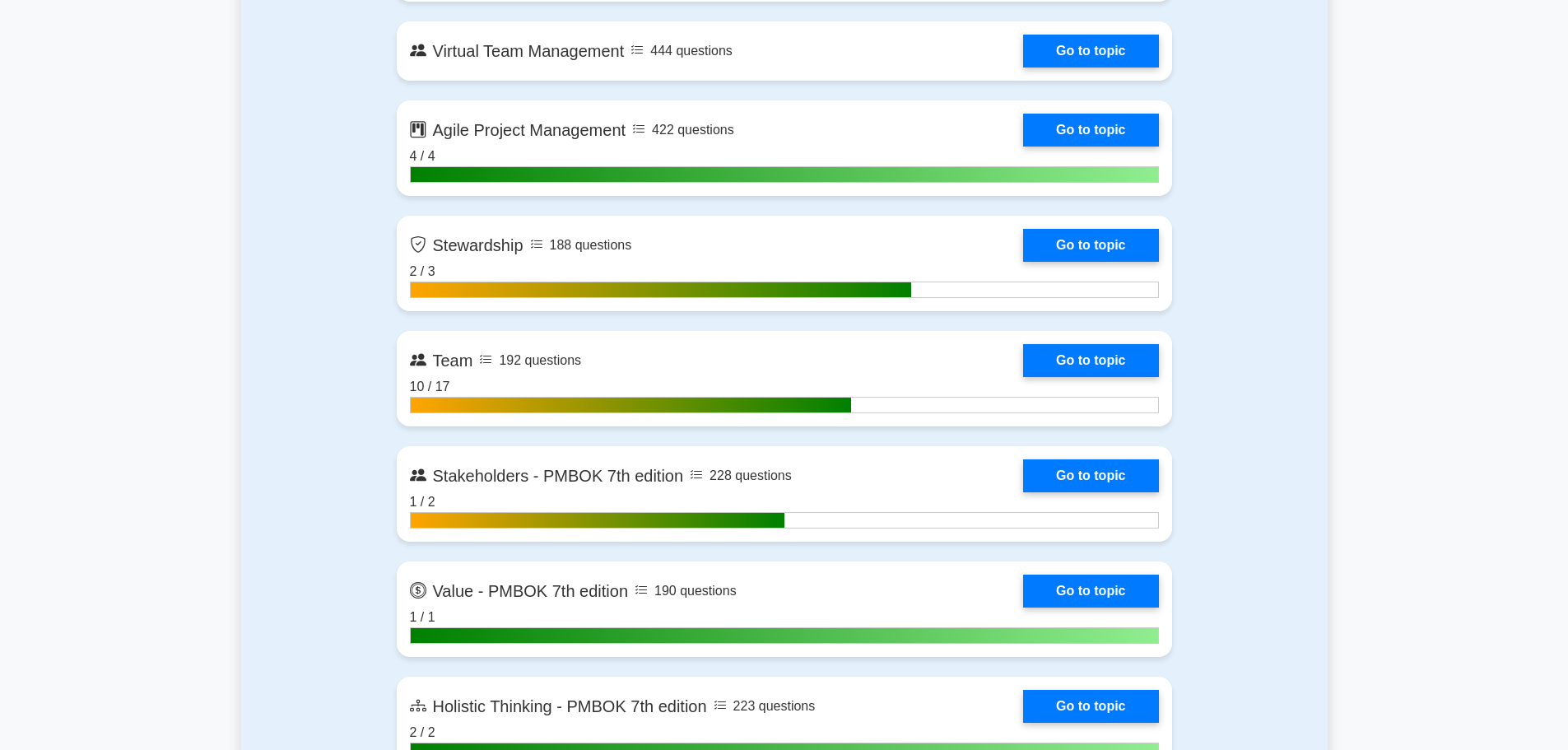
scroll to position [4076, 0]
